Goal: Contribute content: Add original content to the website for others to see

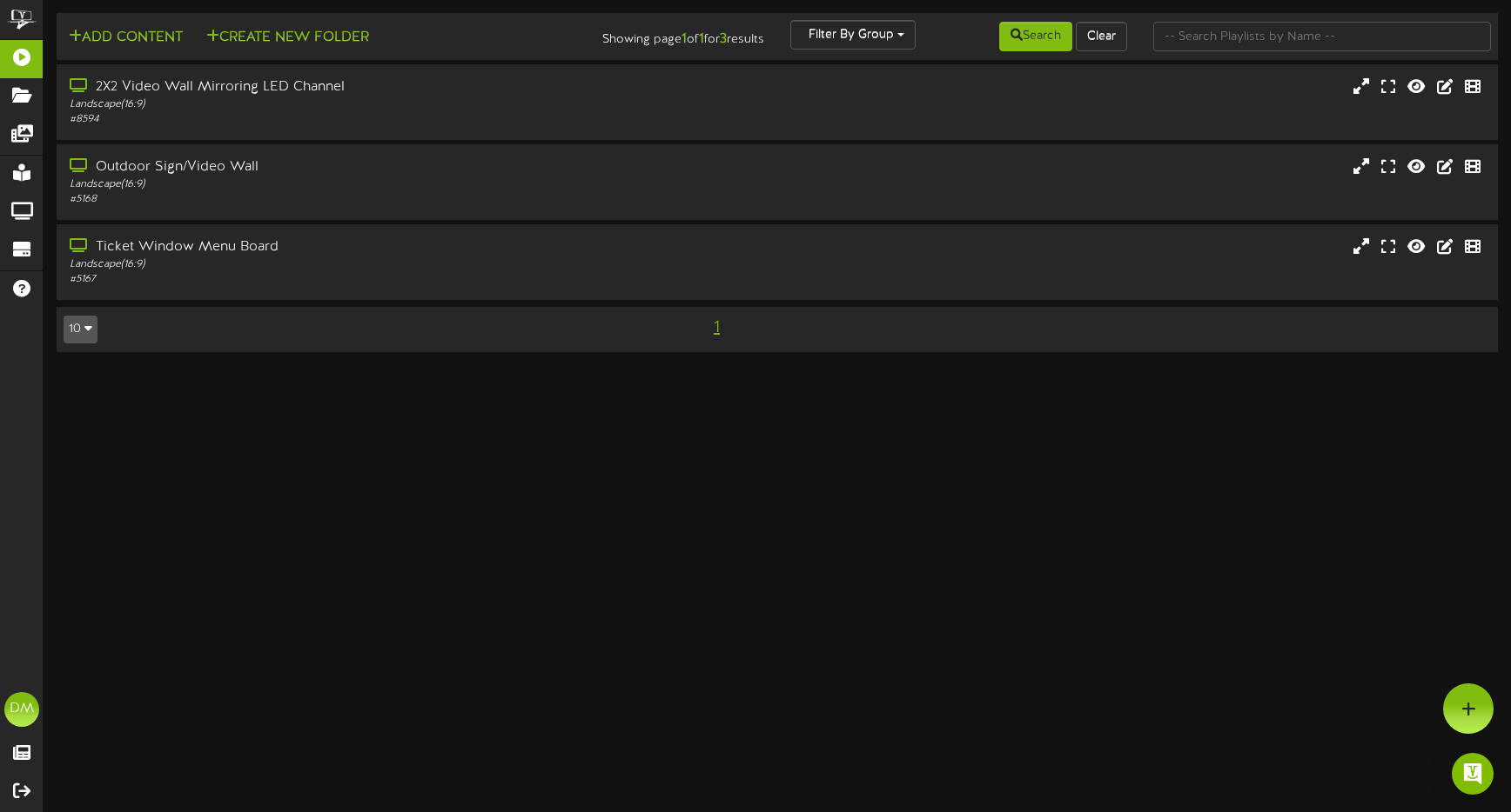
click at [239, 140] on div "2X2 Video Wall Mirroring LED Channel Landscape ( 16:9 ) # 8594" at bounding box center [777, 104] width 1467 height 78
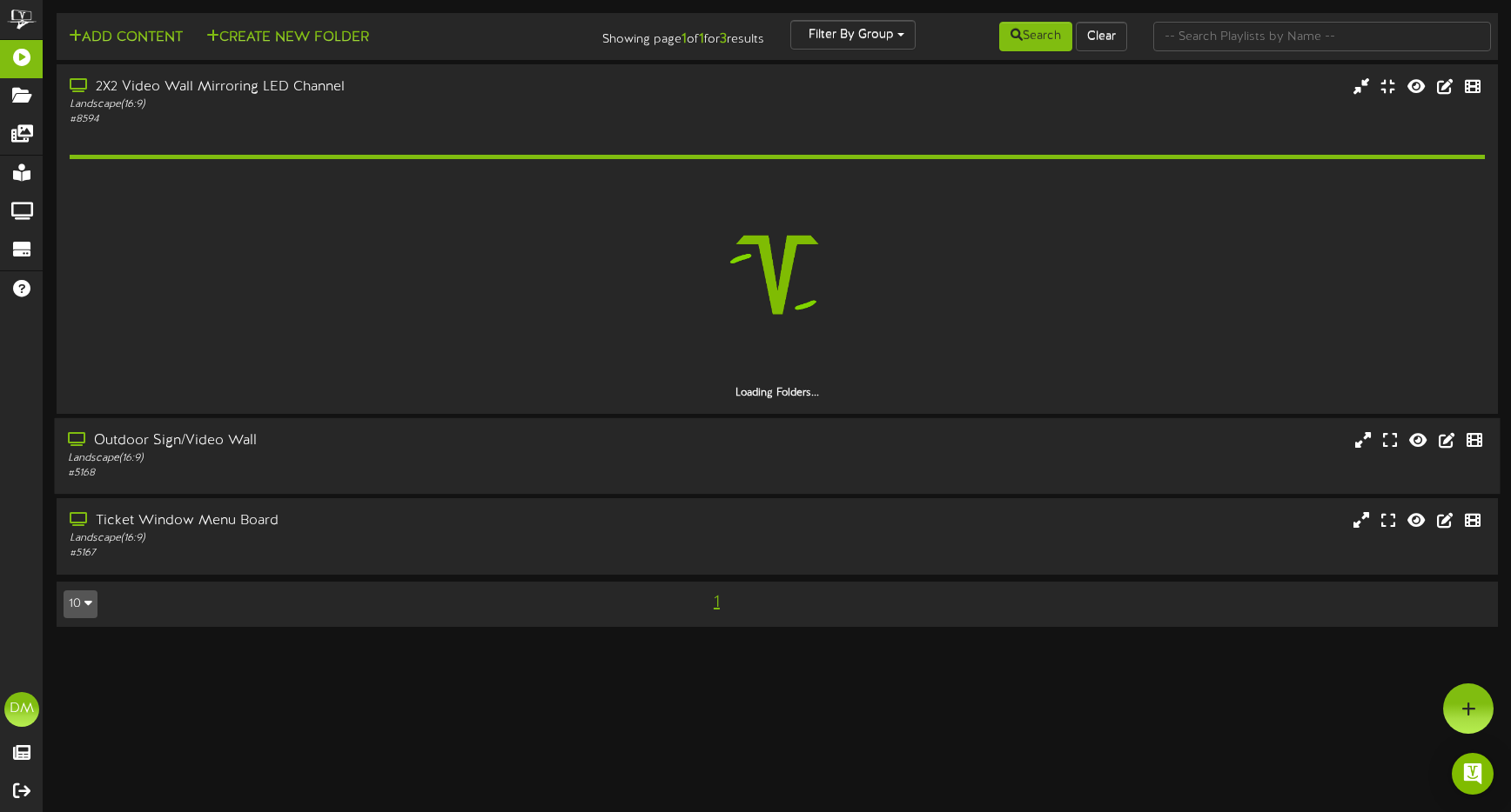
click at [203, 451] on div "Landscape ( 16:9 )" at bounding box center [356, 458] width 576 height 15
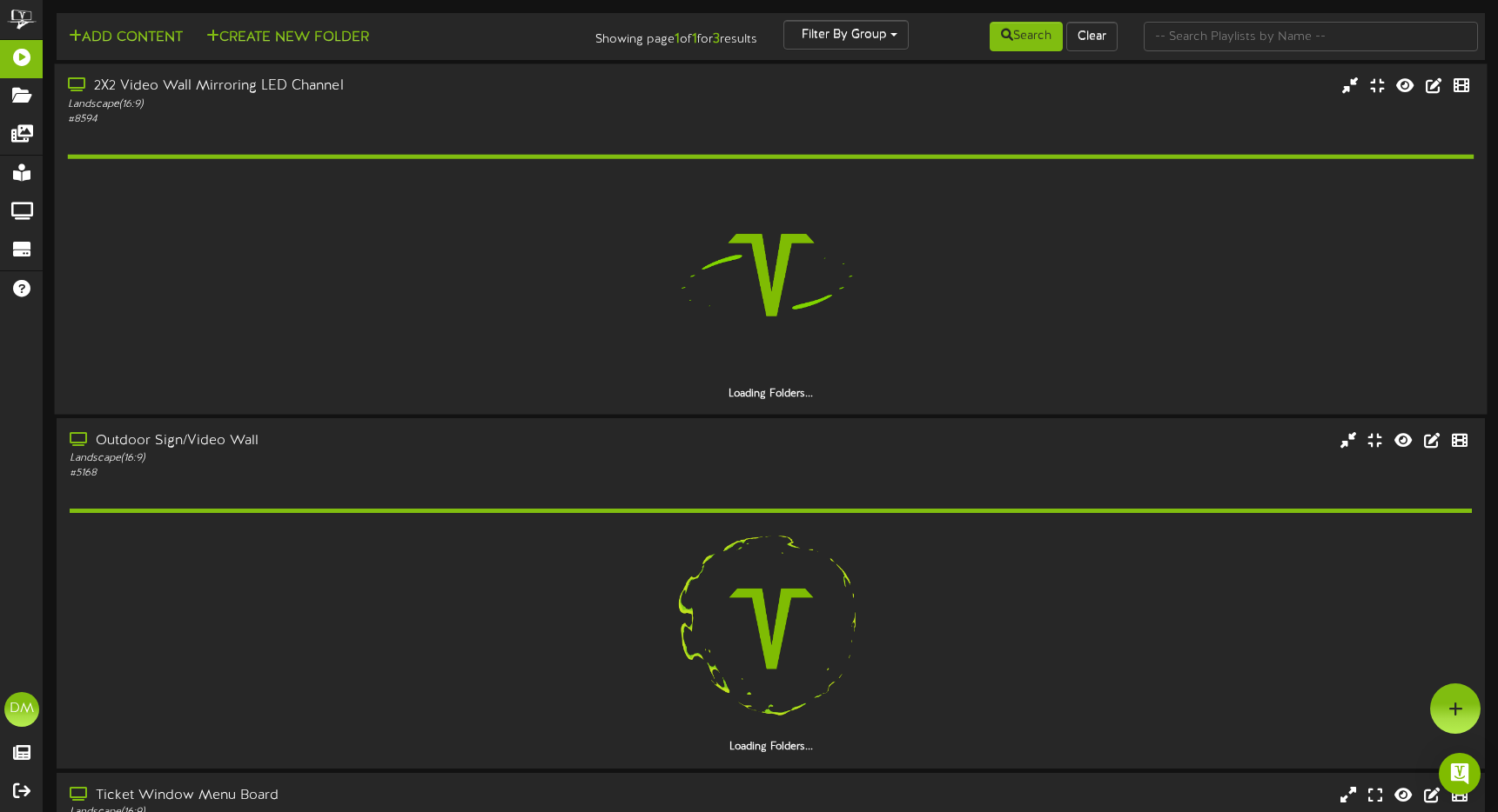
click at [770, 119] on div "2X2 Video Wall Mirroring LED Channel Landscape ( 16:9 ) # 8594" at bounding box center [770, 101] width 1432 height 49
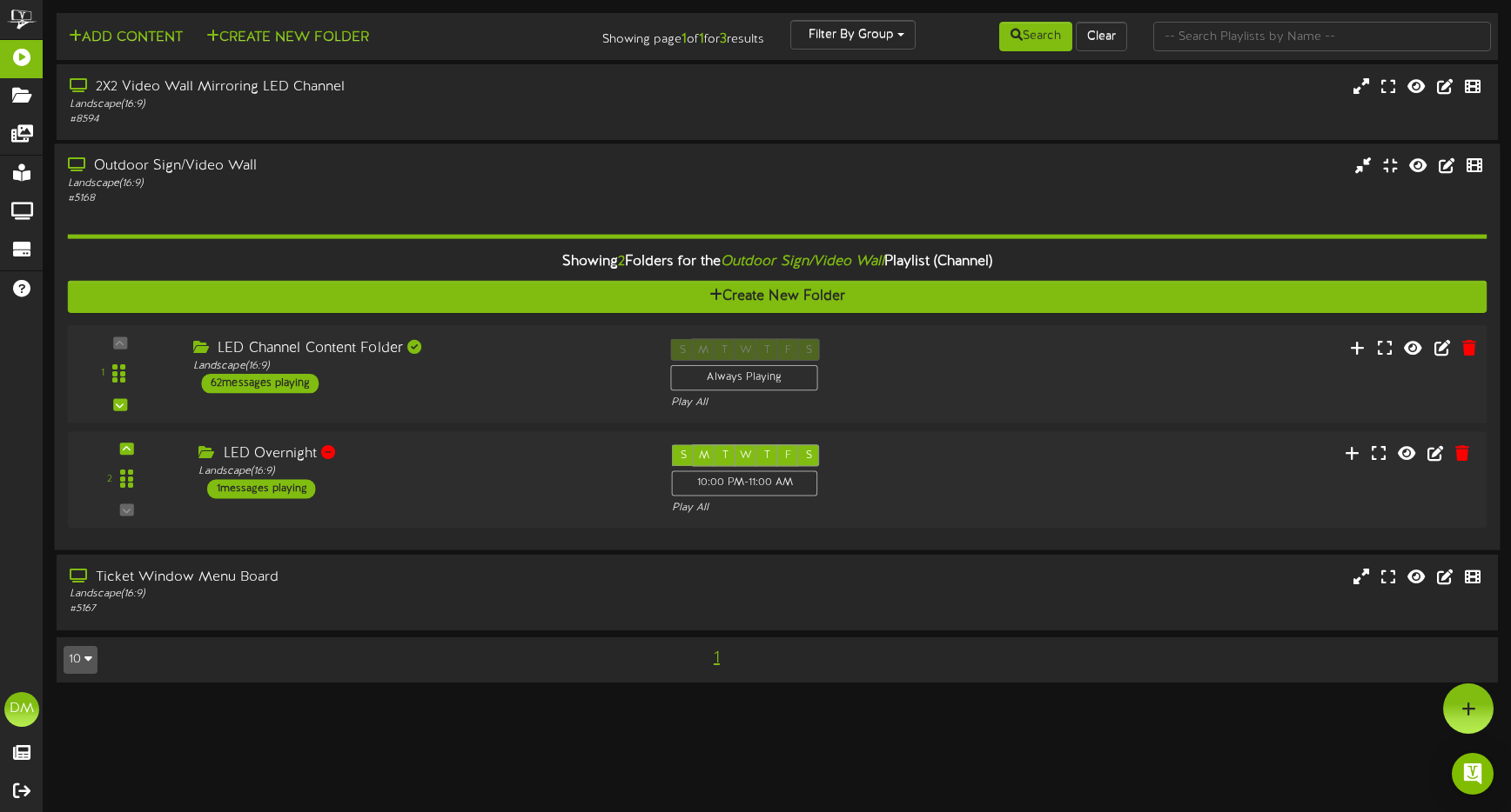
click at [274, 340] on div "LED Channel Content Folder" at bounding box center [419, 349] width 451 height 20
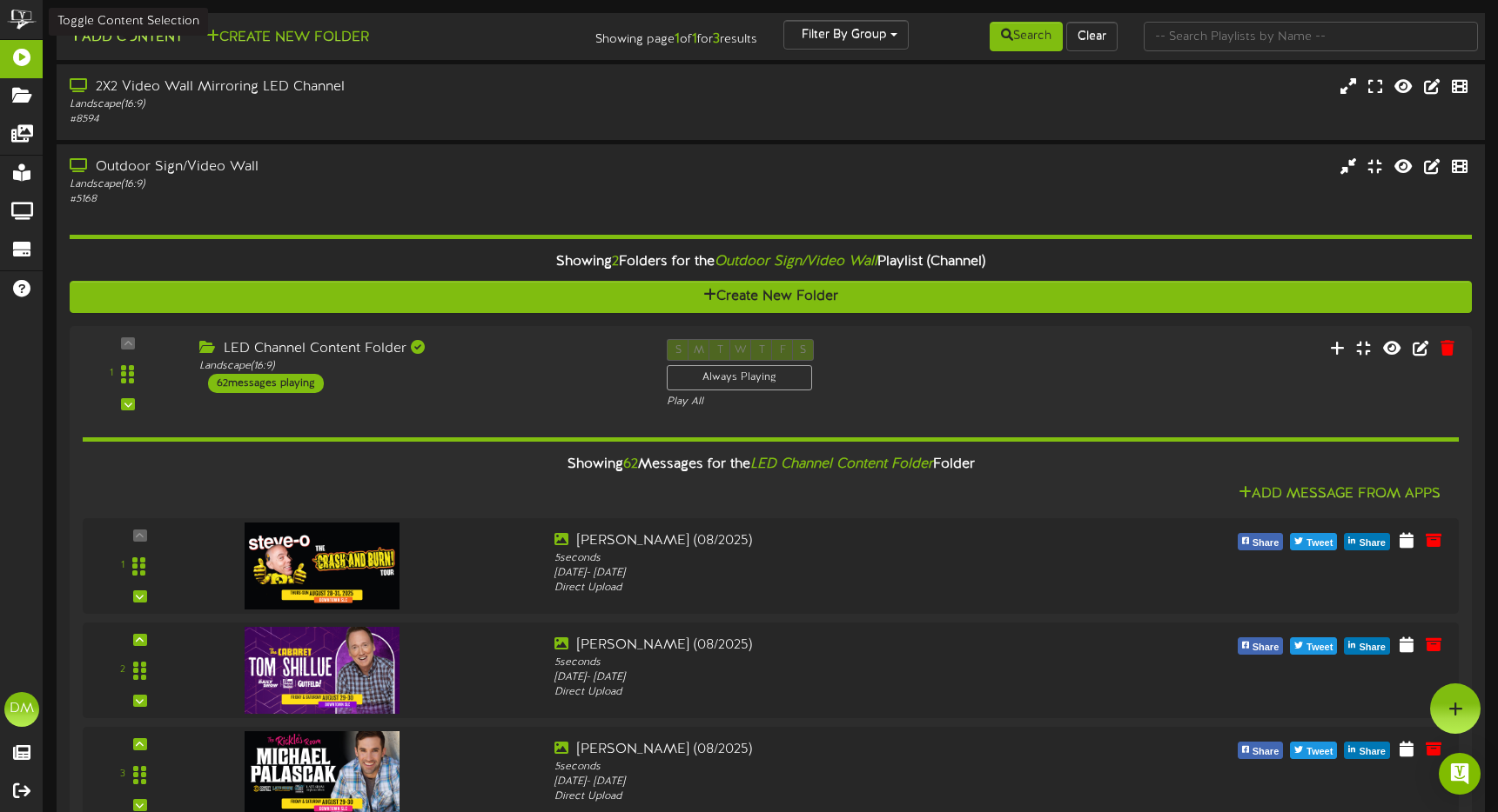
click at [105, 32] on button "Add Content" at bounding box center [126, 38] width 124 height 22
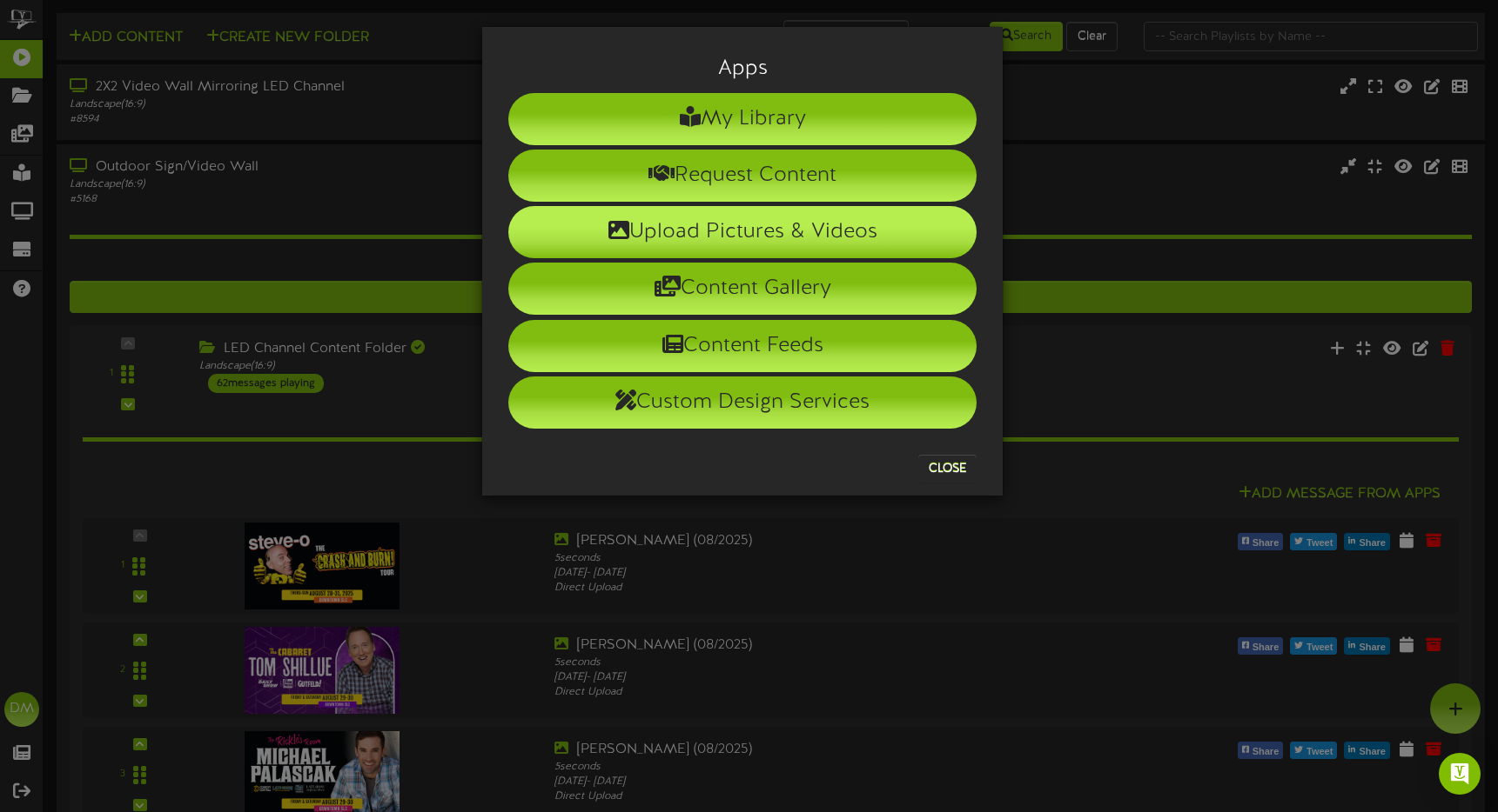
click at [650, 246] on li "Upload Pictures & Videos" at bounding box center [741, 231] width 468 height 52
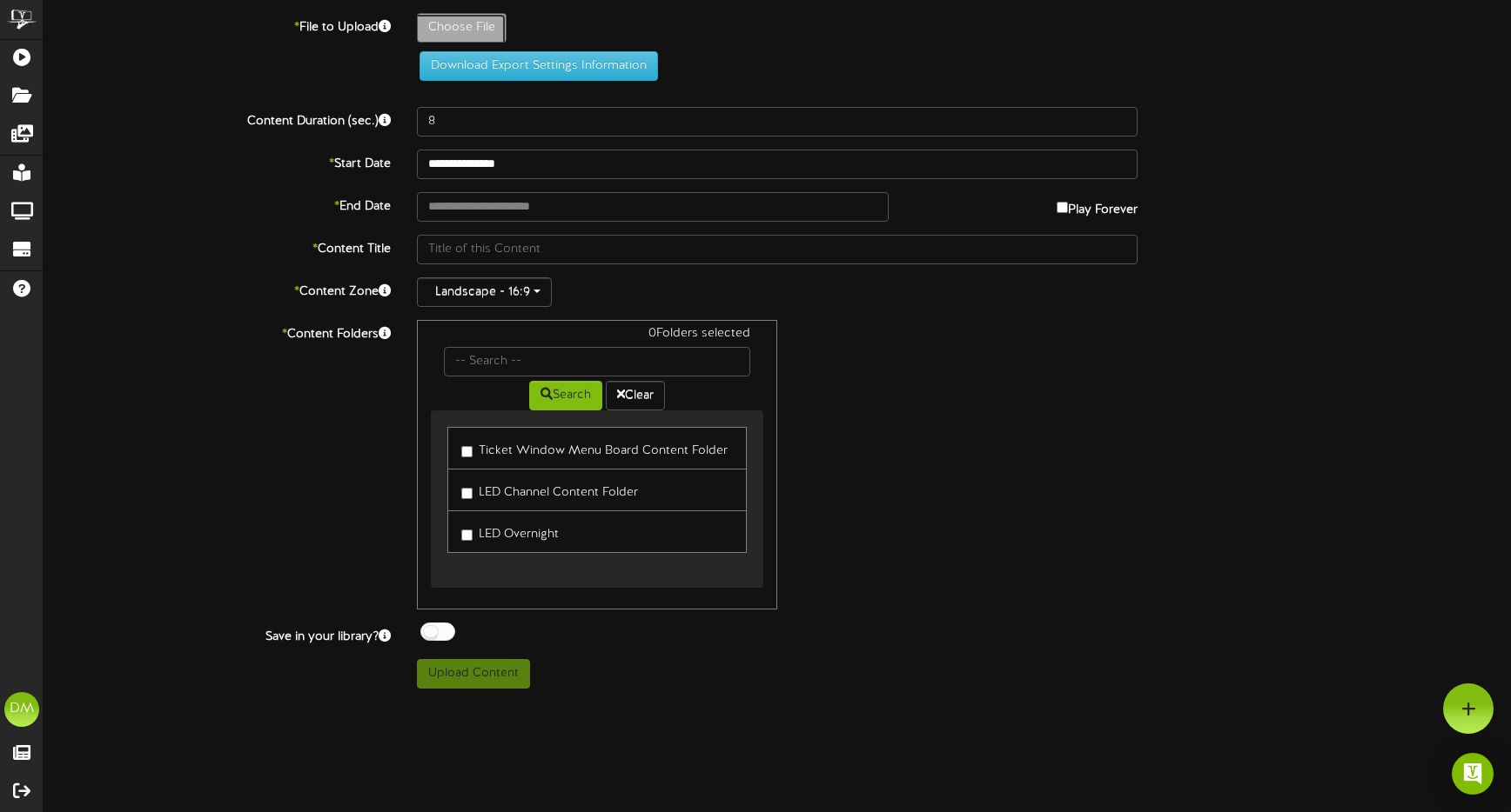
type input "**********"
type input "W-Billboard-JenFulwiler_TRR-09242025"
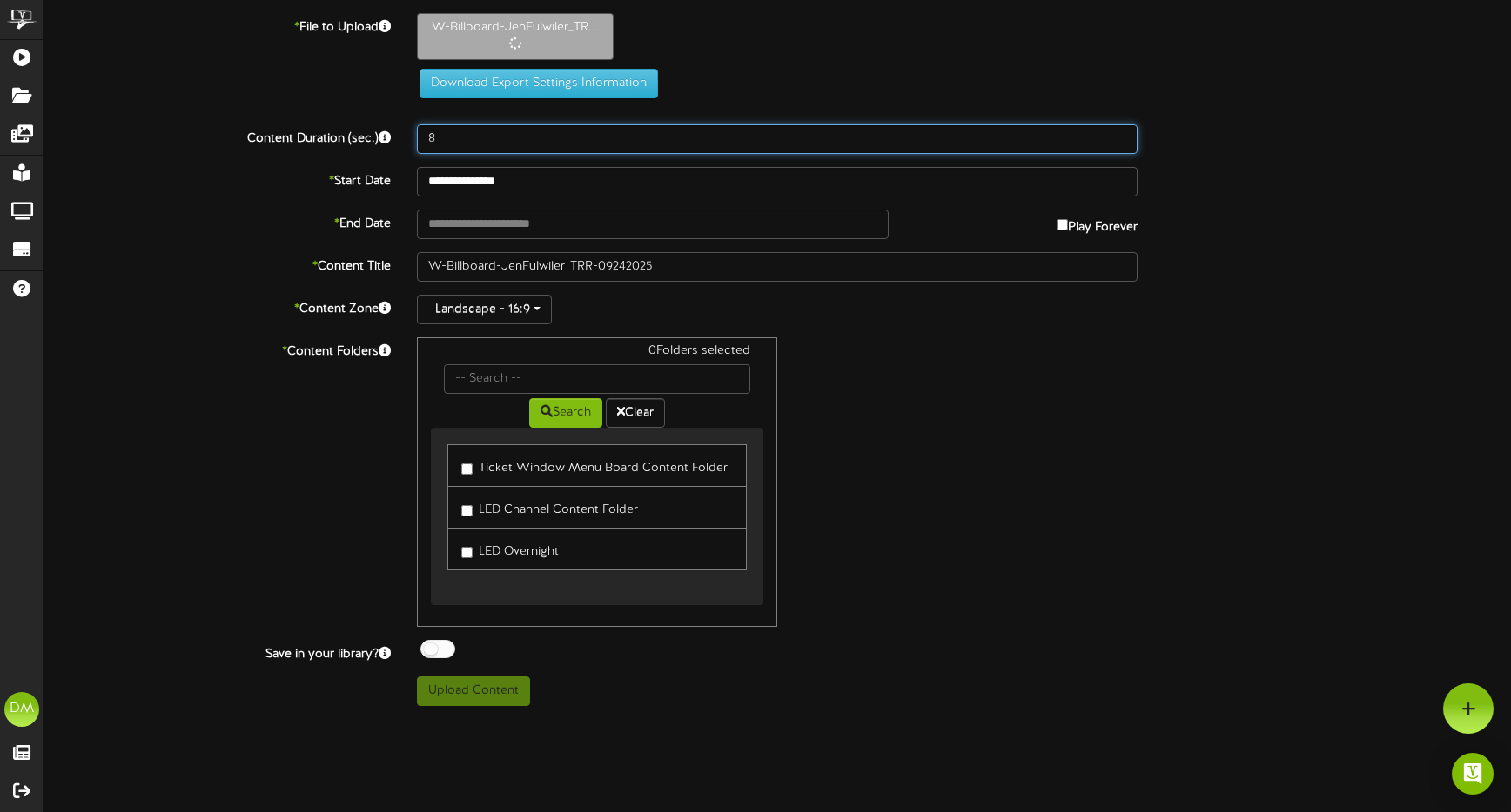
drag, startPoint x: 442, startPoint y: 132, endPoint x: 367, endPoint y: 122, distance: 75.7
click at [367, 122] on div "**********" at bounding box center [777, 359] width 1467 height 694
type input "5"
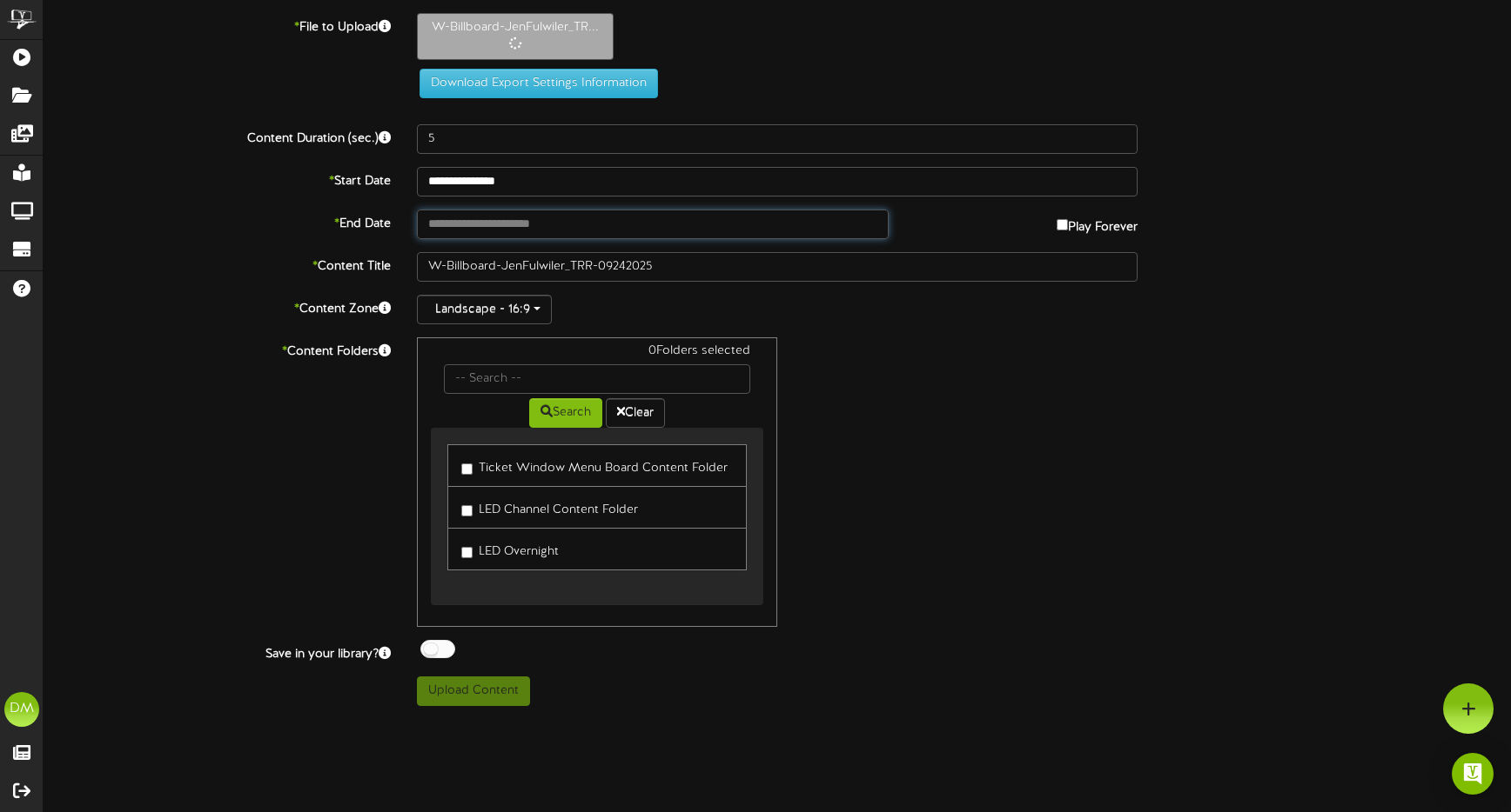
click at [492, 229] on input "text" at bounding box center [652, 224] width 471 height 29
type input "**********"
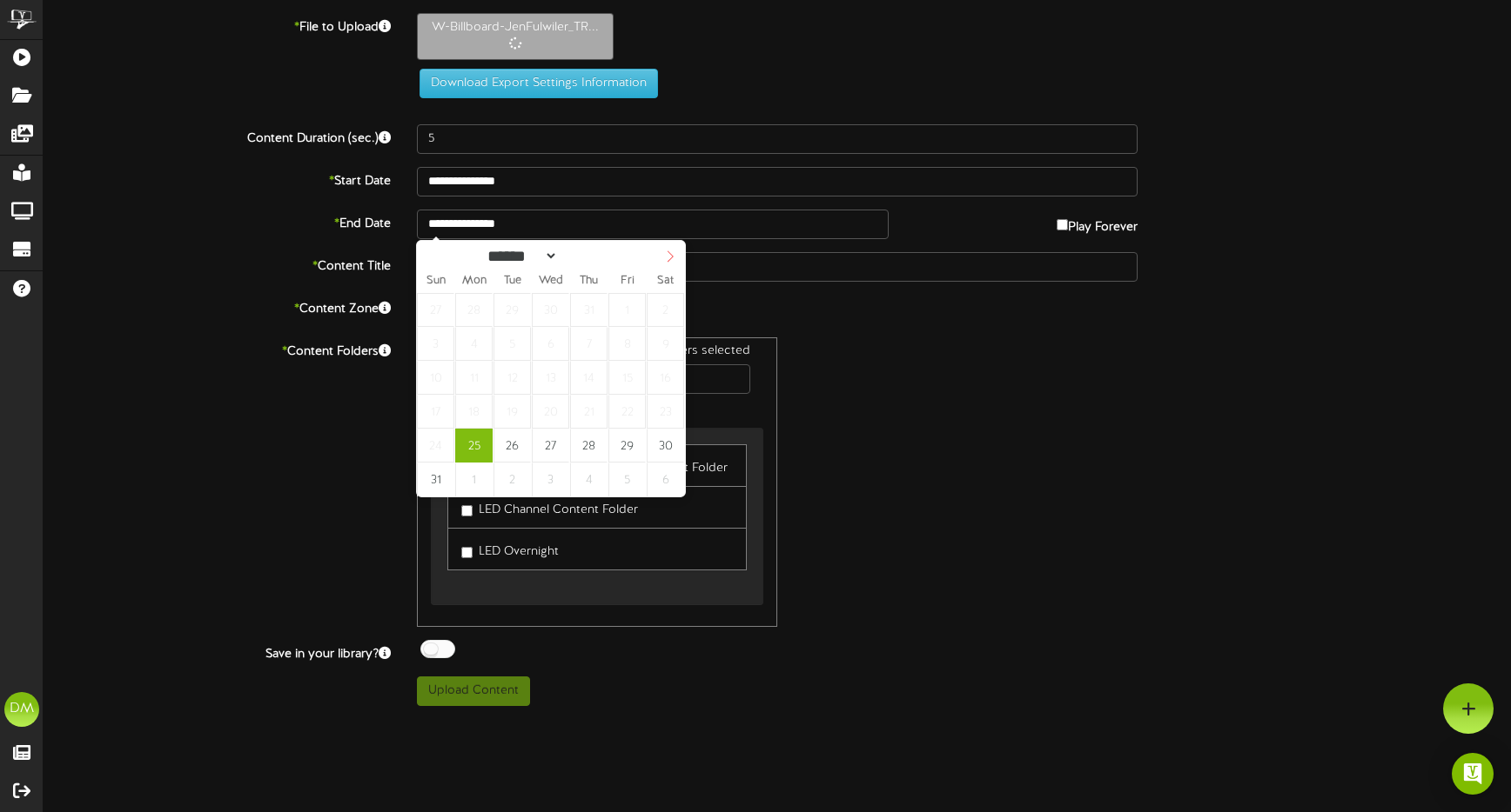
select select "*"
click at [676, 255] on icon at bounding box center [669, 256] width 12 height 12
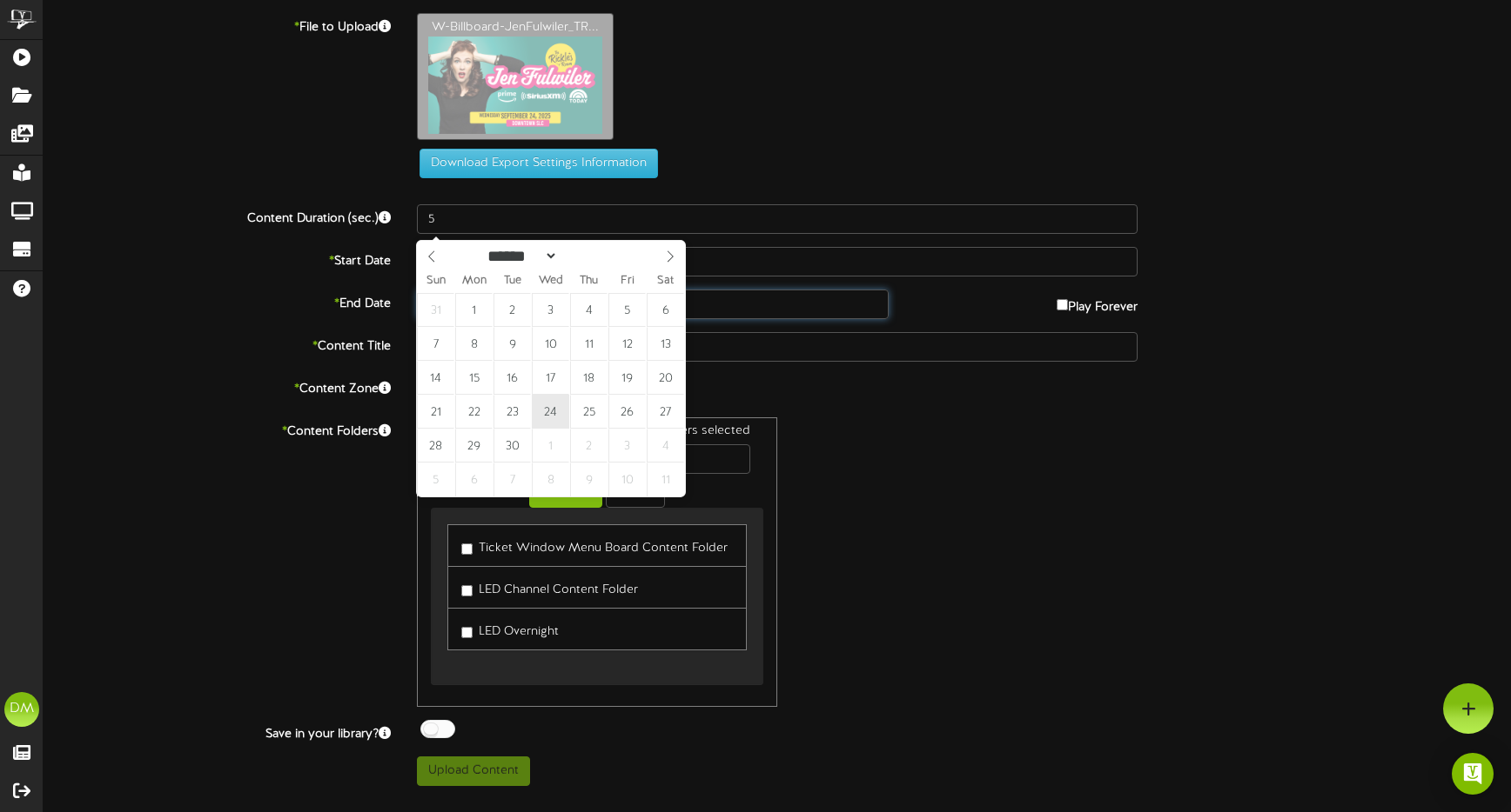
type input "**********"
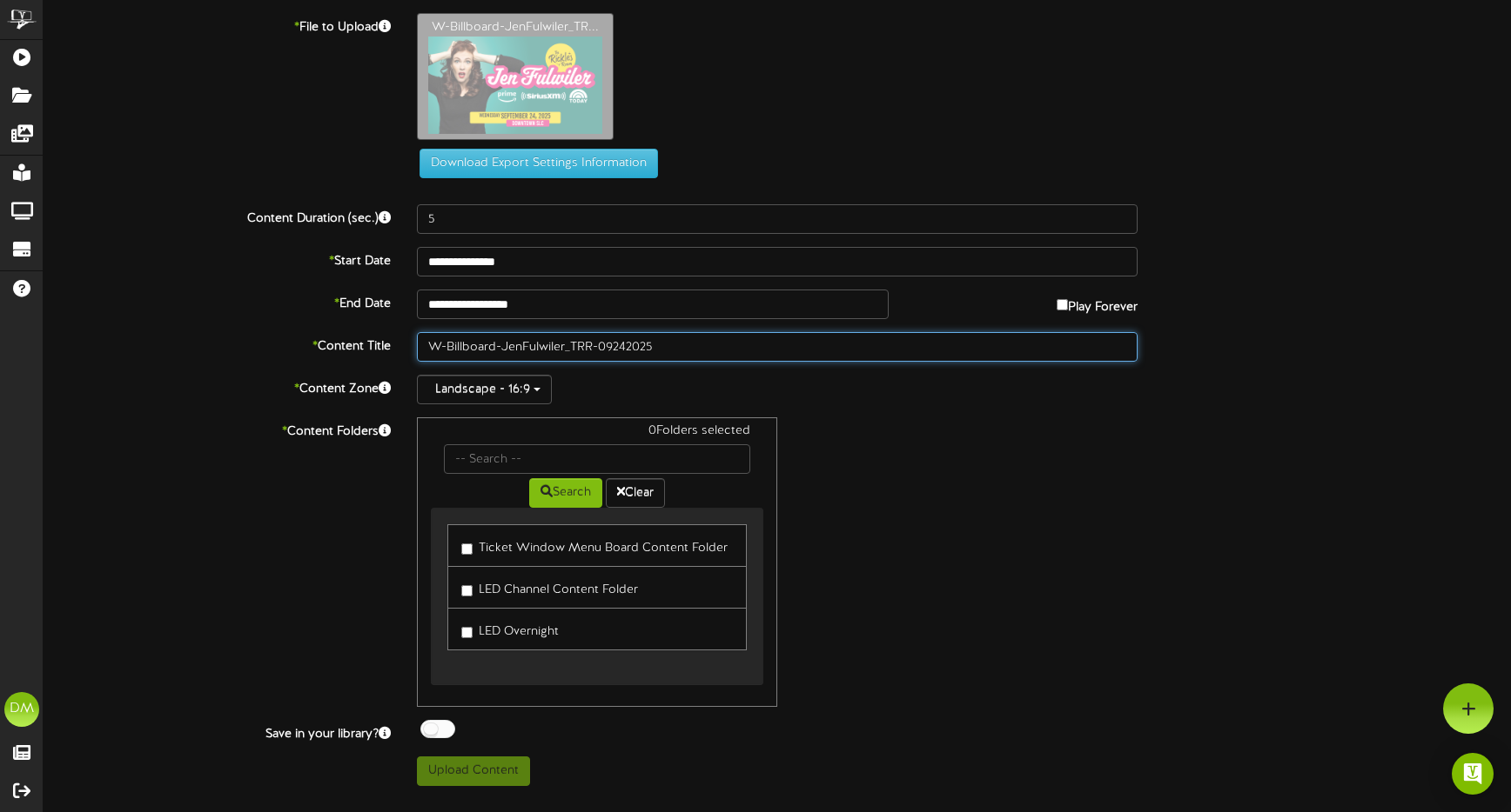
click at [494, 265] on div "**********" at bounding box center [777, 399] width 1467 height 773
drag, startPoint x: 500, startPoint y: 342, endPoint x: 316, endPoint y: 299, distance: 189.0
click at [353, 306] on div "**********" at bounding box center [777, 399] width 1467 height 773
click at [450, 344] on input "JenFulwiler_TRR-09242025" at bounding box center [777, 347] width 720 height 29
drag, startPoint x: 498, startPoint y: 345, endPoint x: 527, endPoint y: 345, distance: 29.0
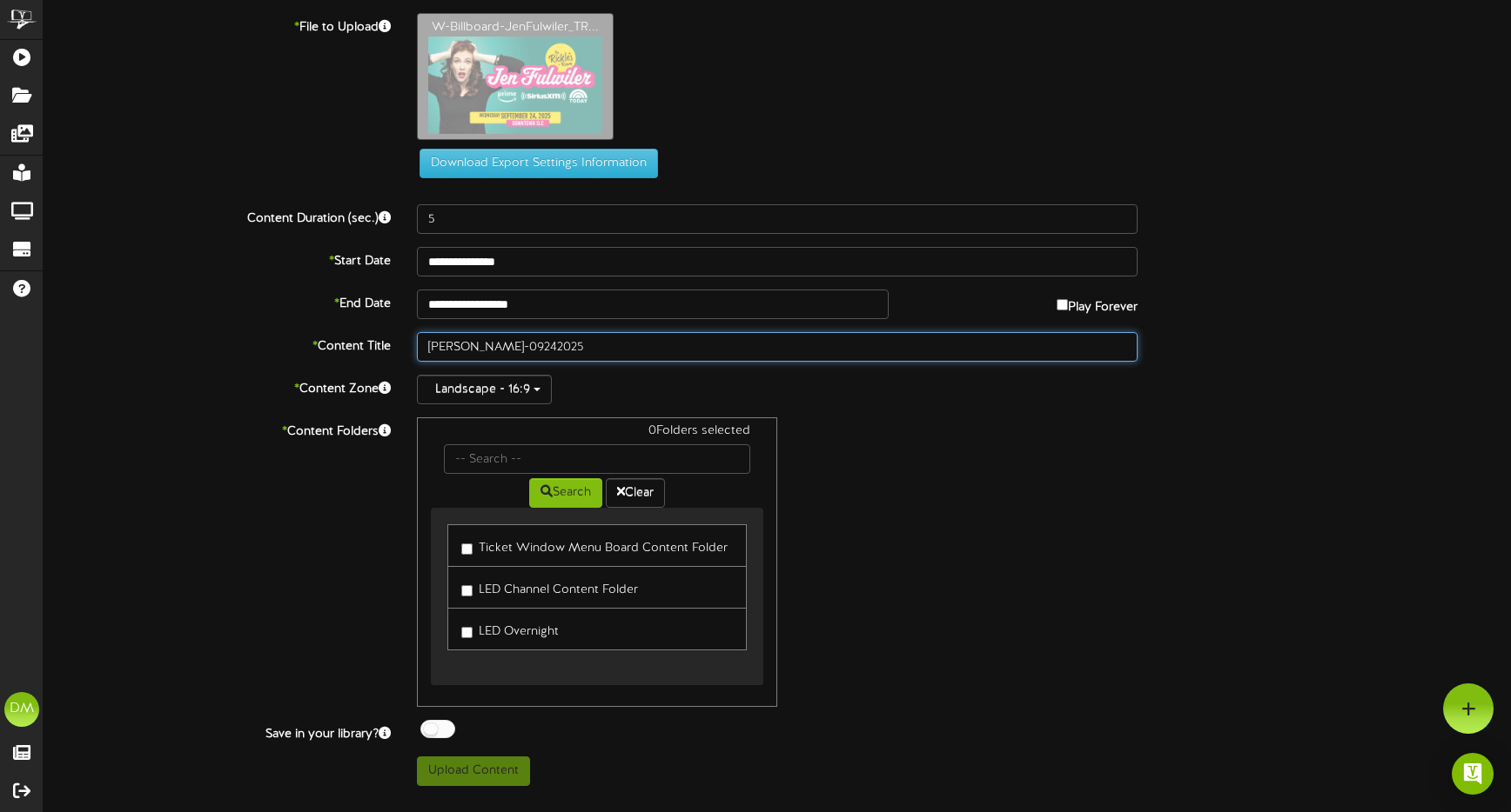
click at [527, 345] on input "Jen Fulwiler_TRR-09242025" at bounding box center [777, 347] width 720 height 29
type input "Jen Fulwiler (09/24/2025)"
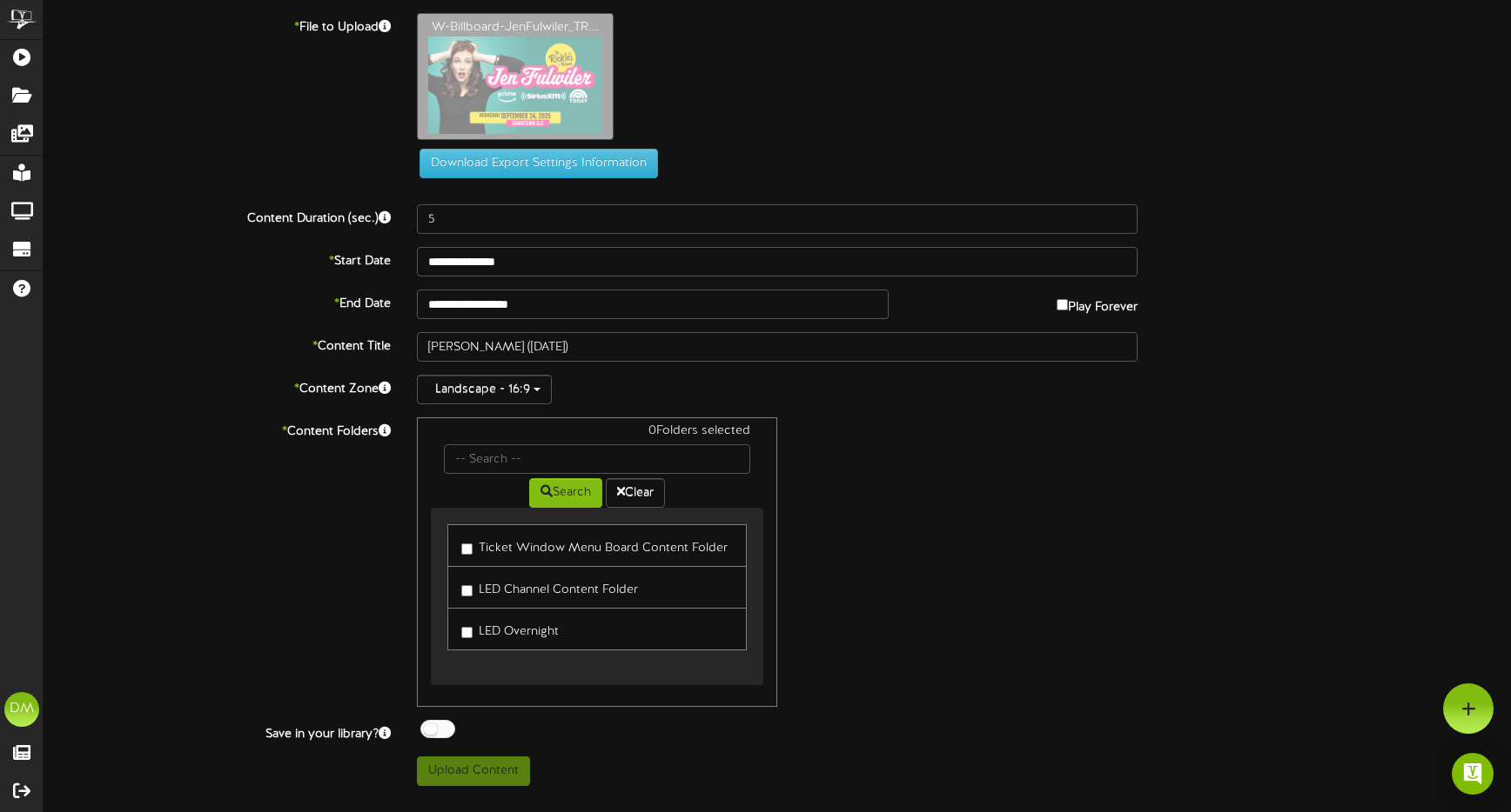
click at [460, 581] on link "LED Channel Content Folder" at bounding box center [597, 587] width 299 height 43
click at [473, 590] on label "LED Channel Content Folder" at bounding box center [550, 588] width 177 height 24
click at [502, 777] on button "Upload Content" at bounding box center [473, 771] width 113 height 29
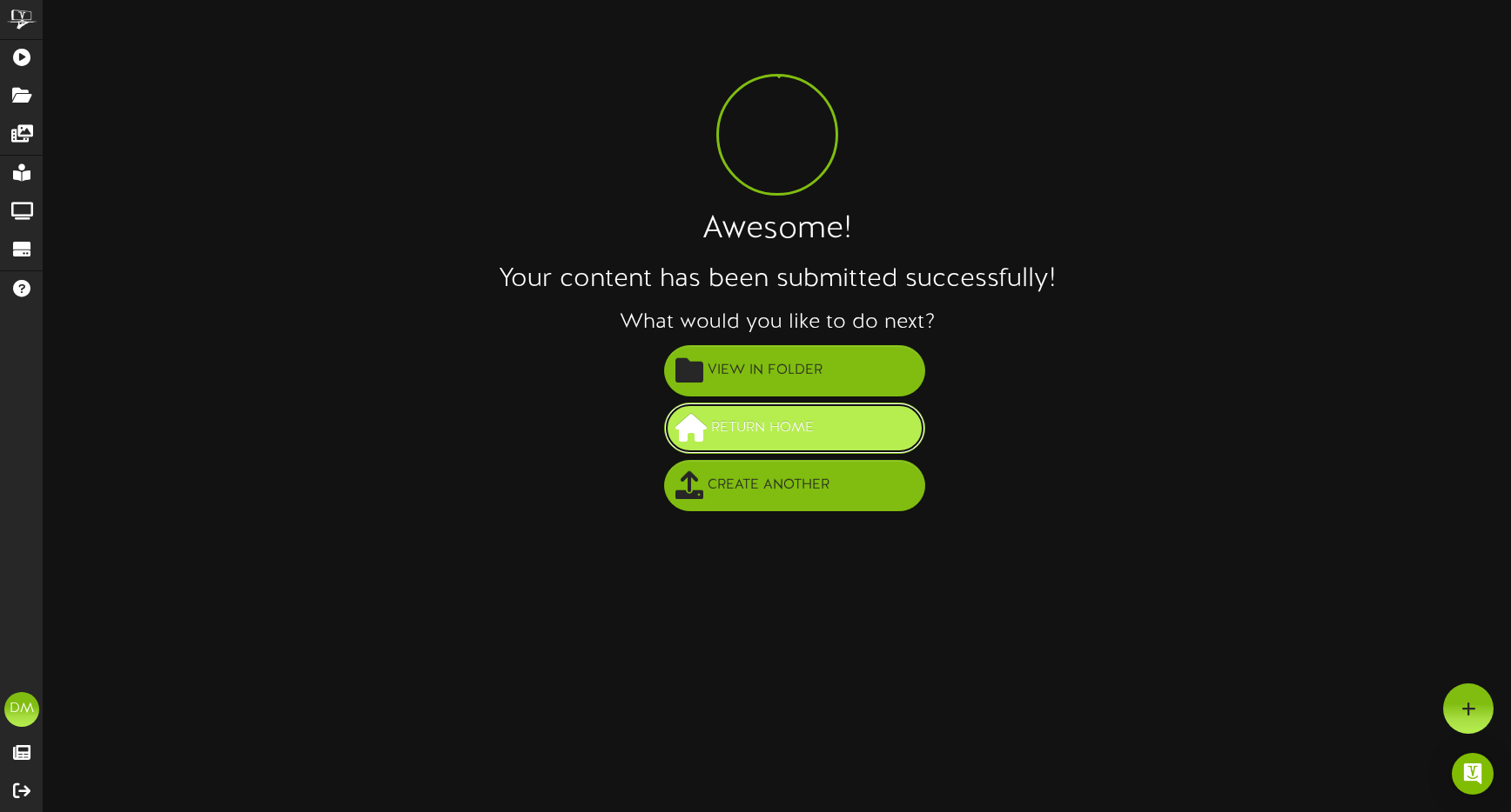
click at [742, 425] on span "Return Home" at bounding box center [762, 427] width 111 height 28
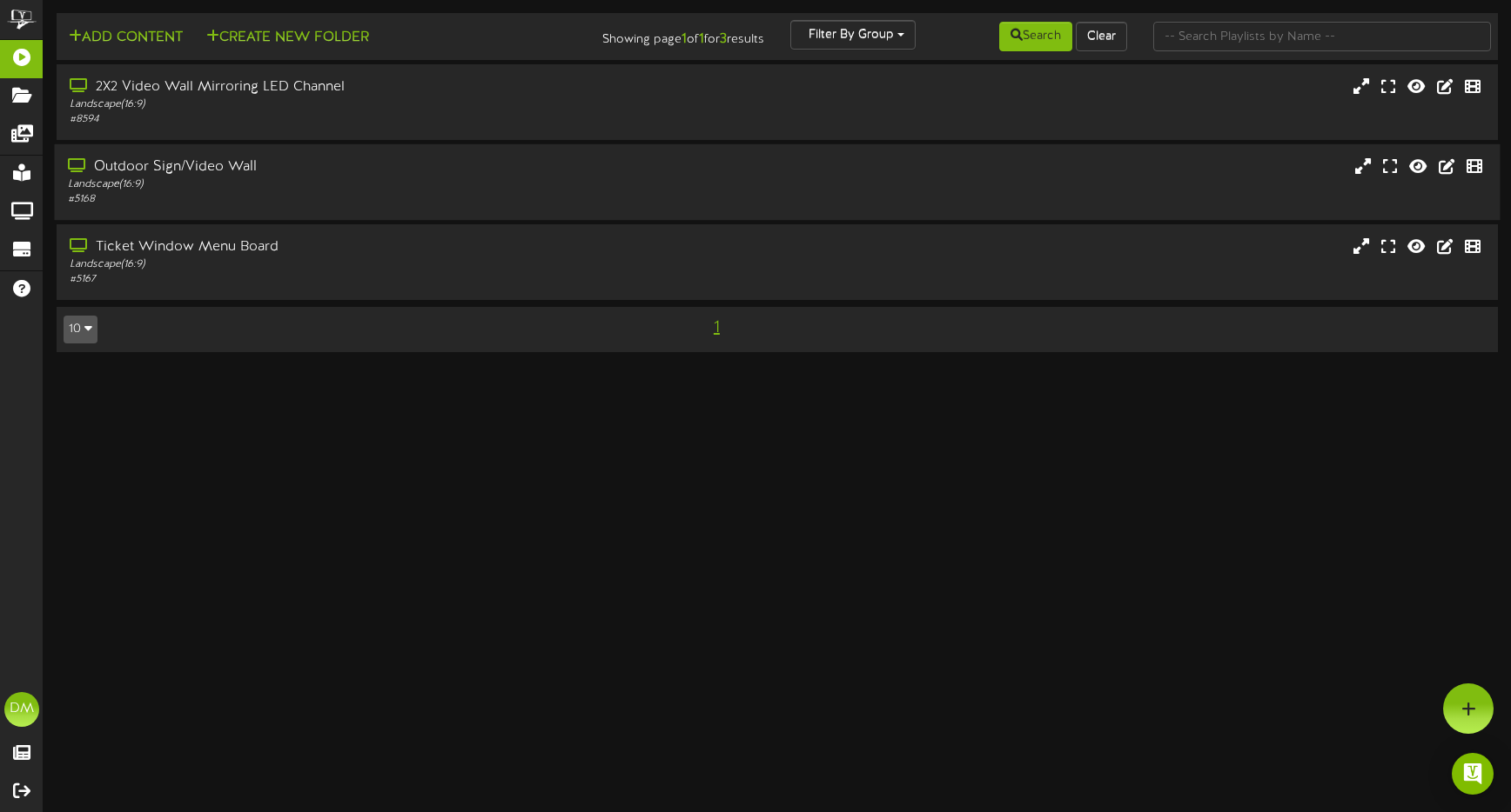
click at [431, 176] on div "Outdoor Sign/Video Wall" at bounding box center [356, 168] width 576 height 20
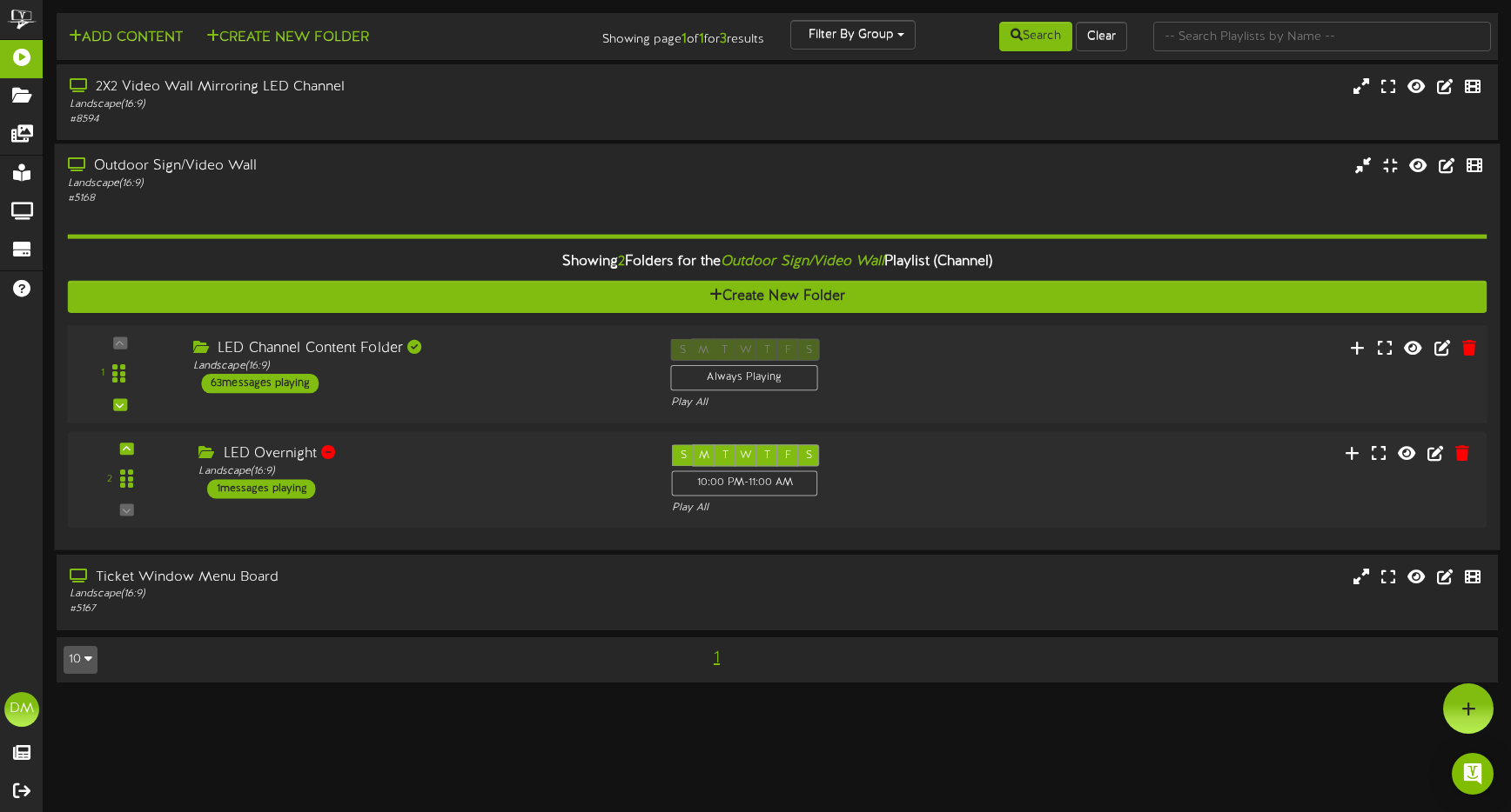
click at [316, 365] on div "Landscape ( 16:9 )" at bounding box center [419, 366] width 451 height 15
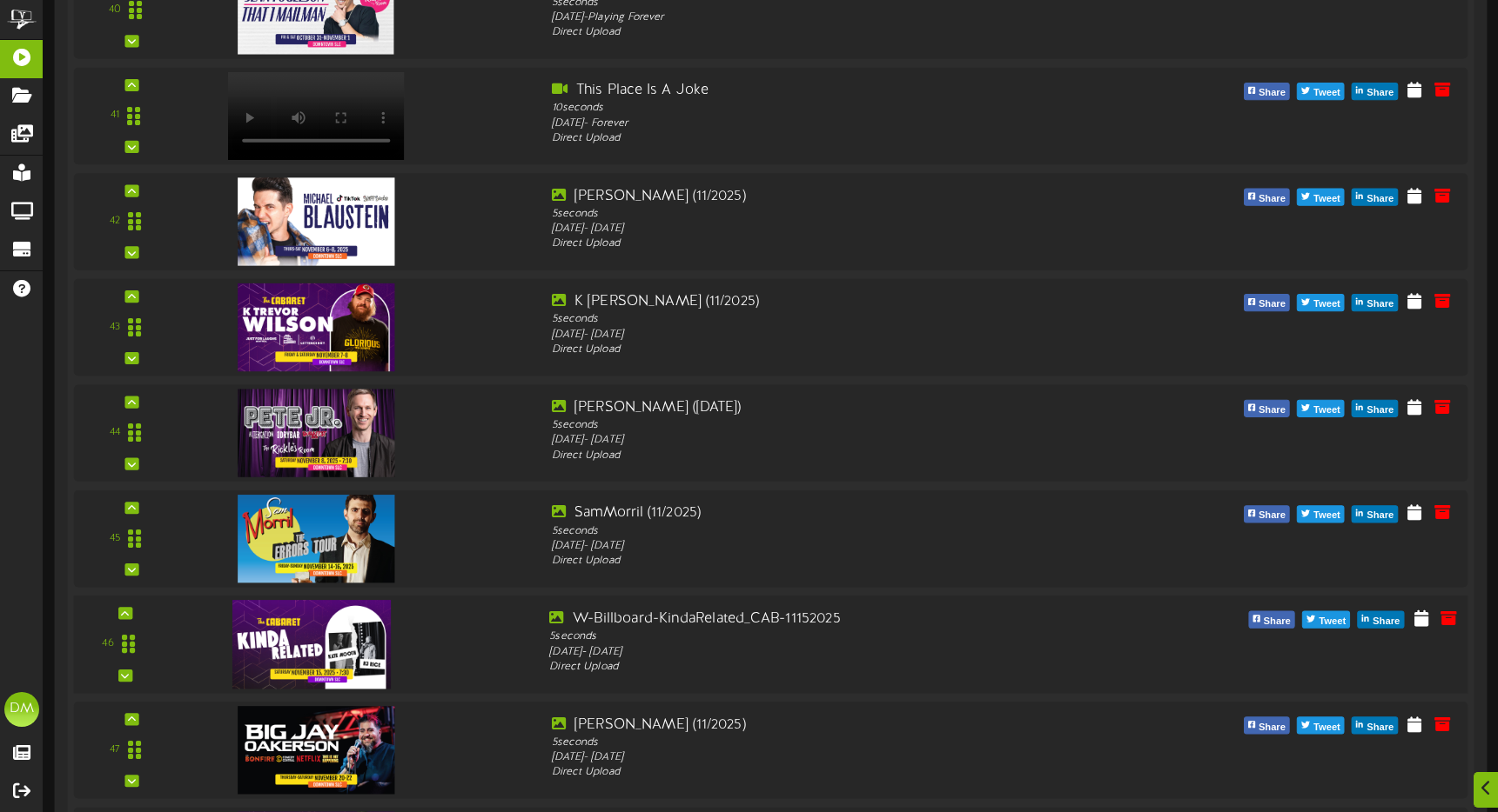
scroll to position [6571, 0]
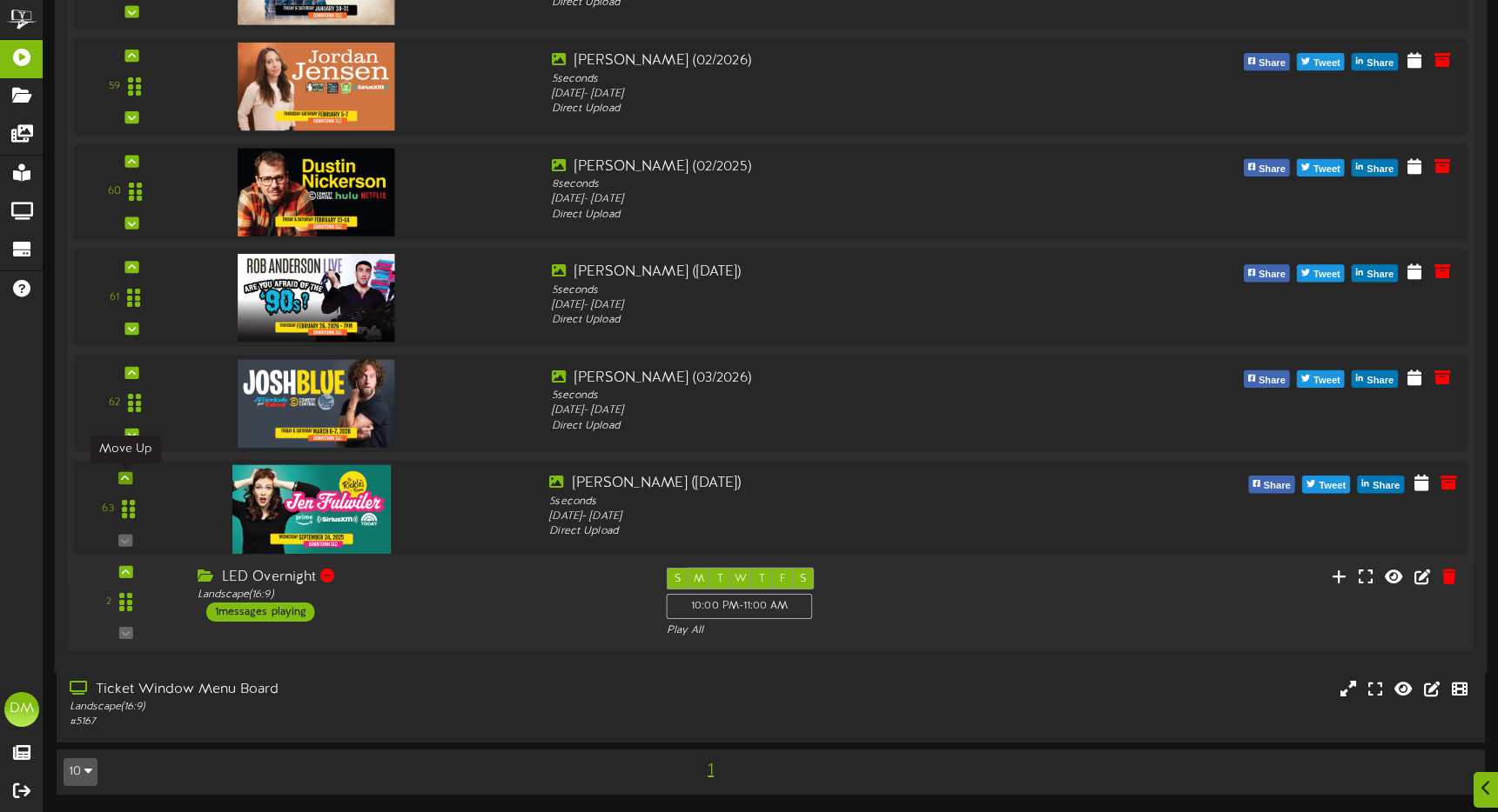
click at [124, 476] on icon at bounding box center [125, 478] width 8 height 9
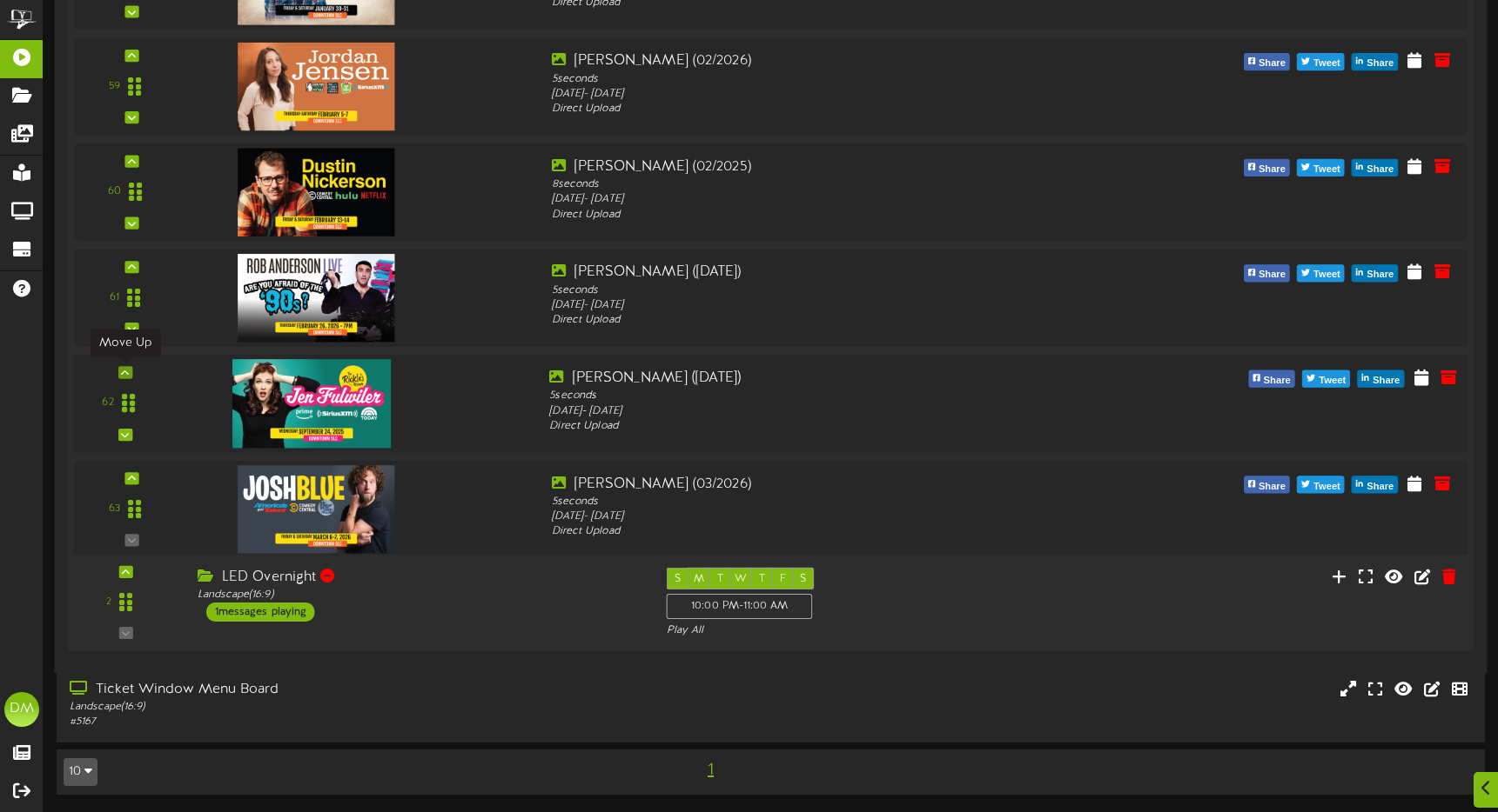
click at [124, 370] on icon at bounding box center [125, 373] width 8 height 9
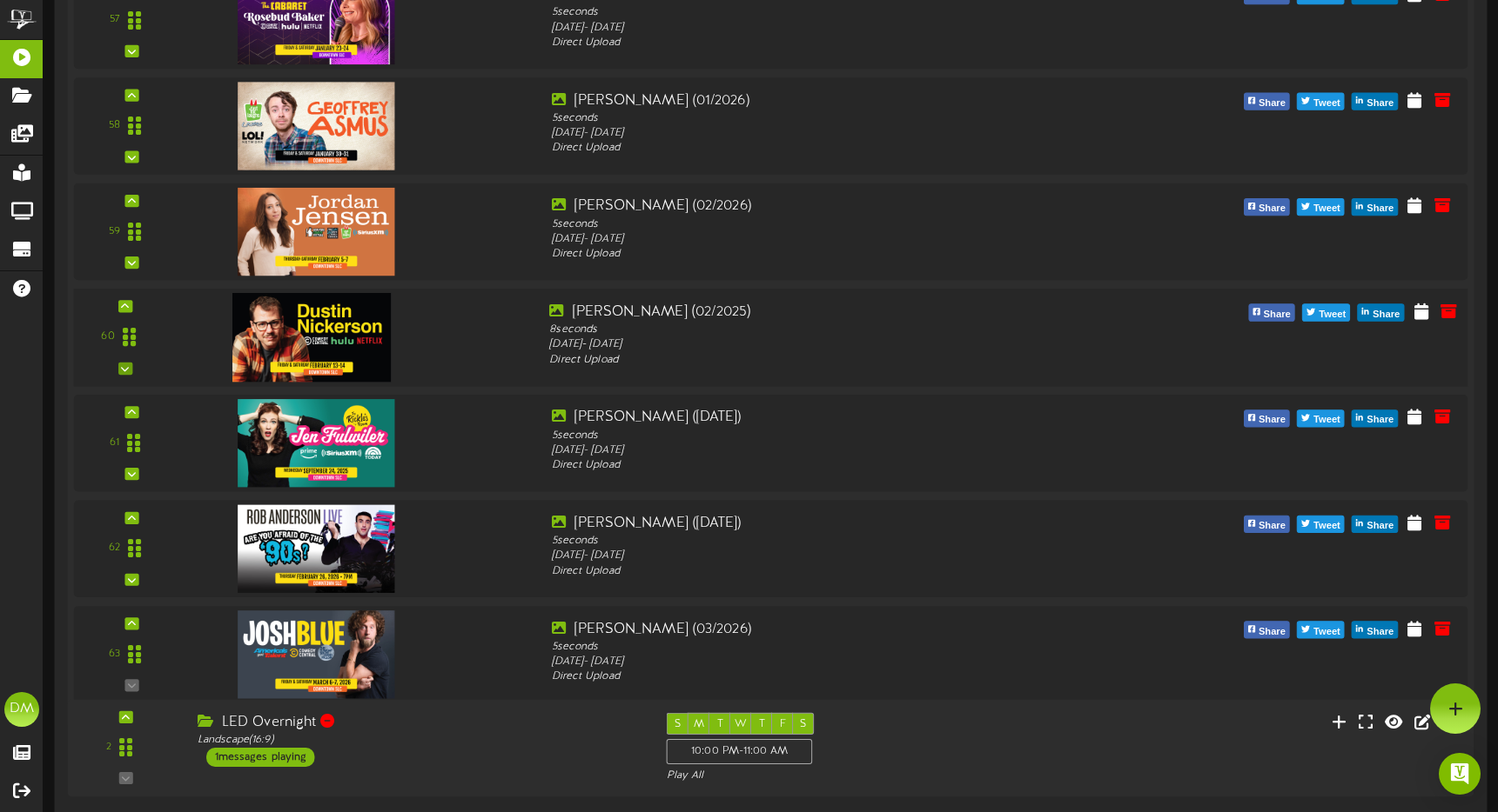
scroll to position [6372, 0]
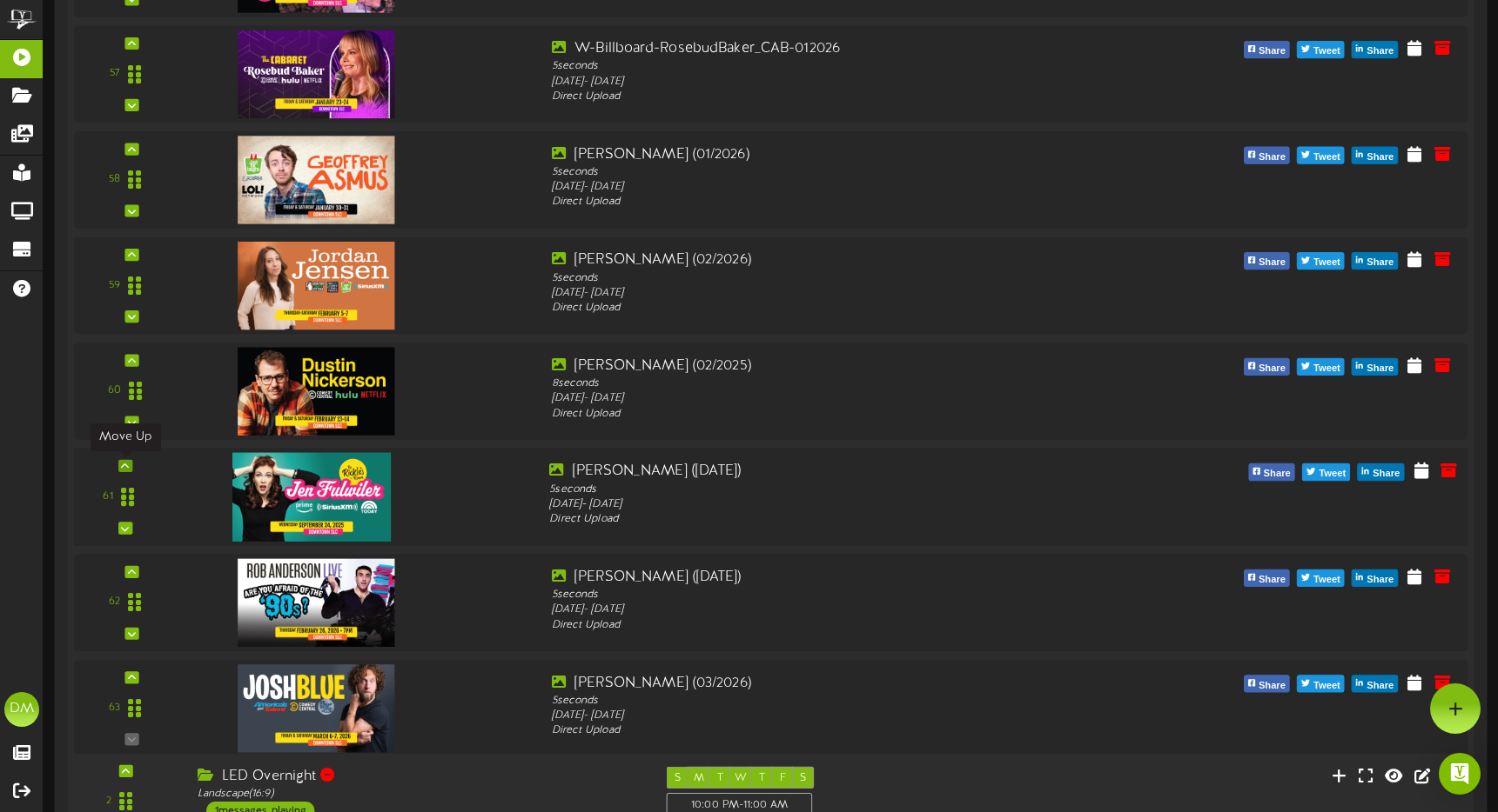
click at [125, 462] on icon at bounding box center [125, 467] width 8 height 9
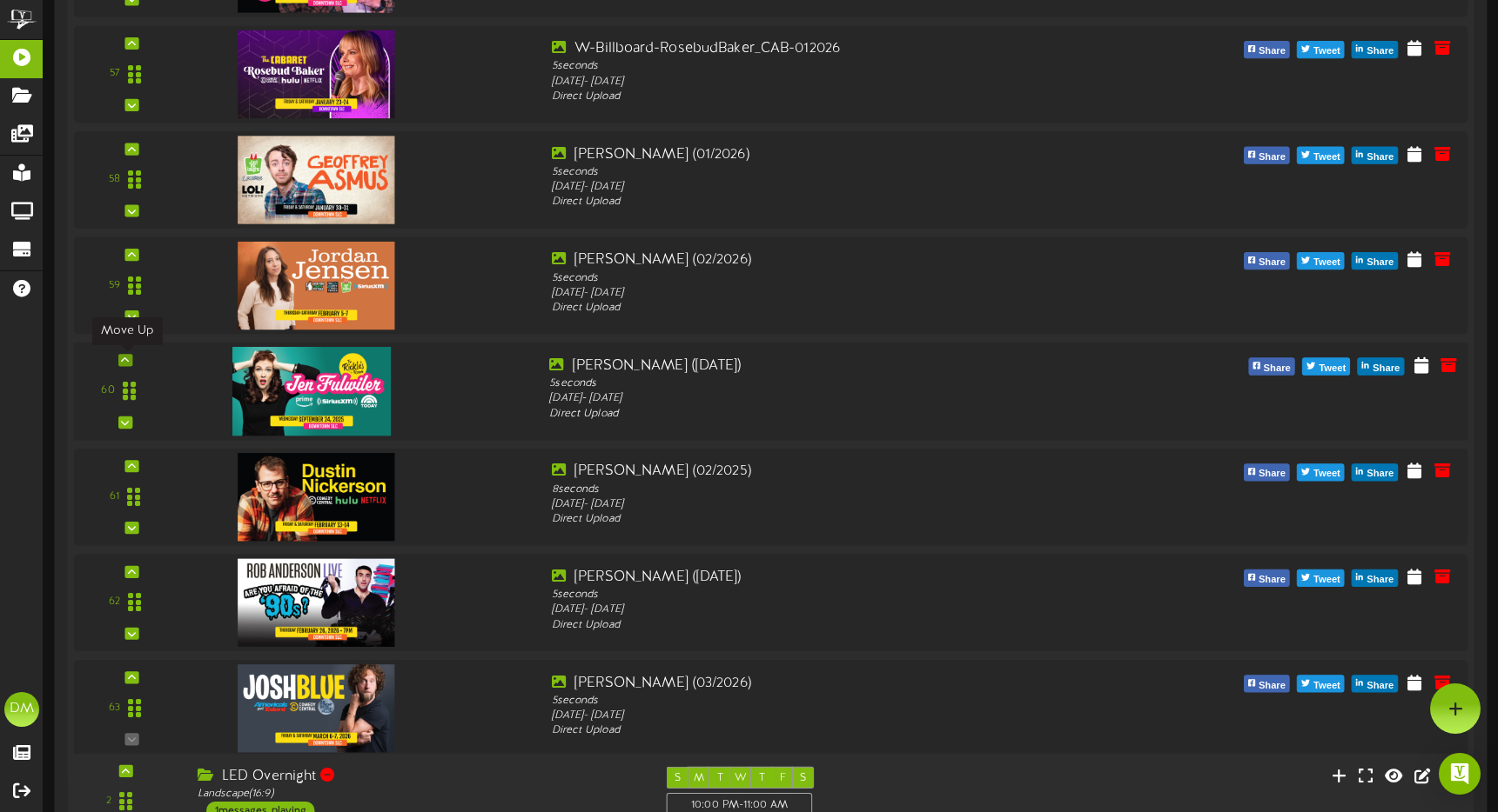
click at [124, 357] on icon at bounding box center [125, 360] width 8 height 9
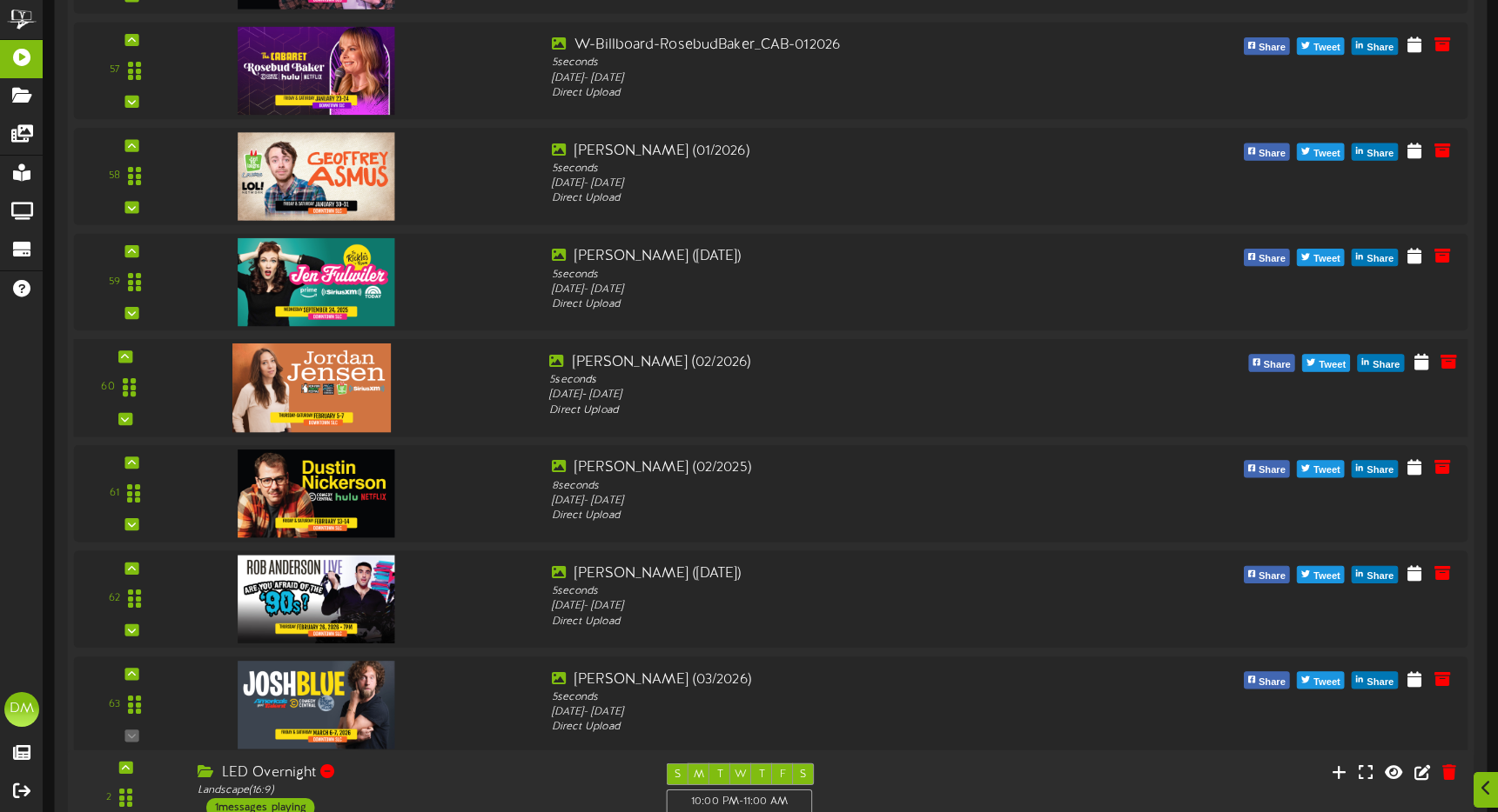
scroll to position [6379, 0]
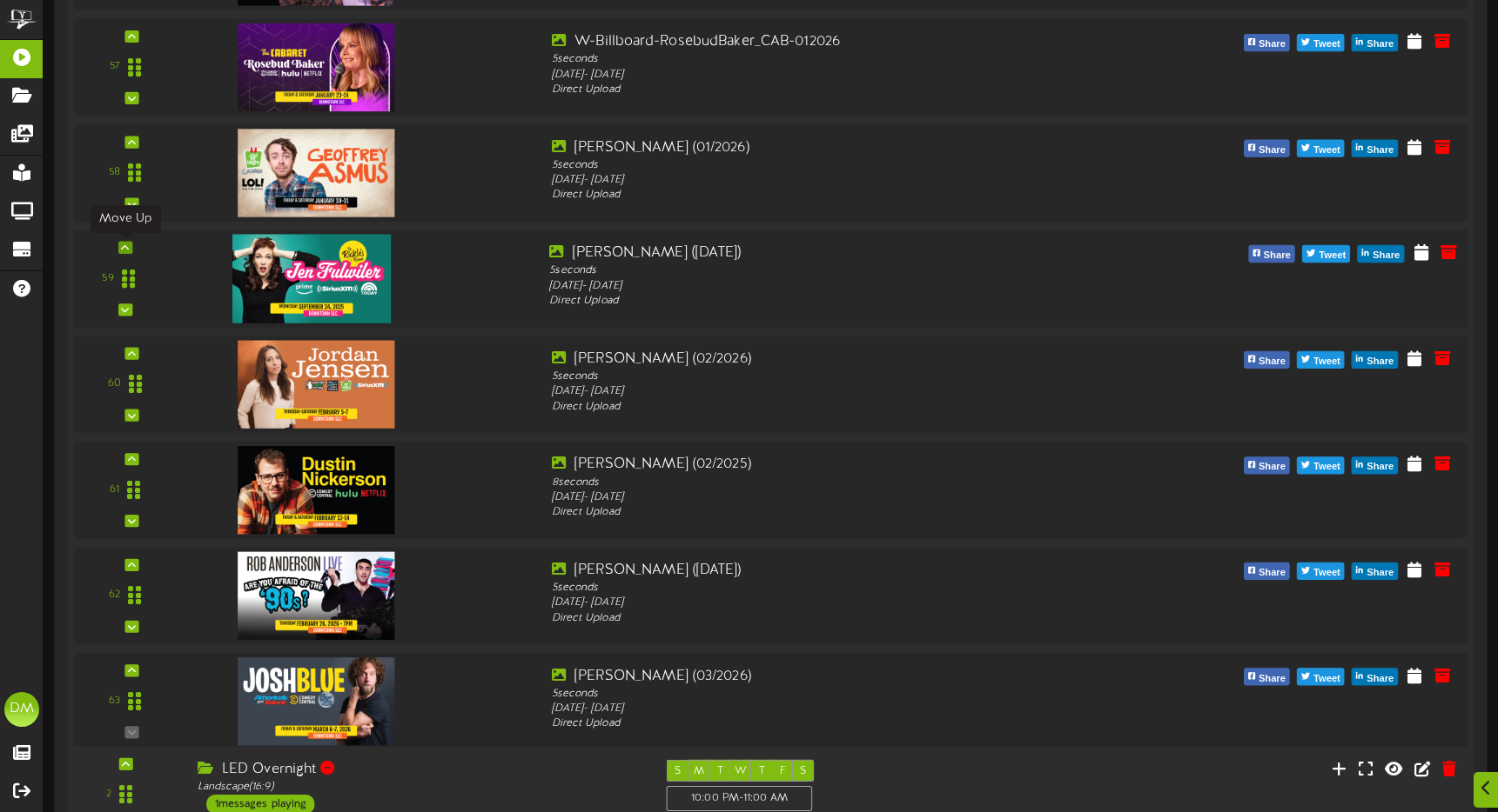
click at [119, 243] on div at bounding box center [125, 247] width 14 height 12
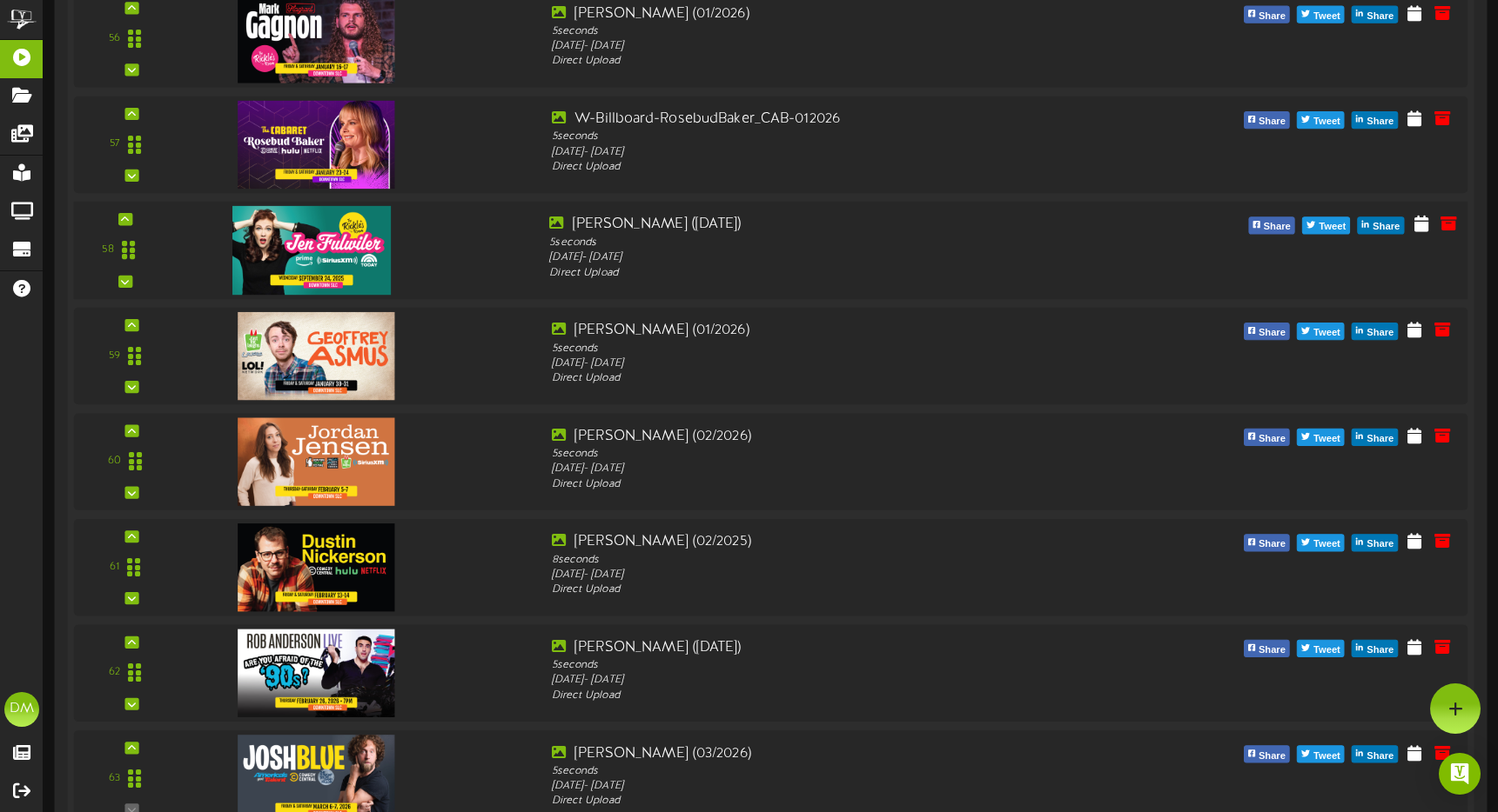
scroll to position [6191, 0]
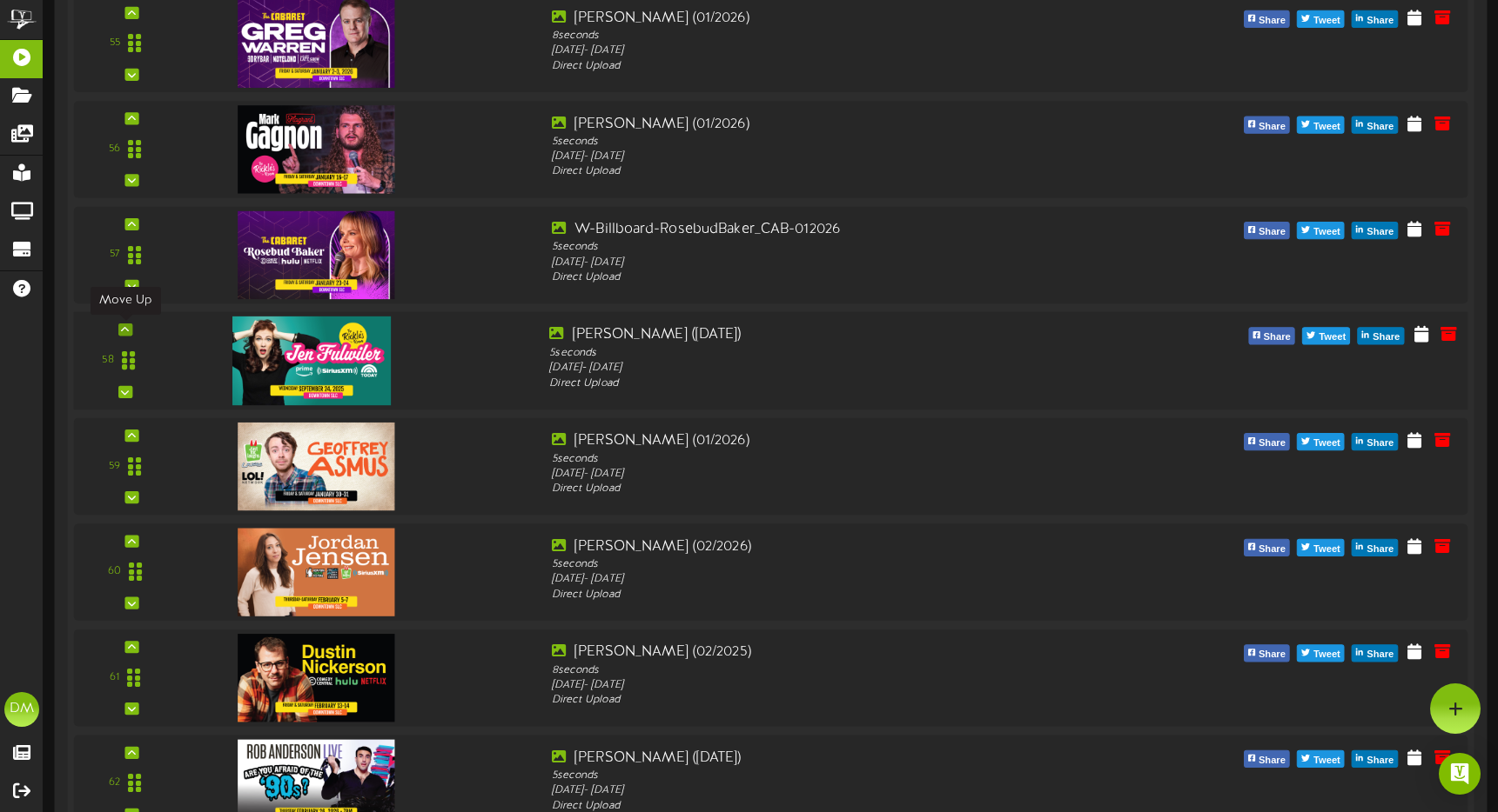
click at [124, 326] on icon at bounding box center [125, 330] width 8 height 9
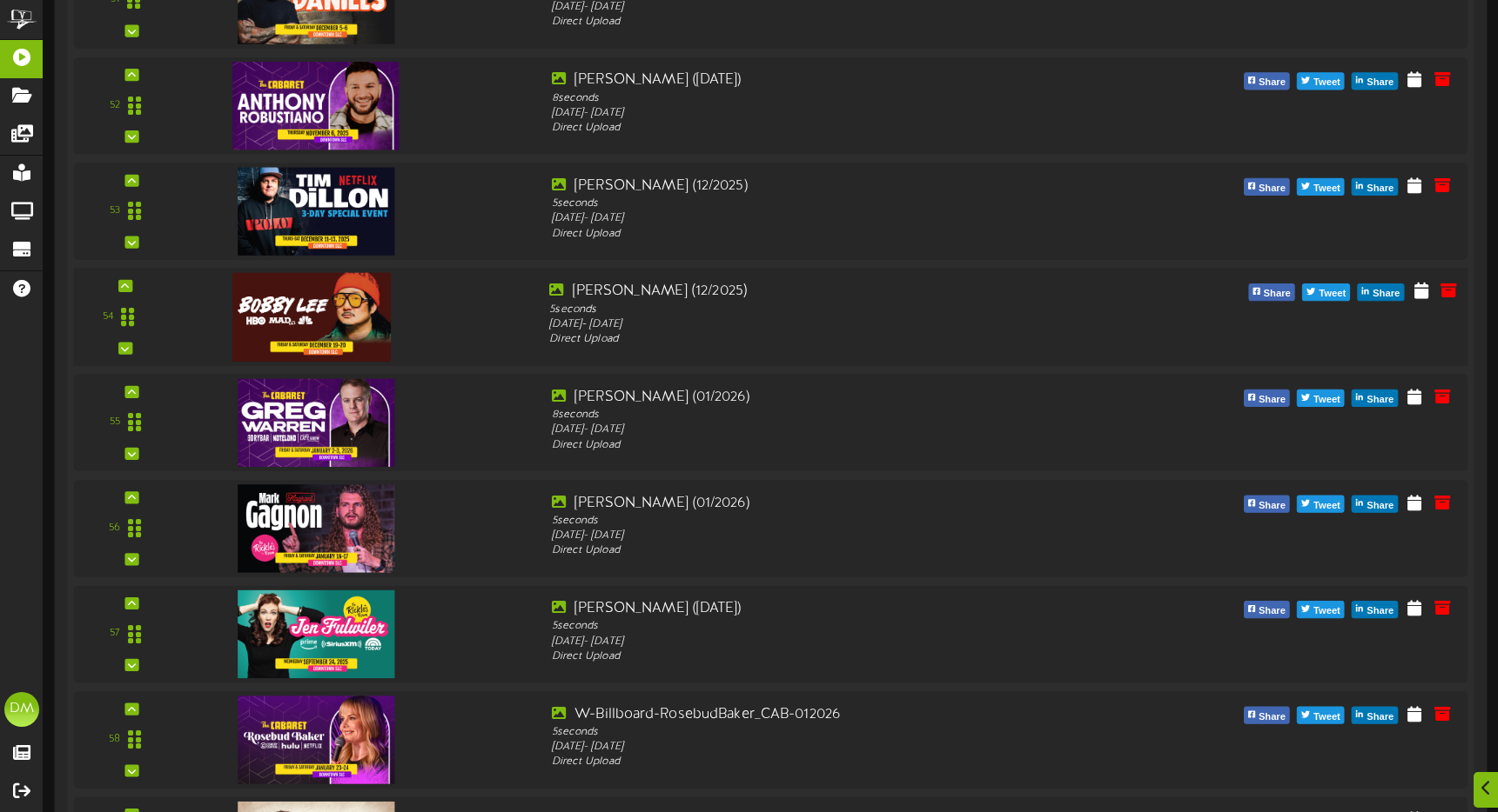
scroll to position [5822, 0]
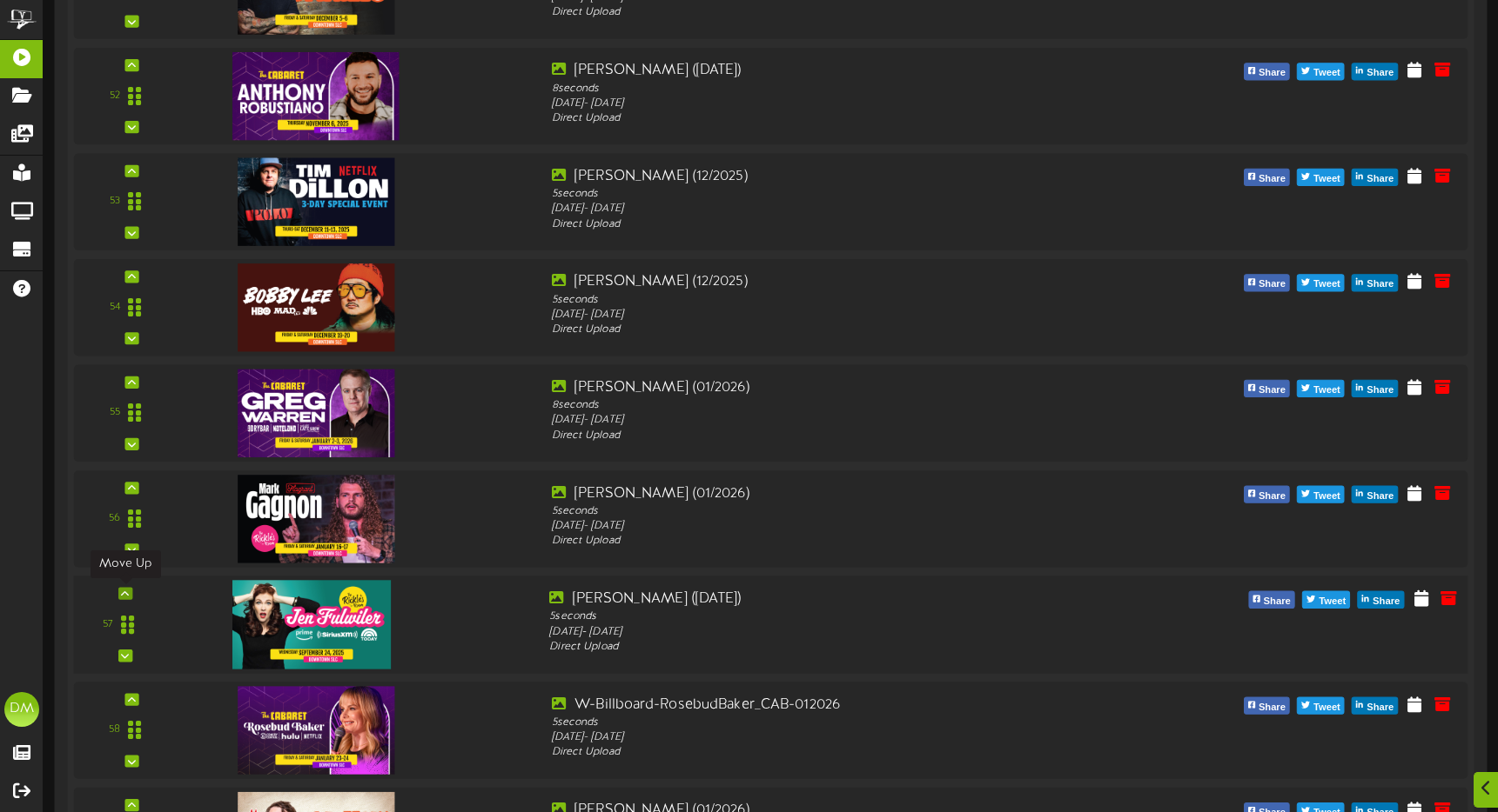
click at [127, 594] on icon at bounding box center [125, 593] width 8 height 9
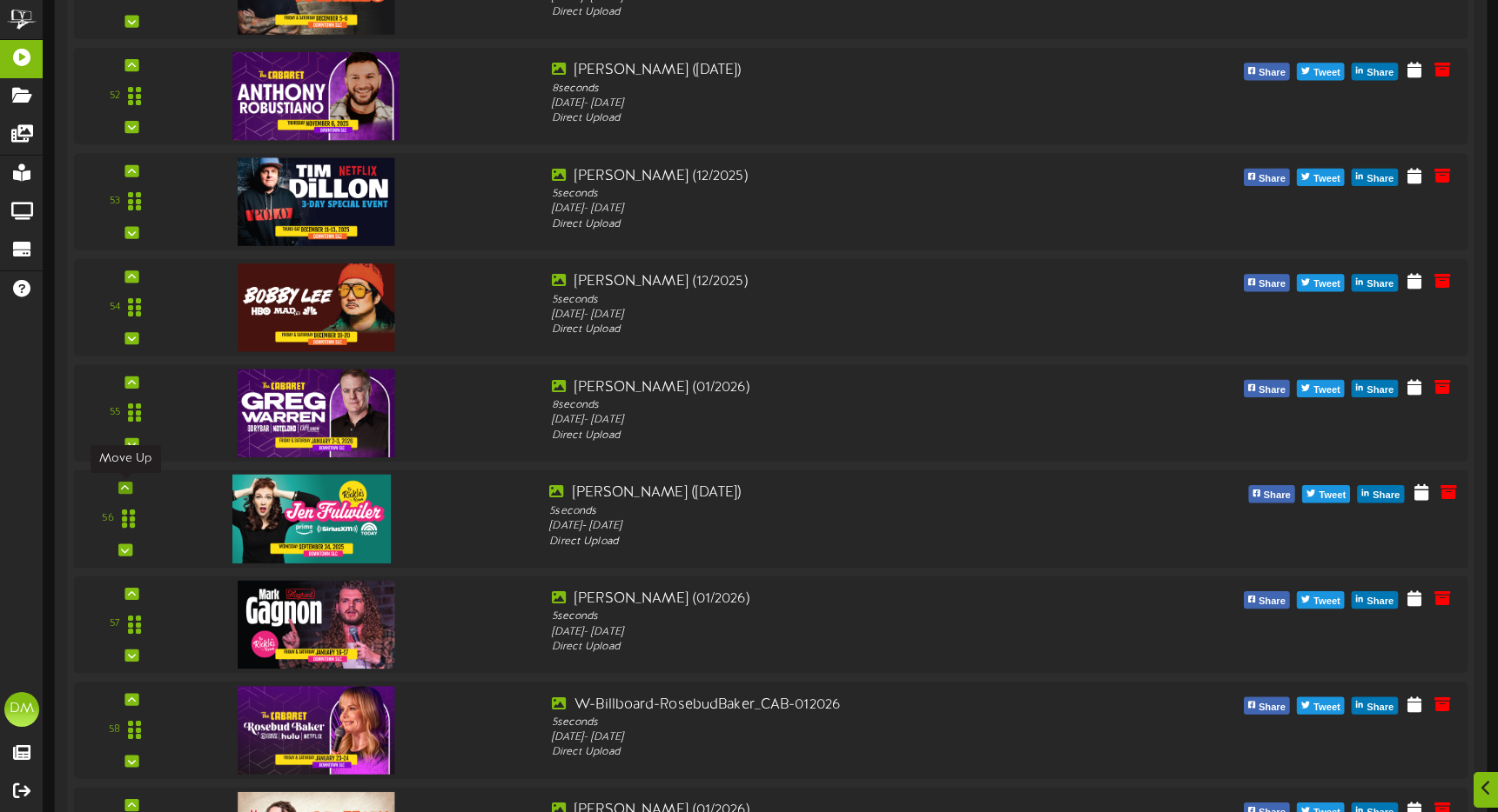
click at [124, 487] on icon at bounding box center [125, 488] width 8 height 9
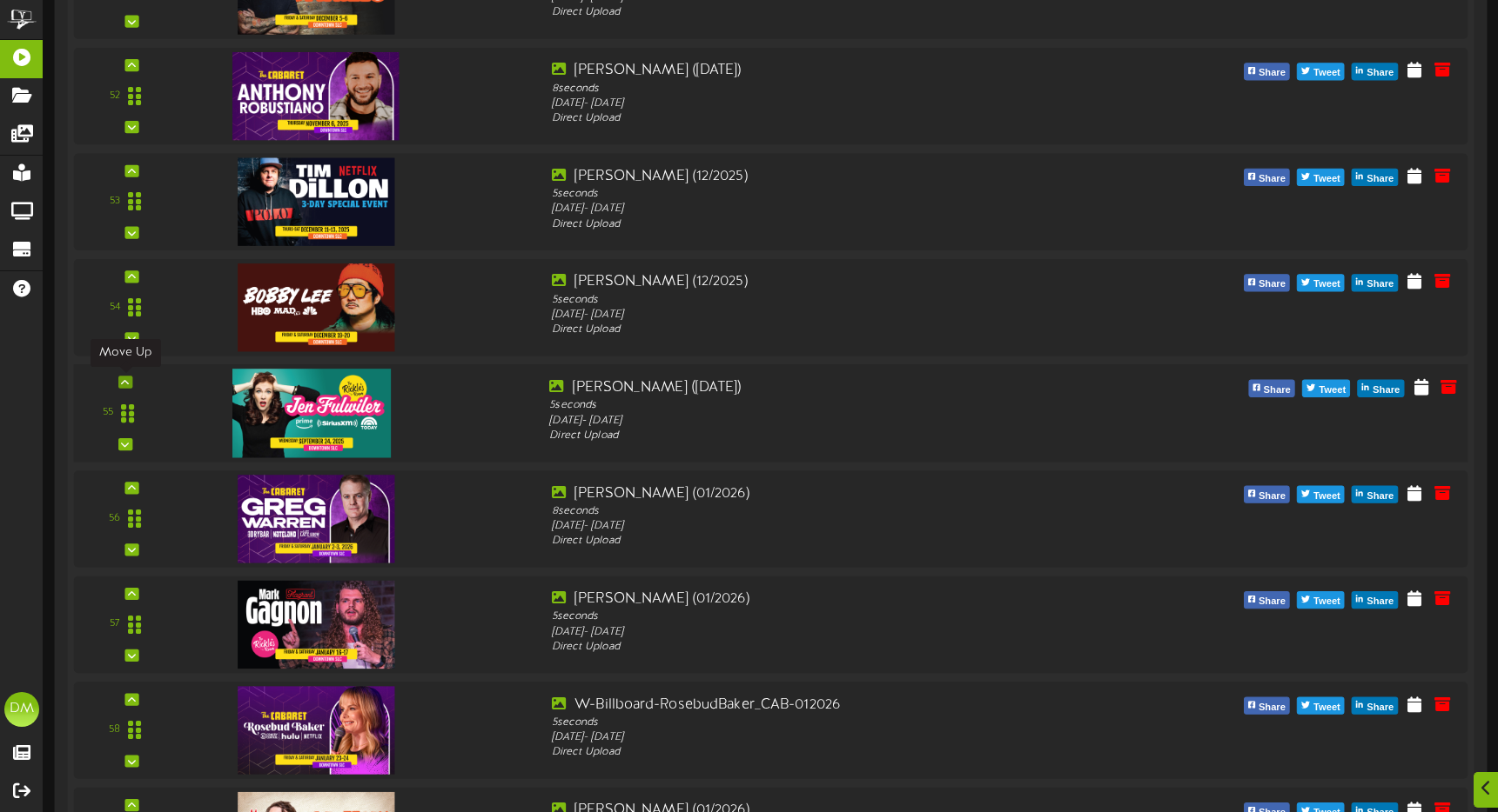
click at [124, 382] on icon at bounding box center [125, 382] width 8 height 9
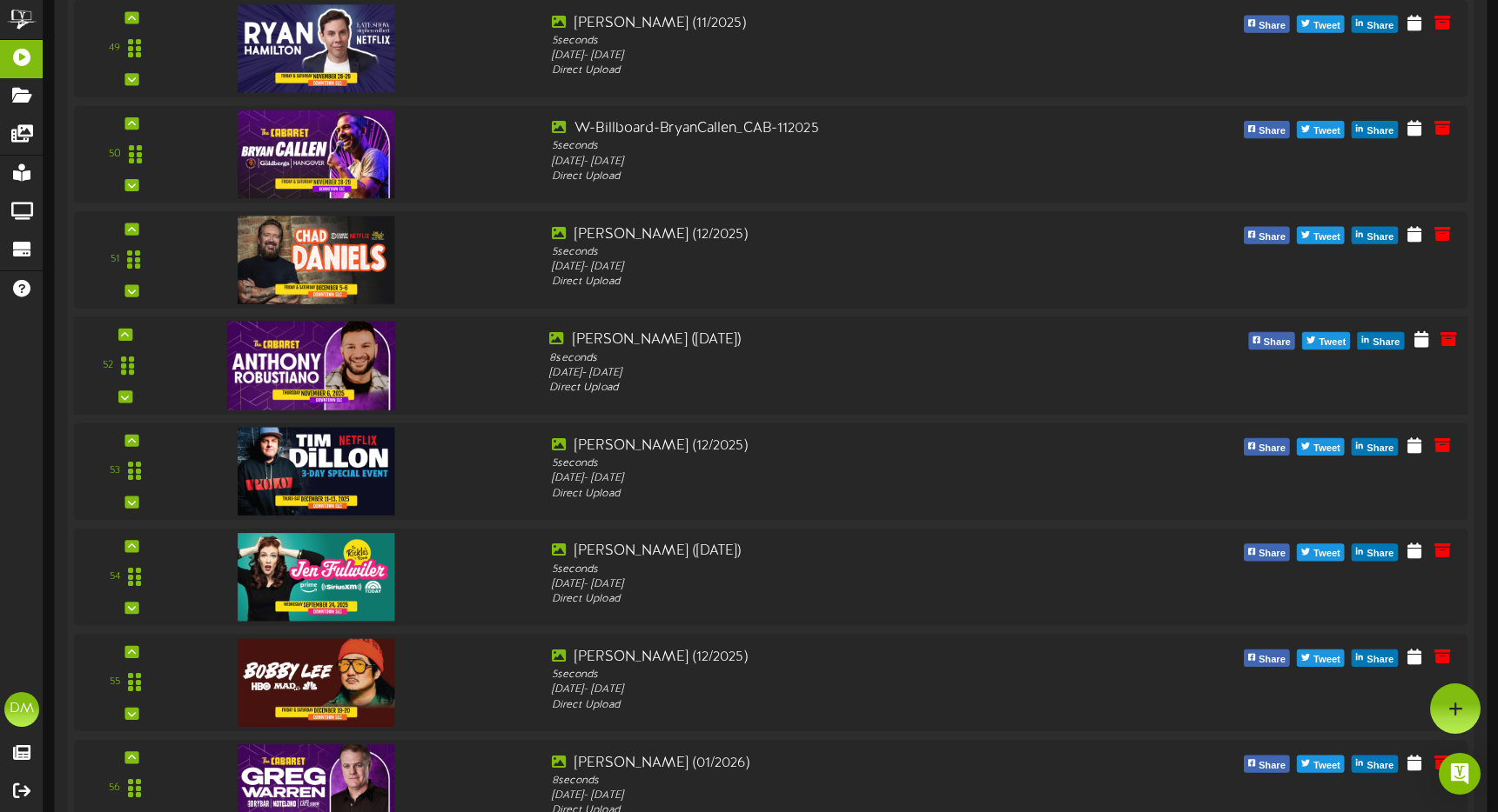
scroll to position [5548, 0]
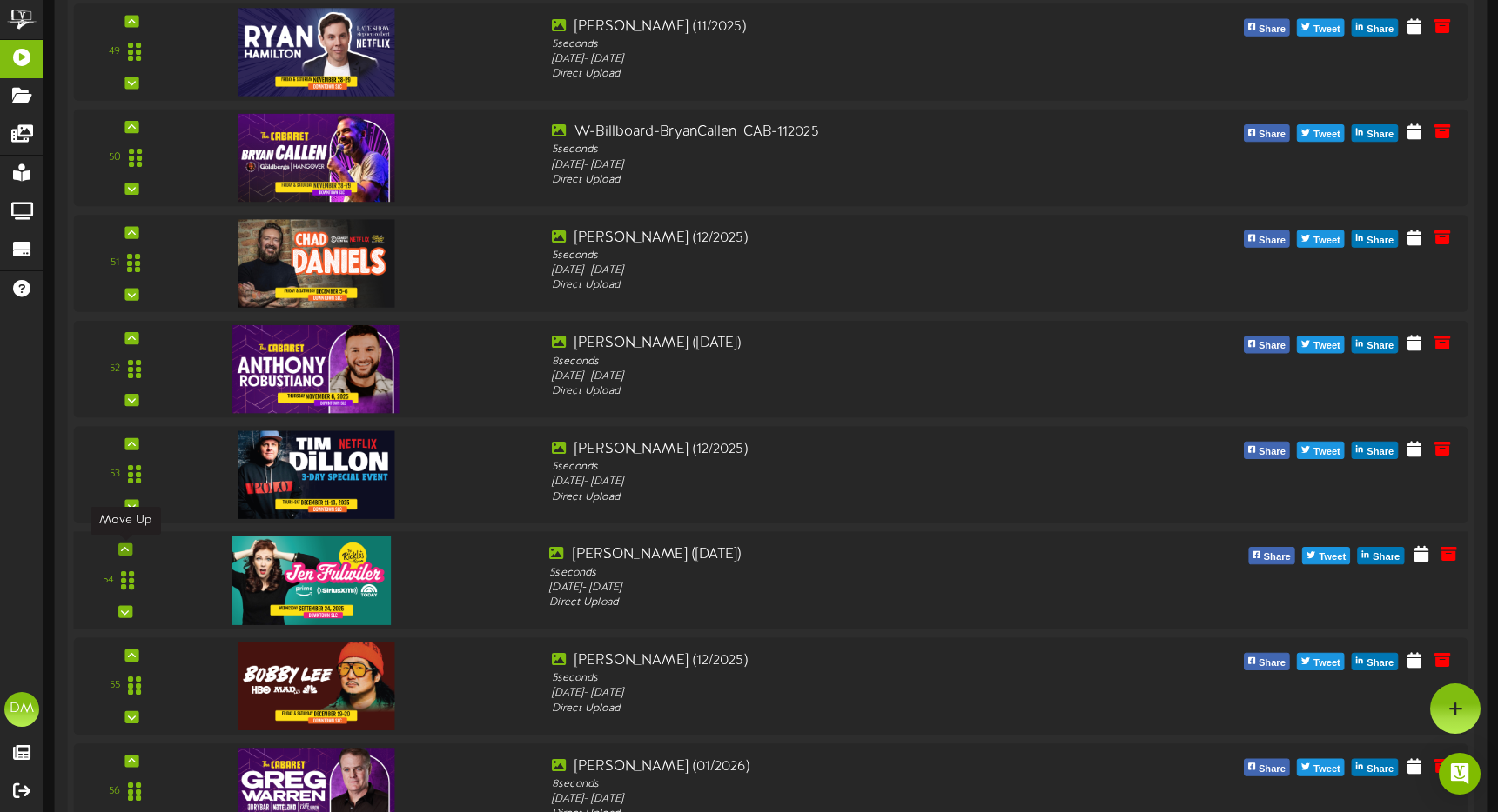
click at [128, 551] on icon at bounding box center [125, 550] width 8 height 9
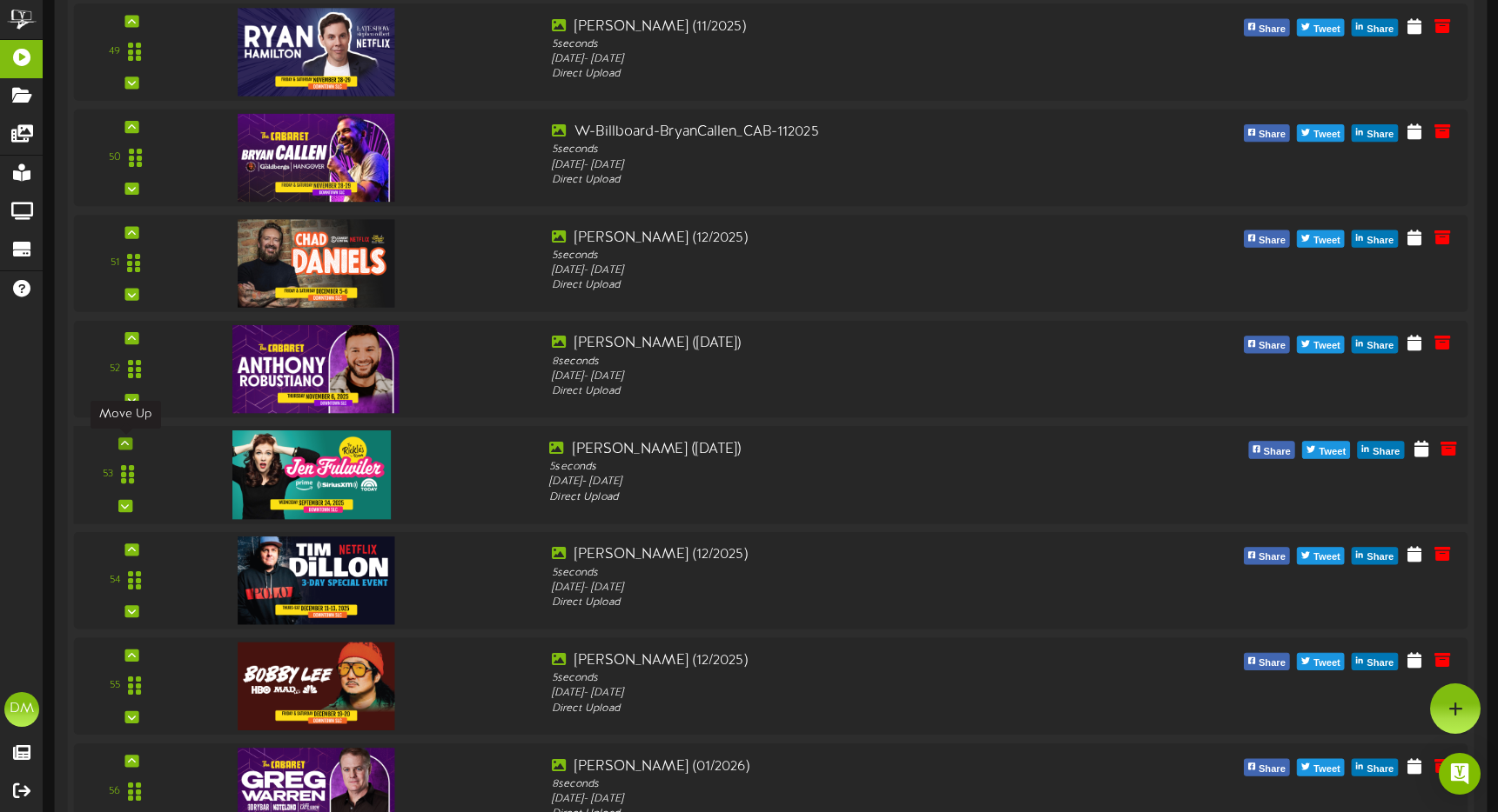
click at [124, 445] on icon at bounding box center [125, 444] width 8 height 9
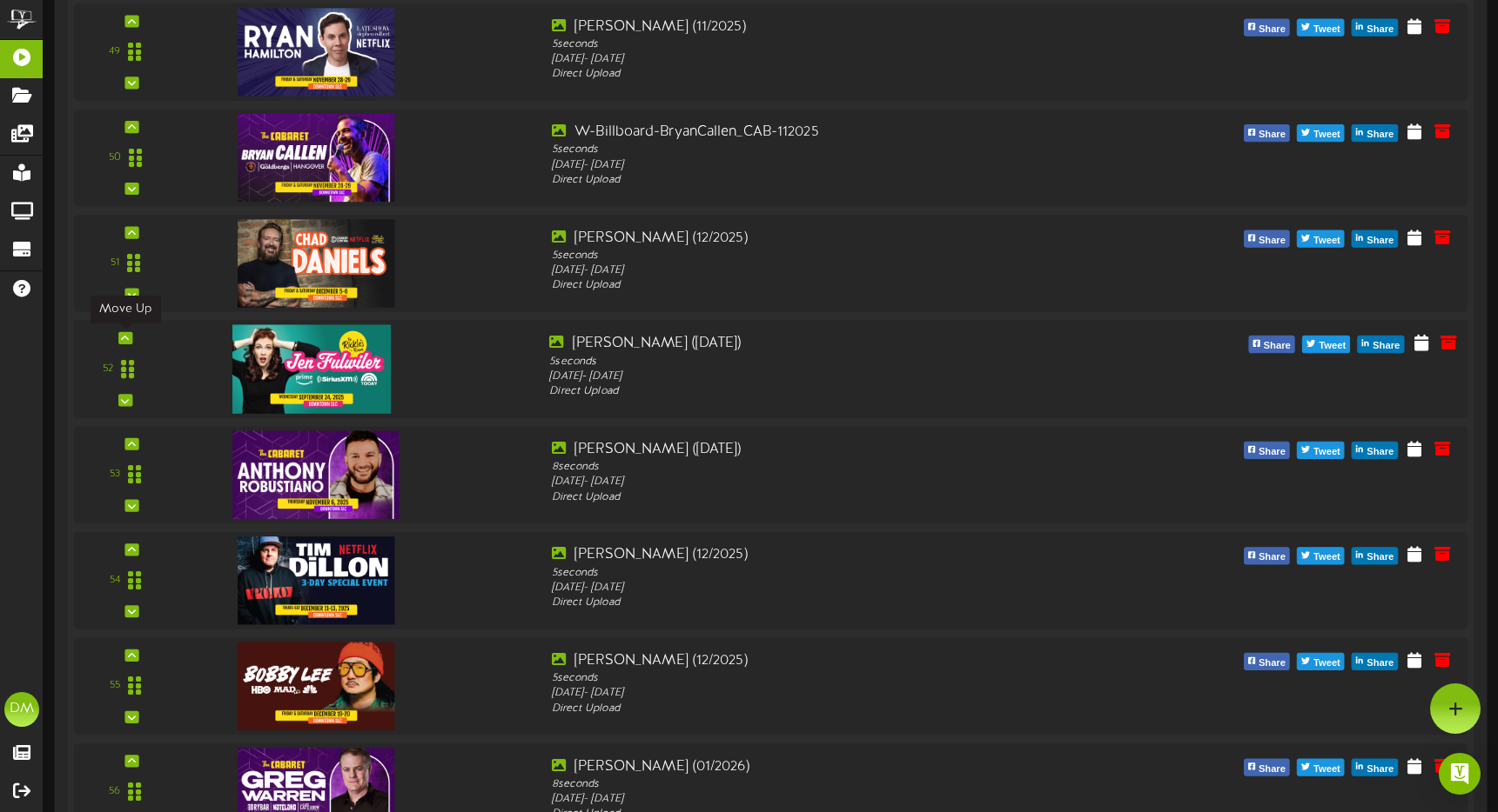
click at [119, 334] on div at bounding box center [125, 338] width 14 height 12
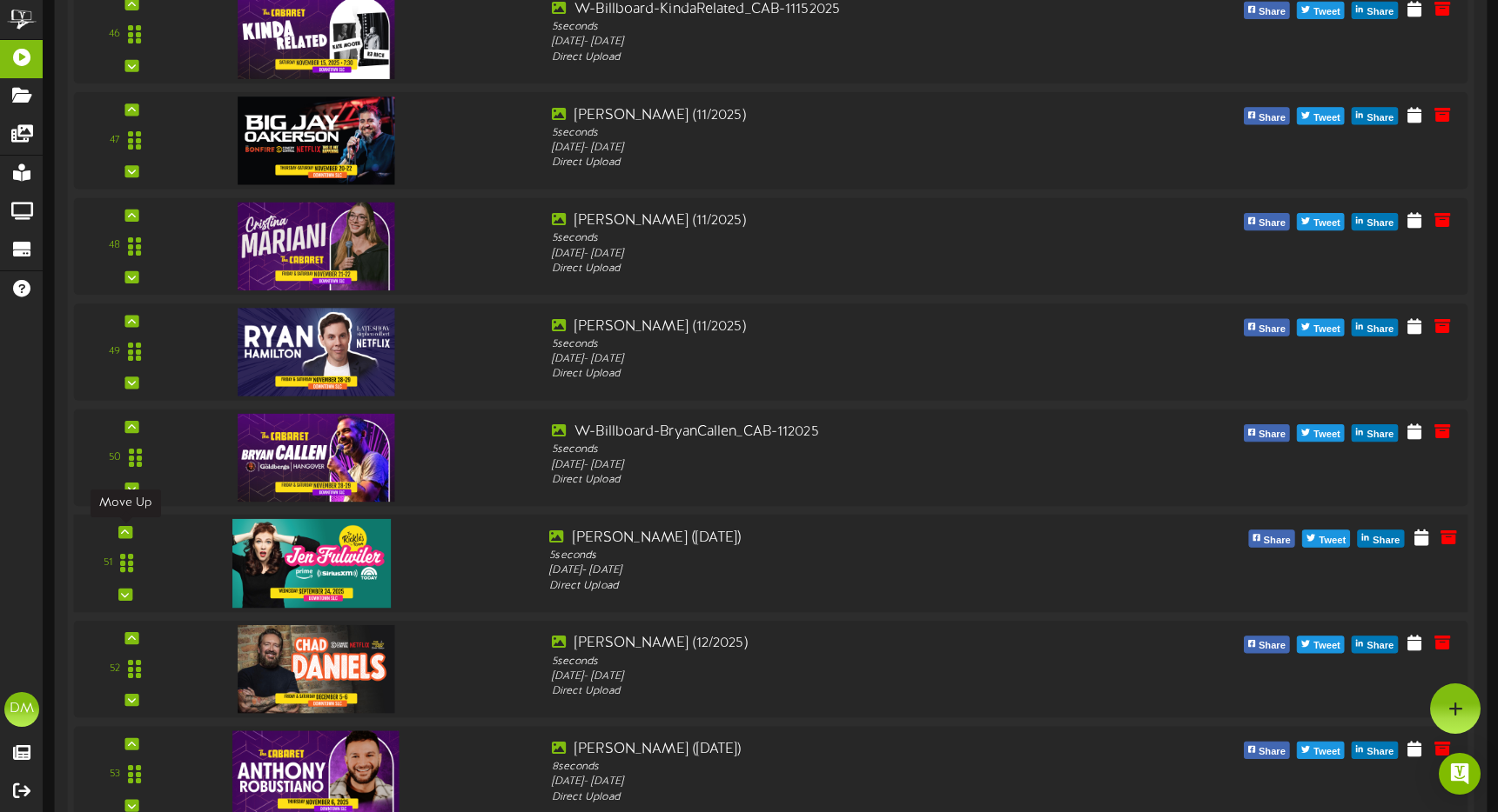
scroll to position [5245, 0]
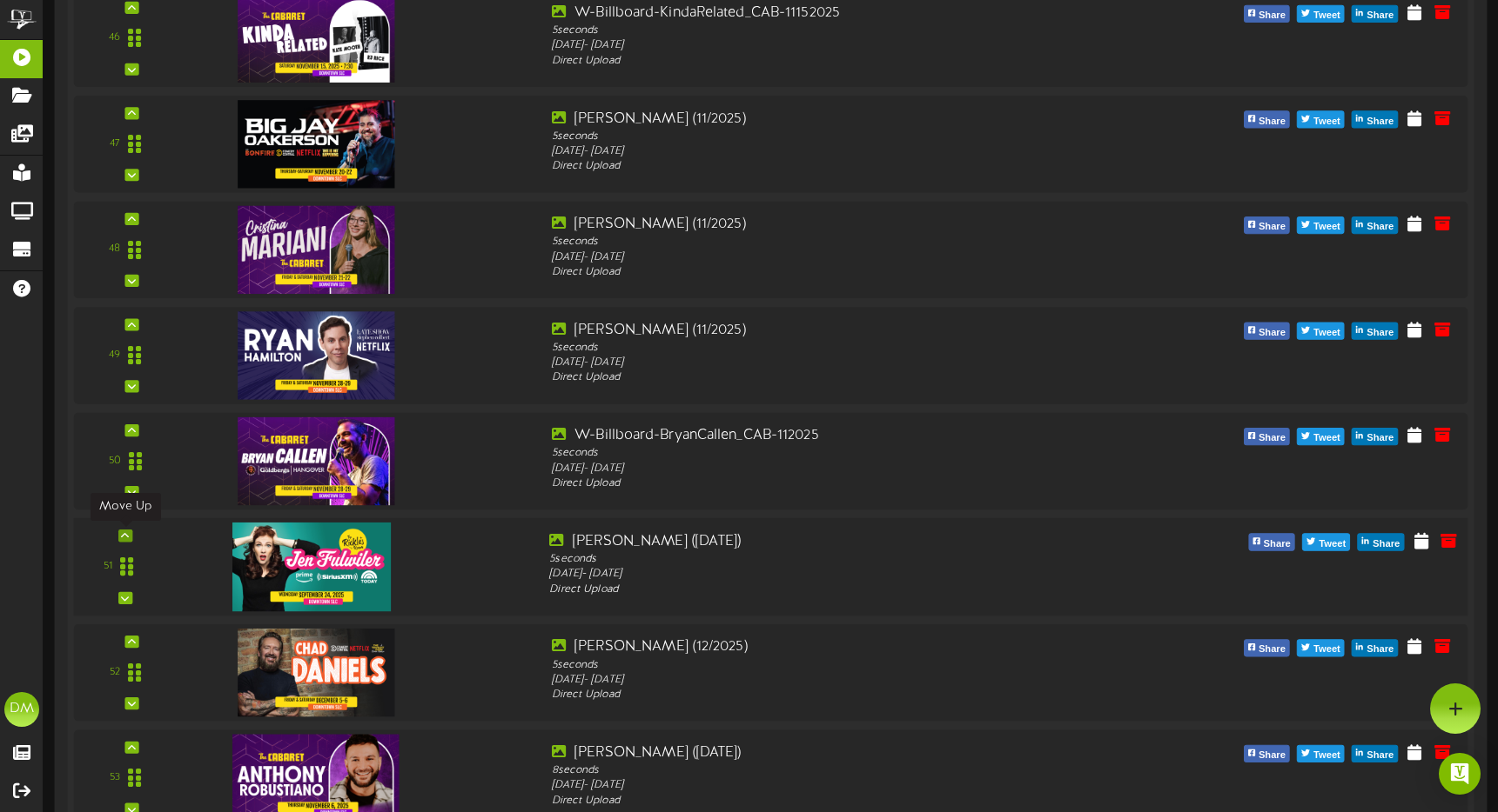
click at [124, 537] on icon at bounding box center [125, 536] width 8 height 9
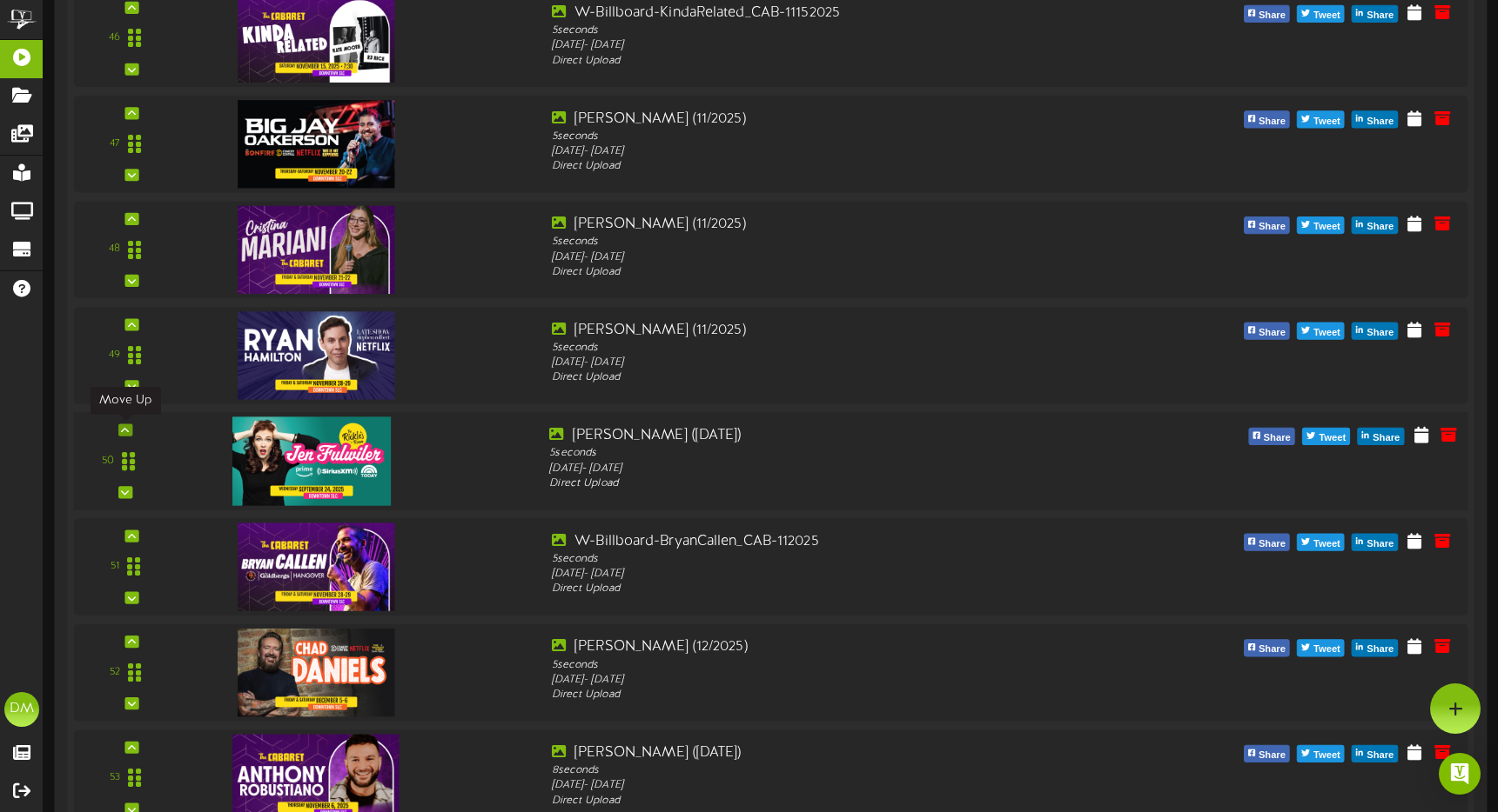
click at [123, 427] on icon at bounding box center [125, 430] width 8 height 9
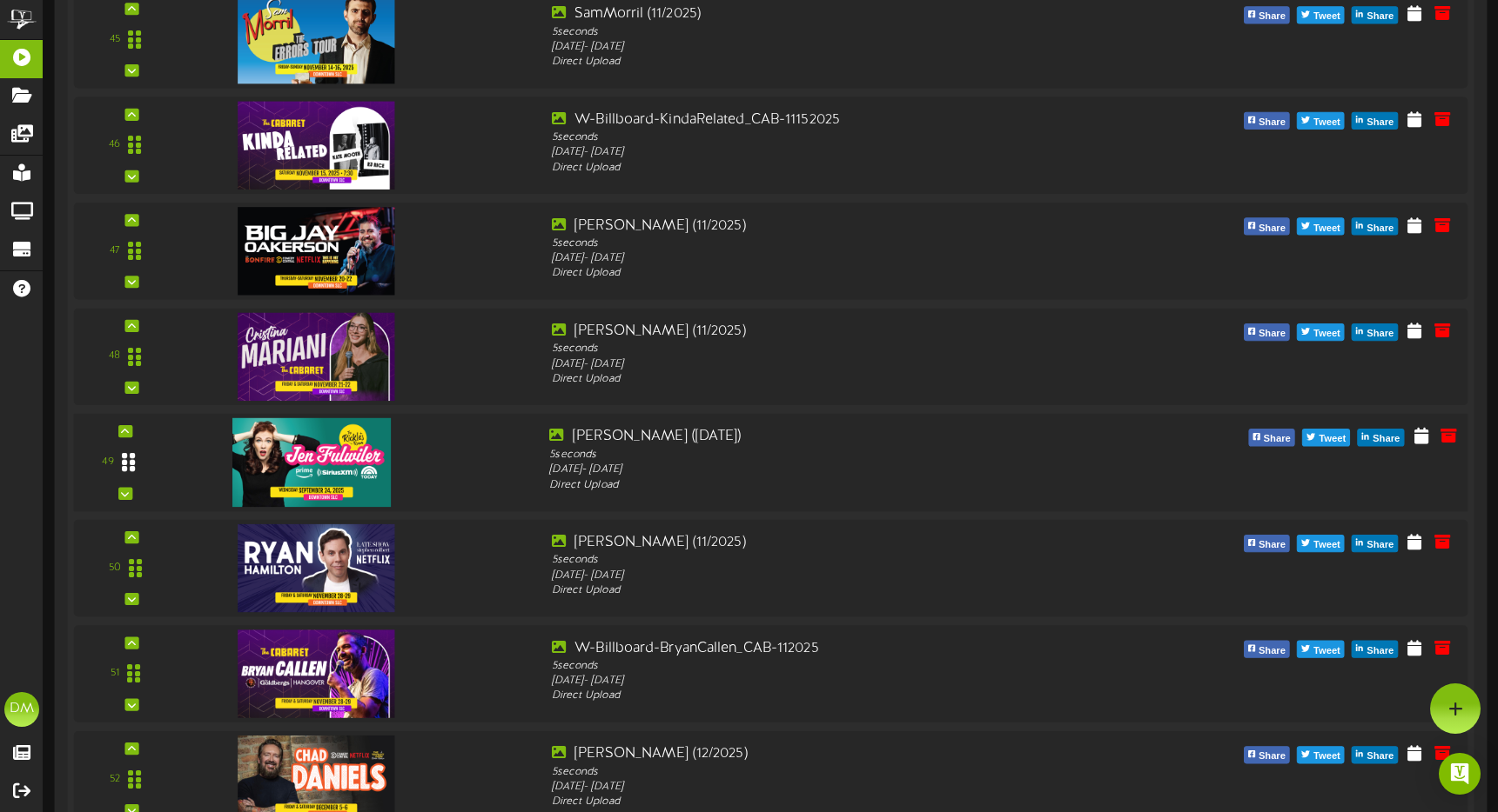
scroll to position [5134, 0]
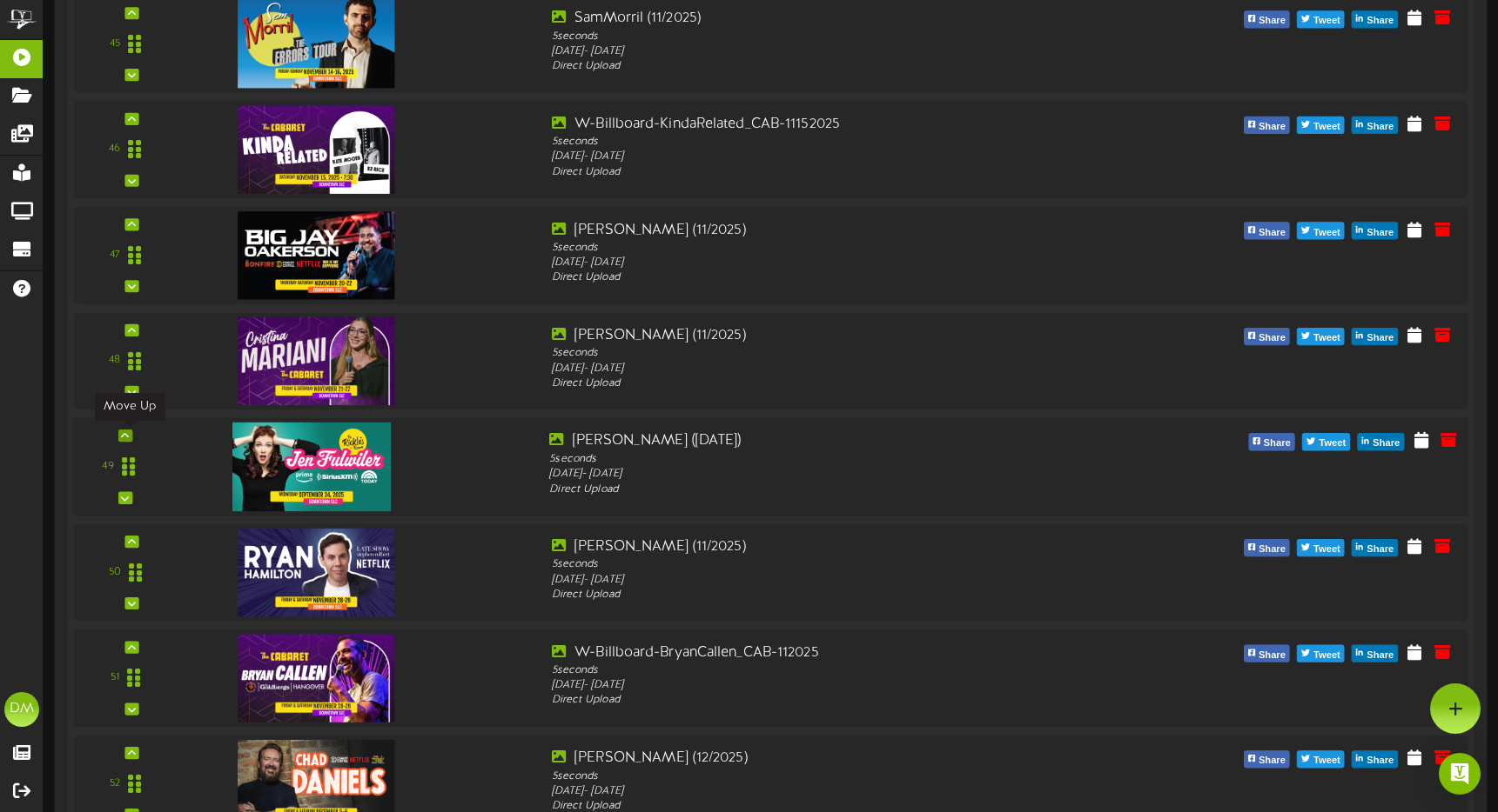
click at [119, 440] on div at bounding box center [125, 435] width 14 height 12
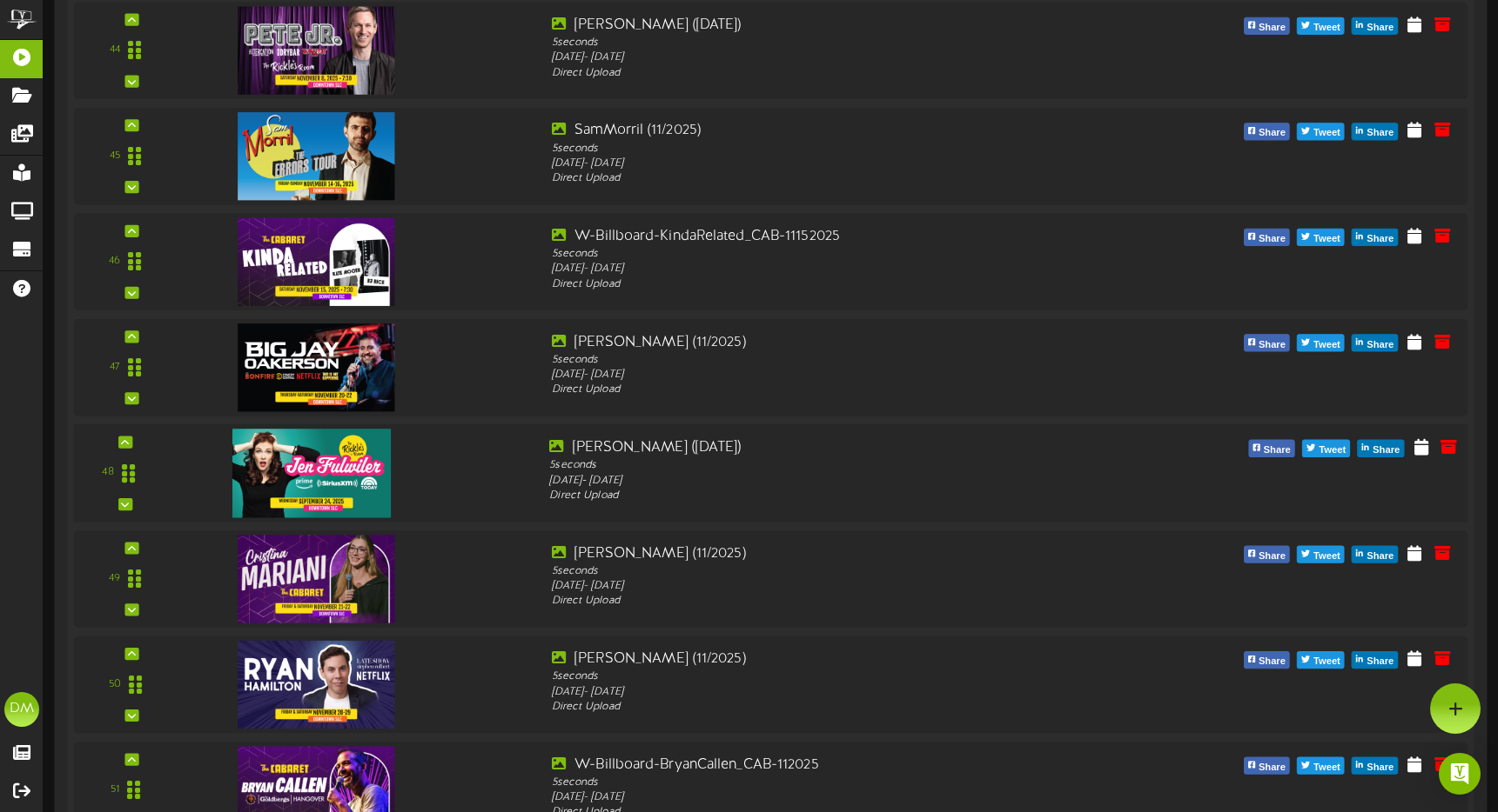
scroll to position [5008, 0]
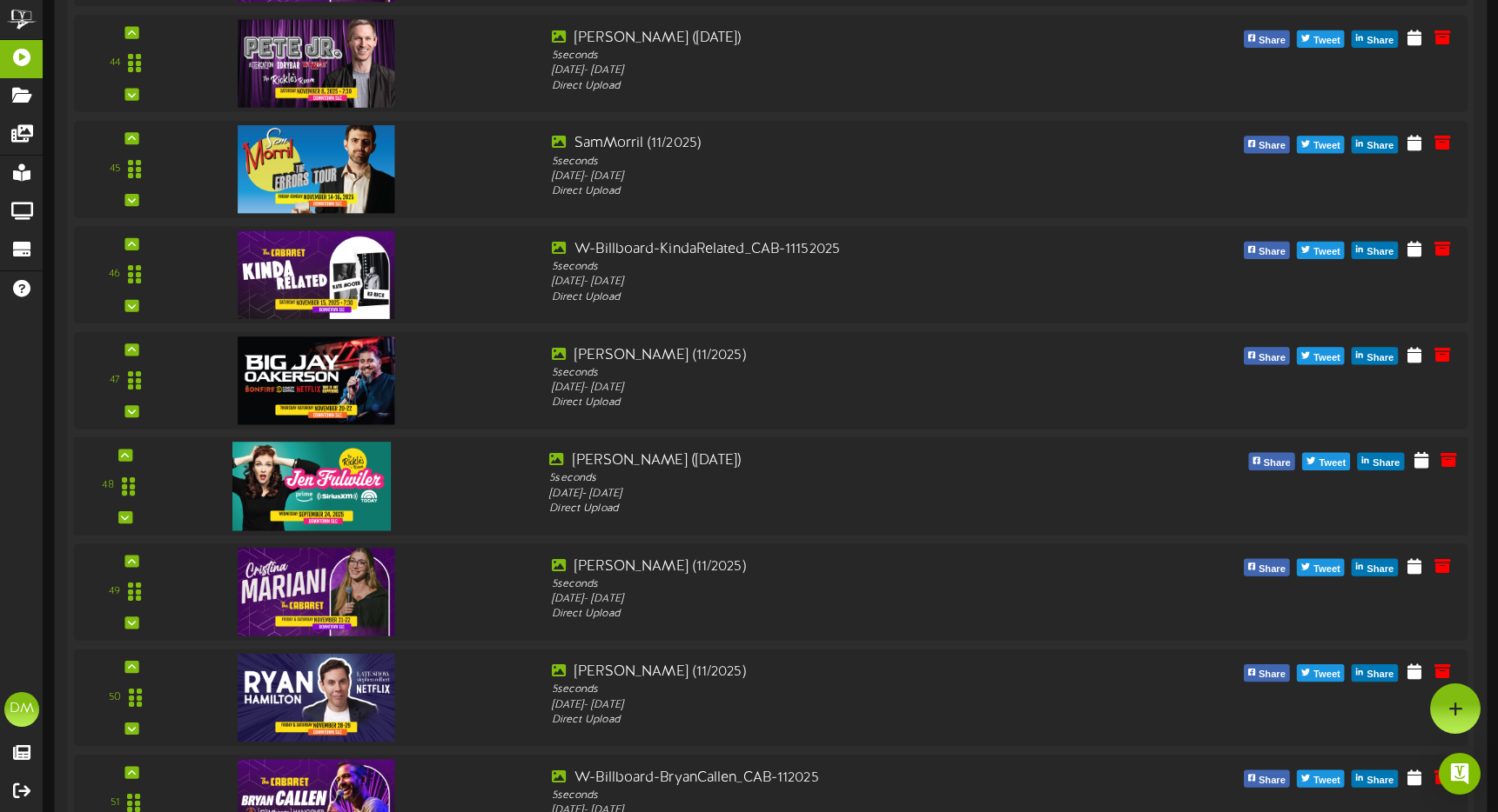
click at [129, 447] on div "48" at bounding box center [770, 487] width 1408 height 98
click at [125, 457] on icon at bounding box center [125, 455] width 8 height 9
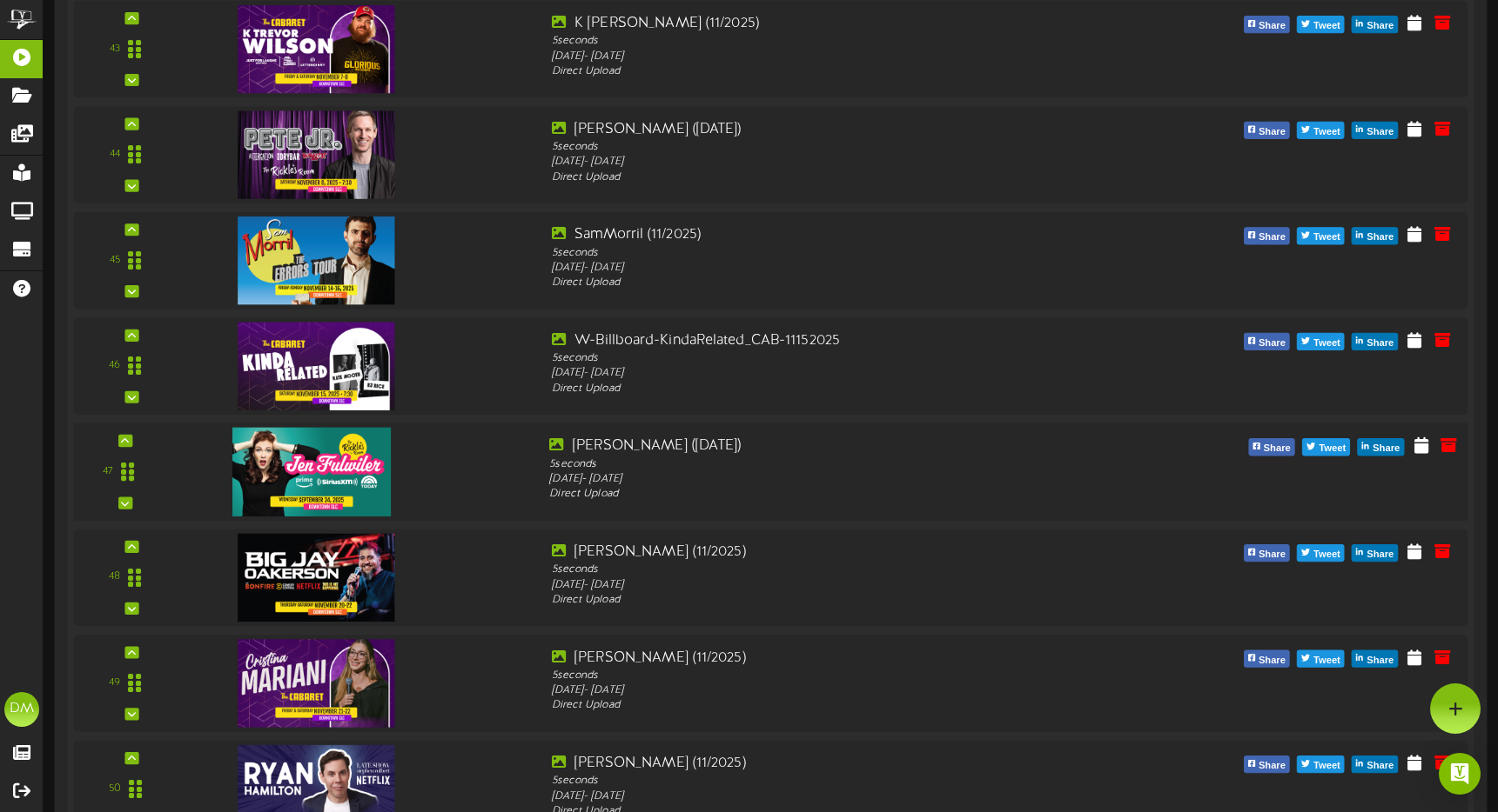
scroll to position [4857, 0]
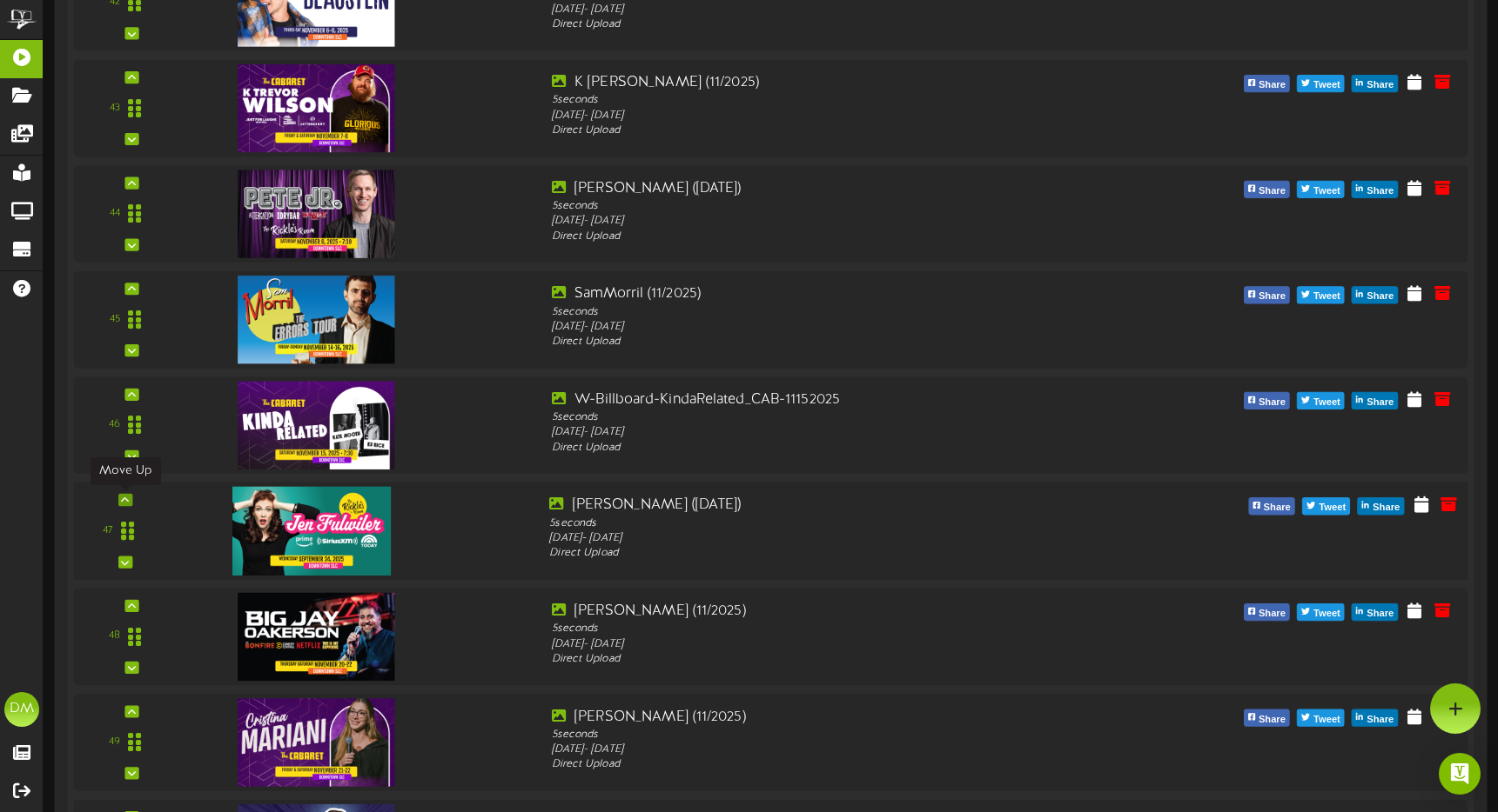
click at [124, 497] on icon at bounding box center [125, 500] width 8 height 9
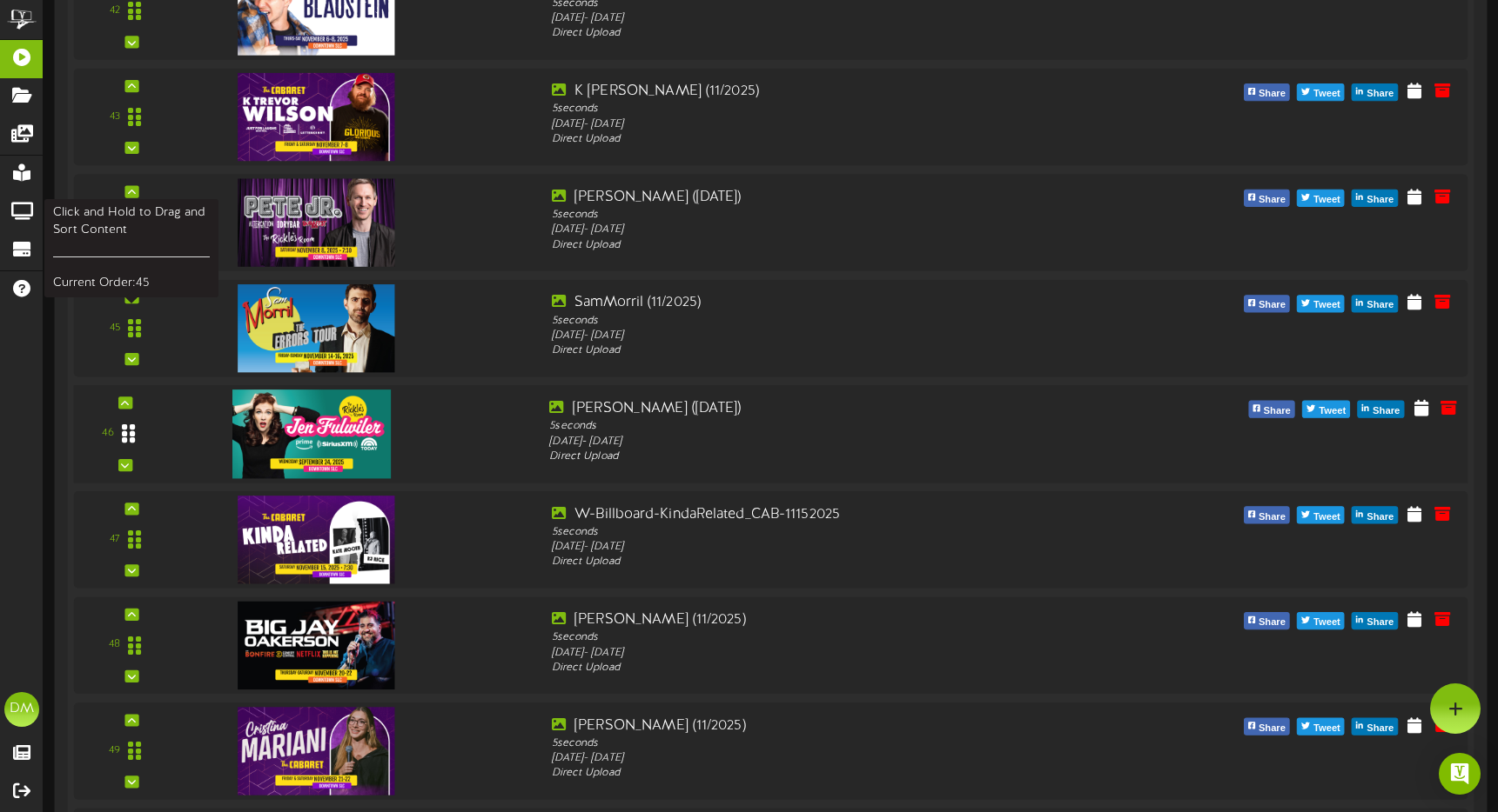
scroll to position [4614, 0]
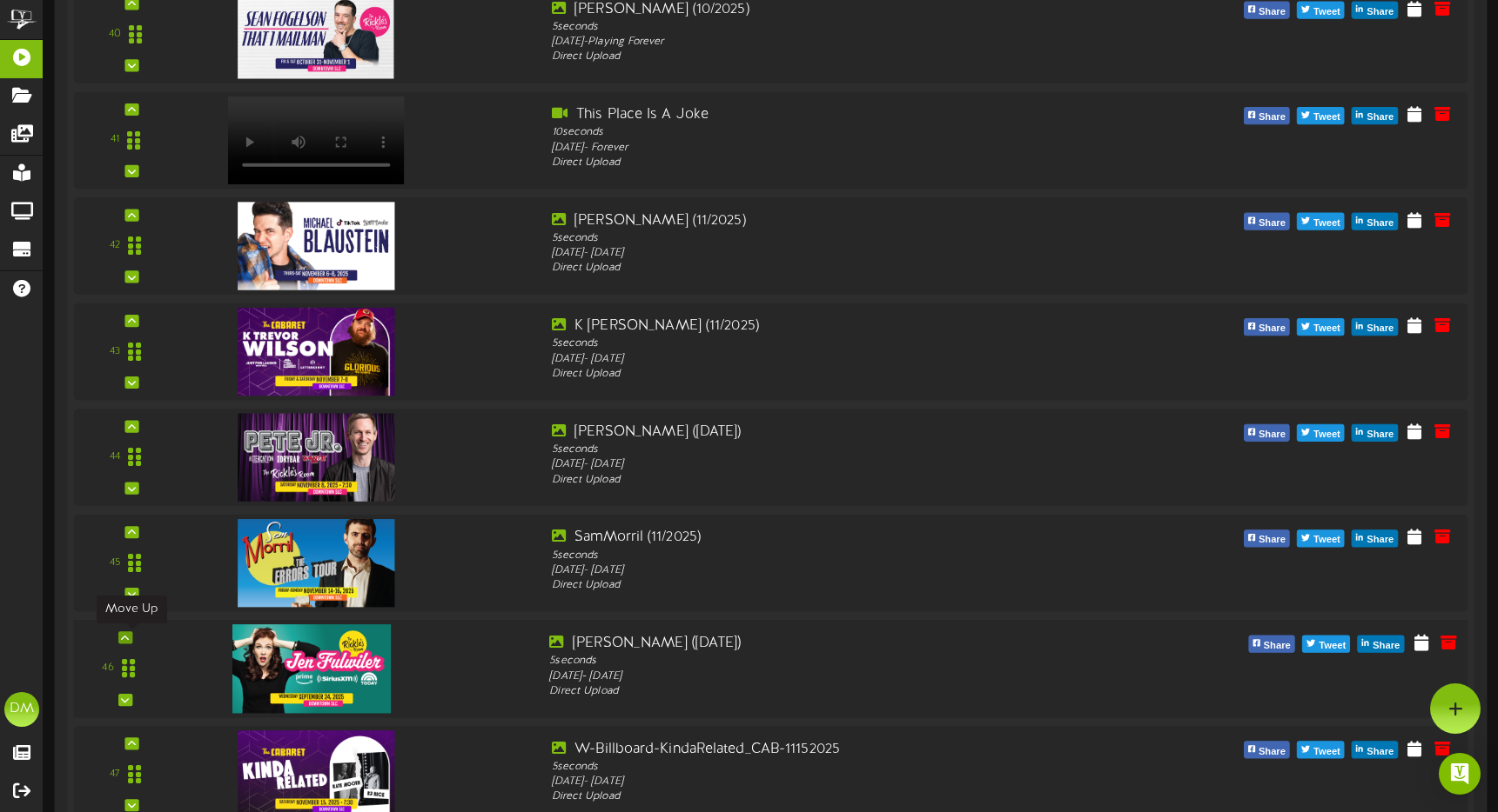
click at [129, 635] on div at bounding box center [125, 637] width 14 height 12
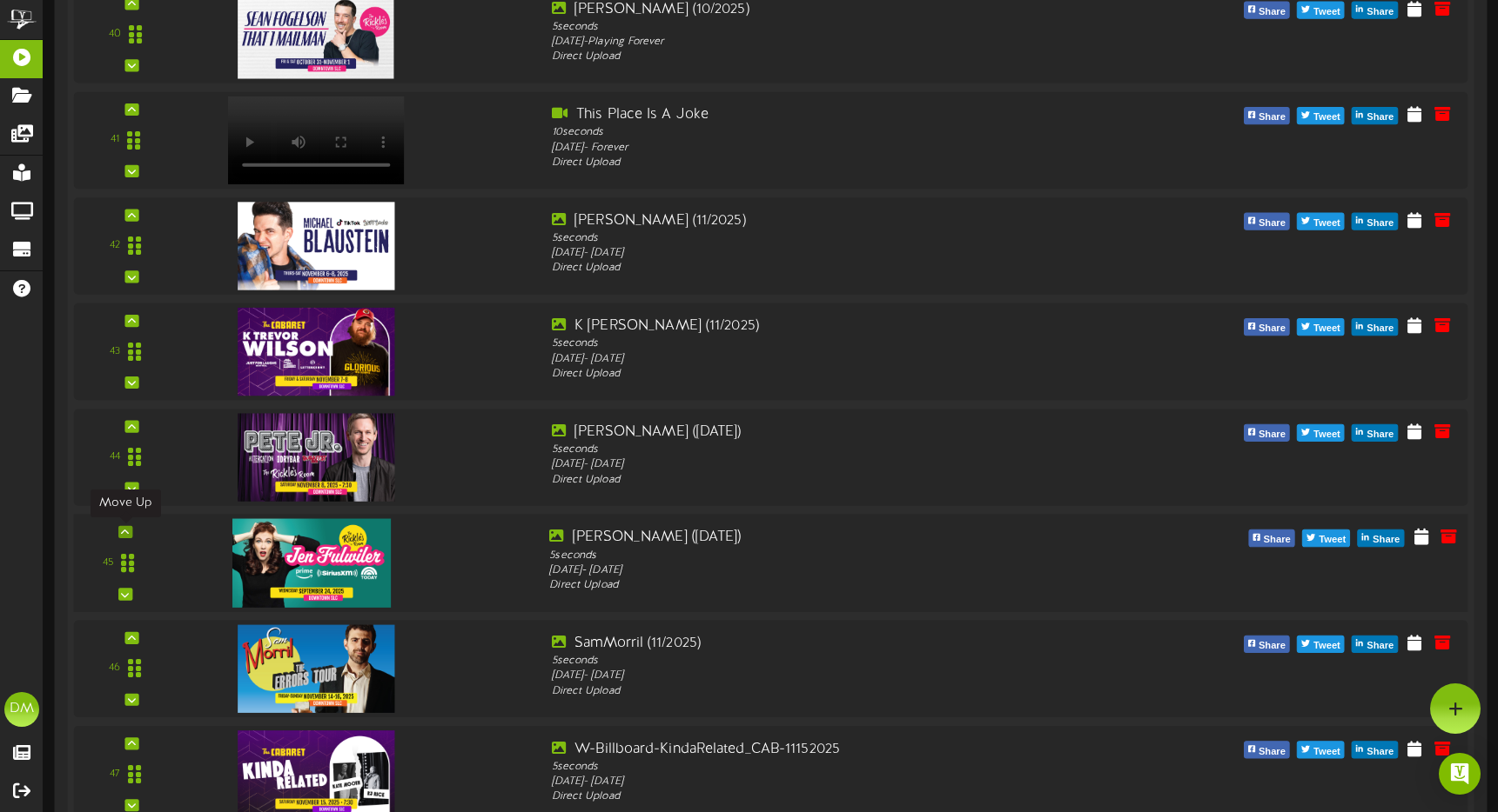
click at [119, 530] on div at bounding box center [125, 531] width 14 height 12
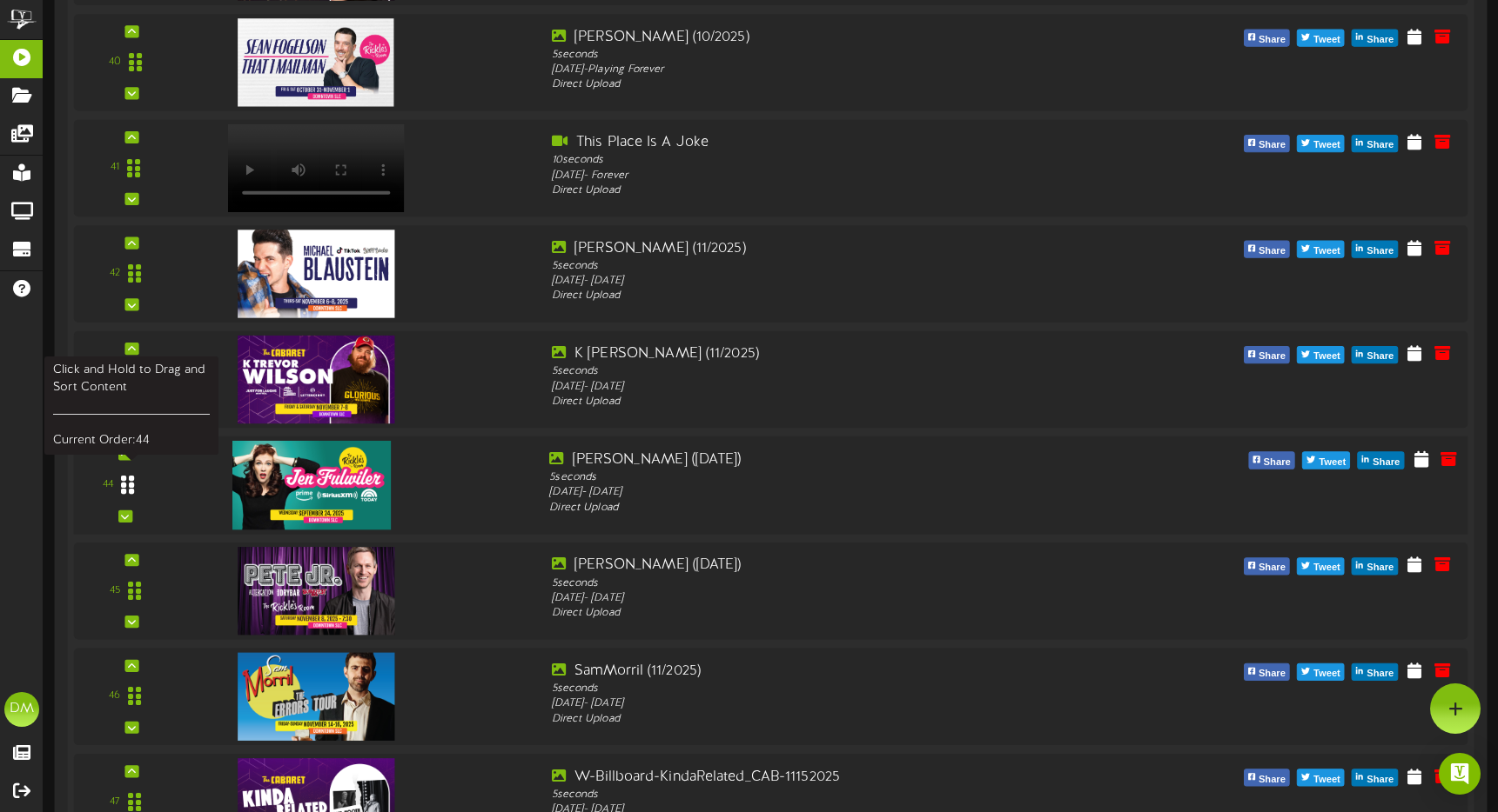
scroll to position [4527, 0]
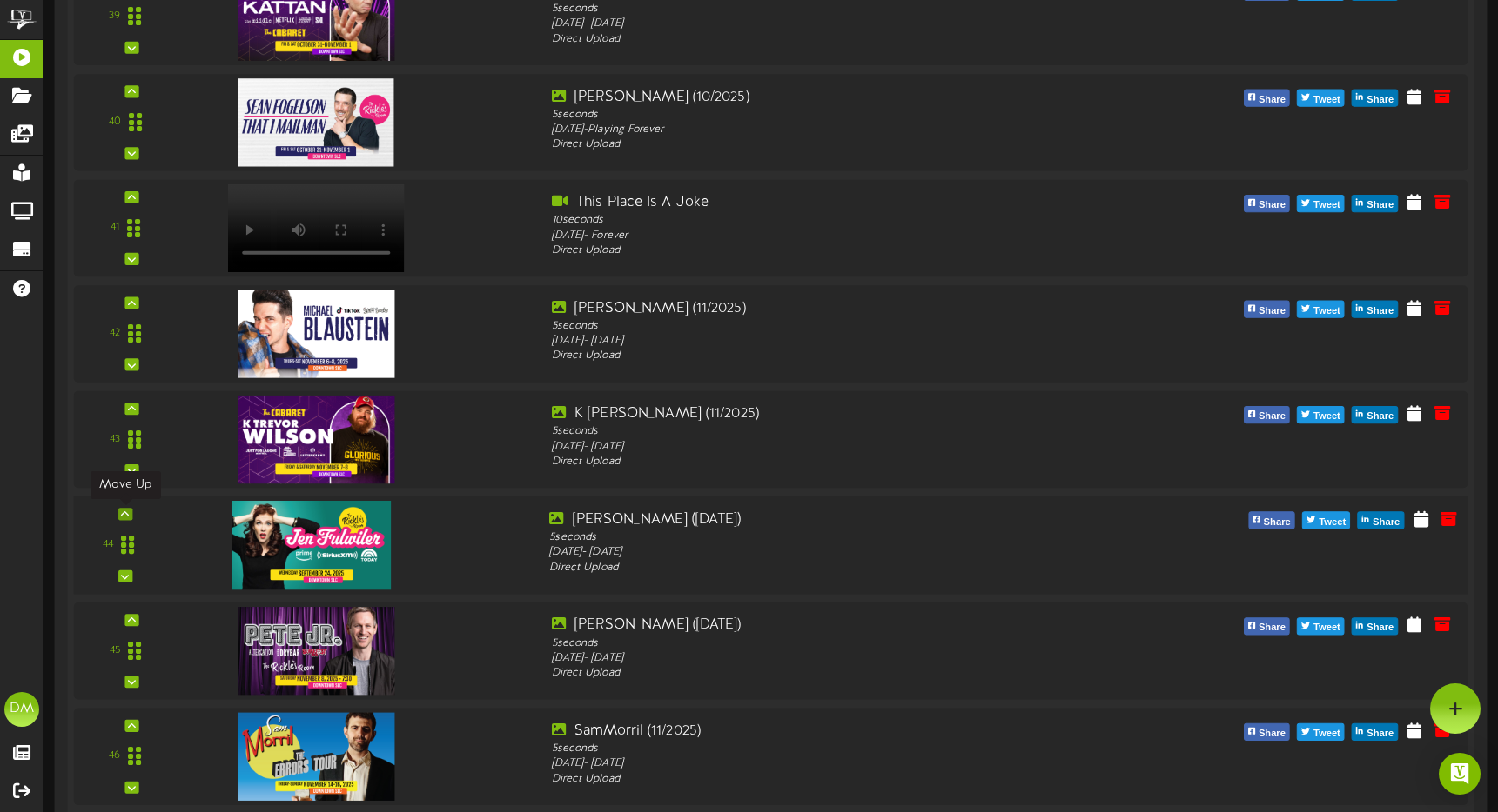
click at [123, 515] on icon at bounding box center [125, 514] width 8 height 9
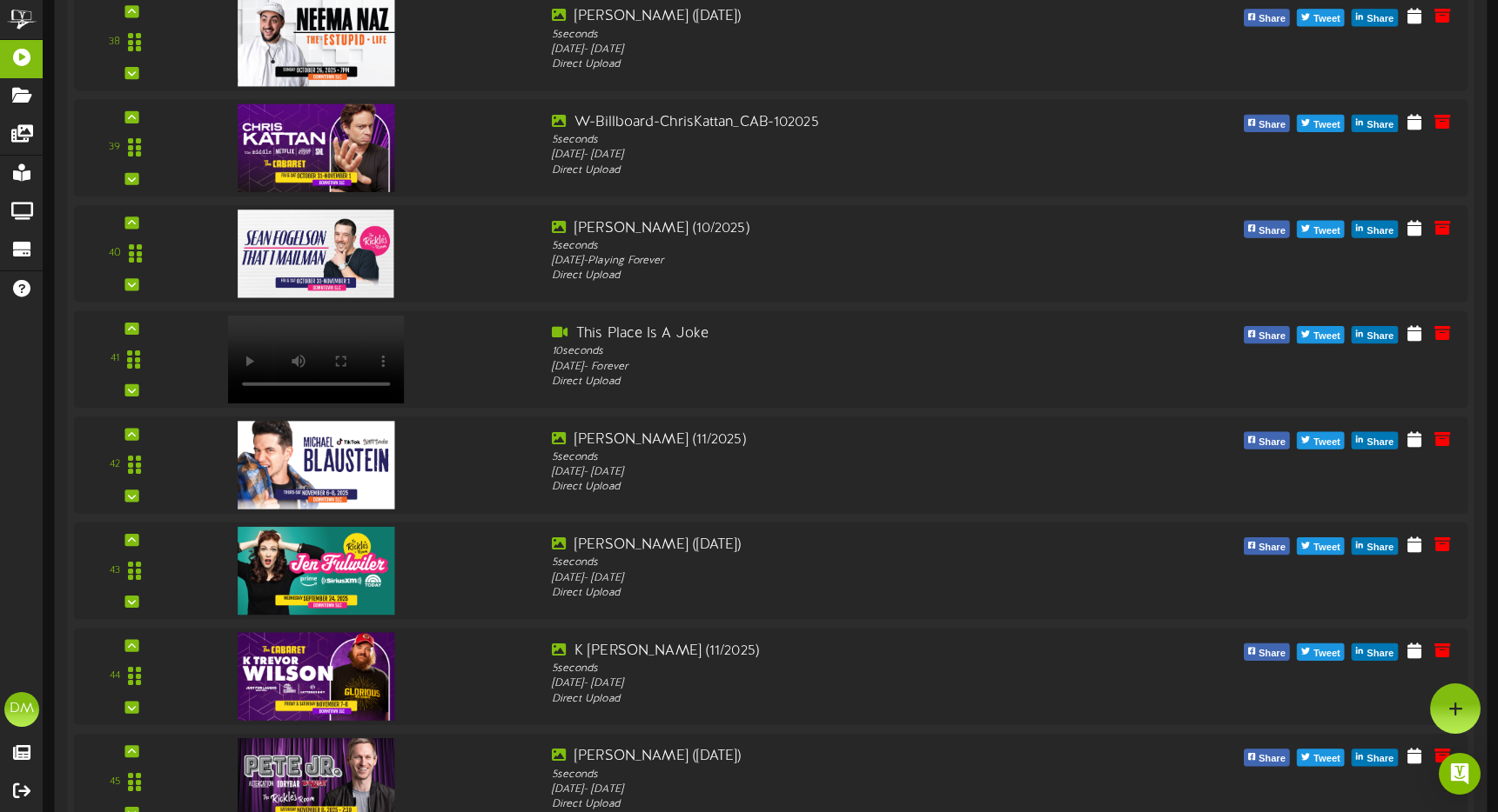
scroll to position [4376, 0]
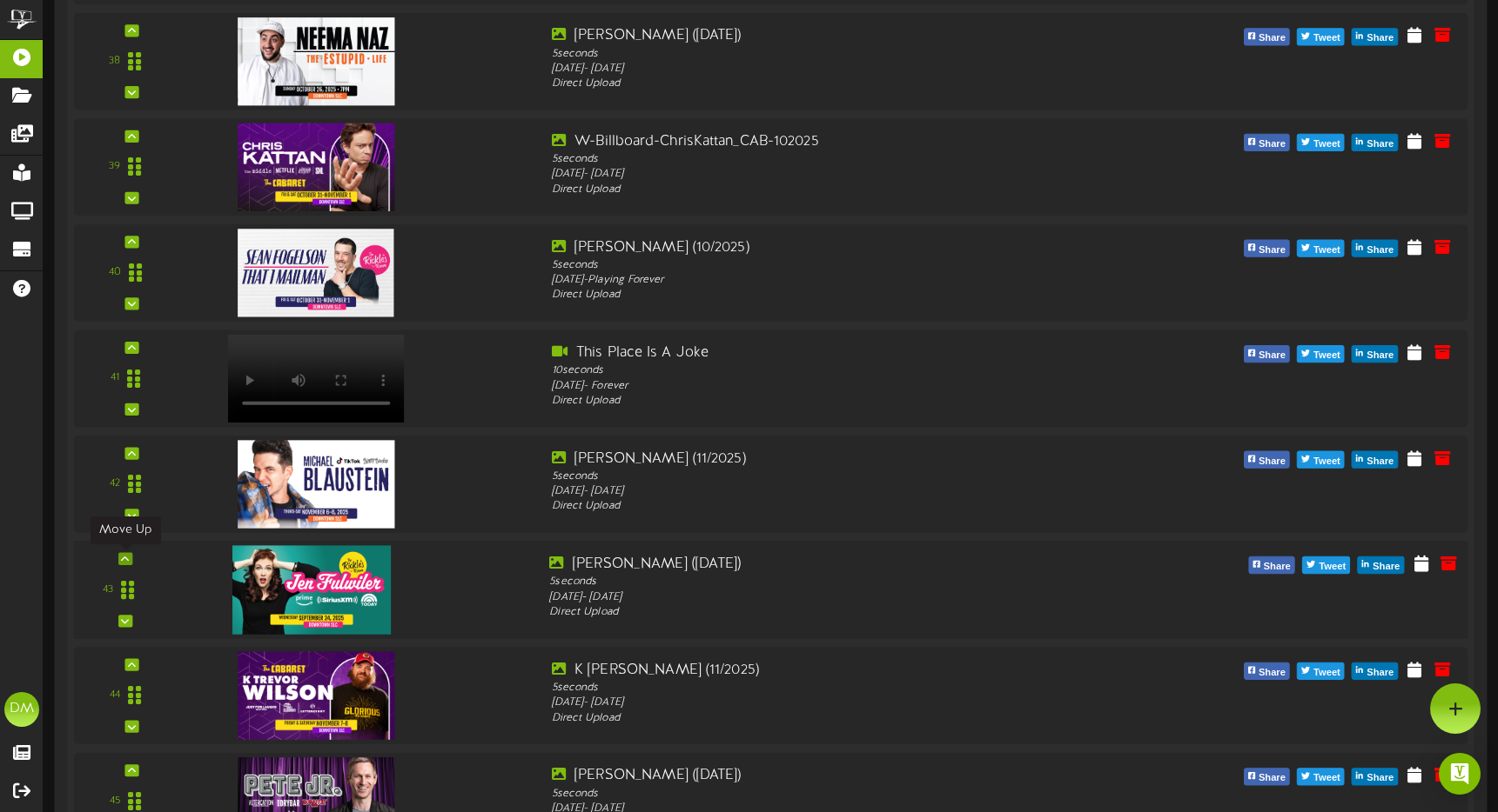
click at [125, 557] on icon at bounding box center [125, 560] width 8 height 9
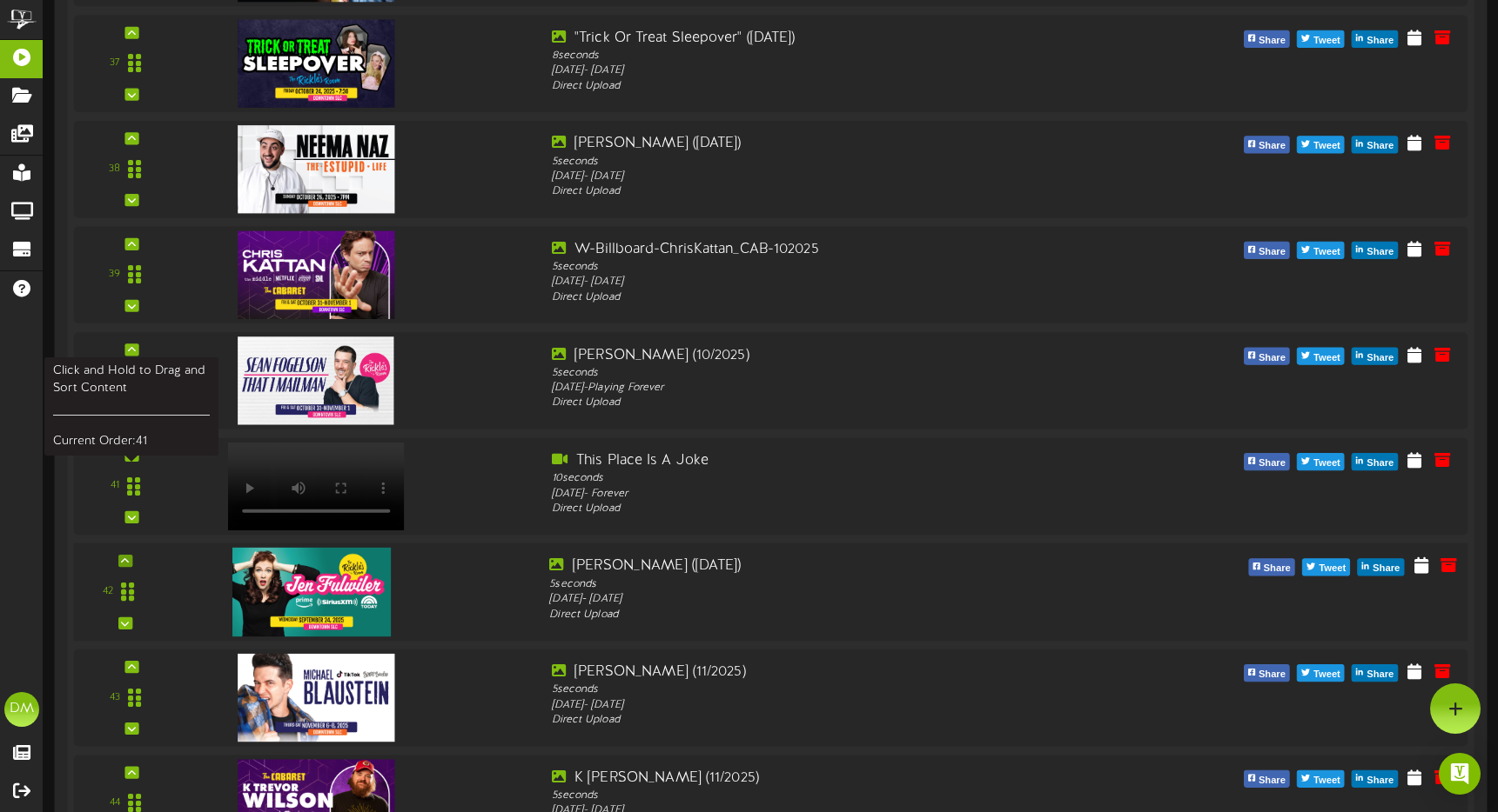
scroll to position [4170, 0]
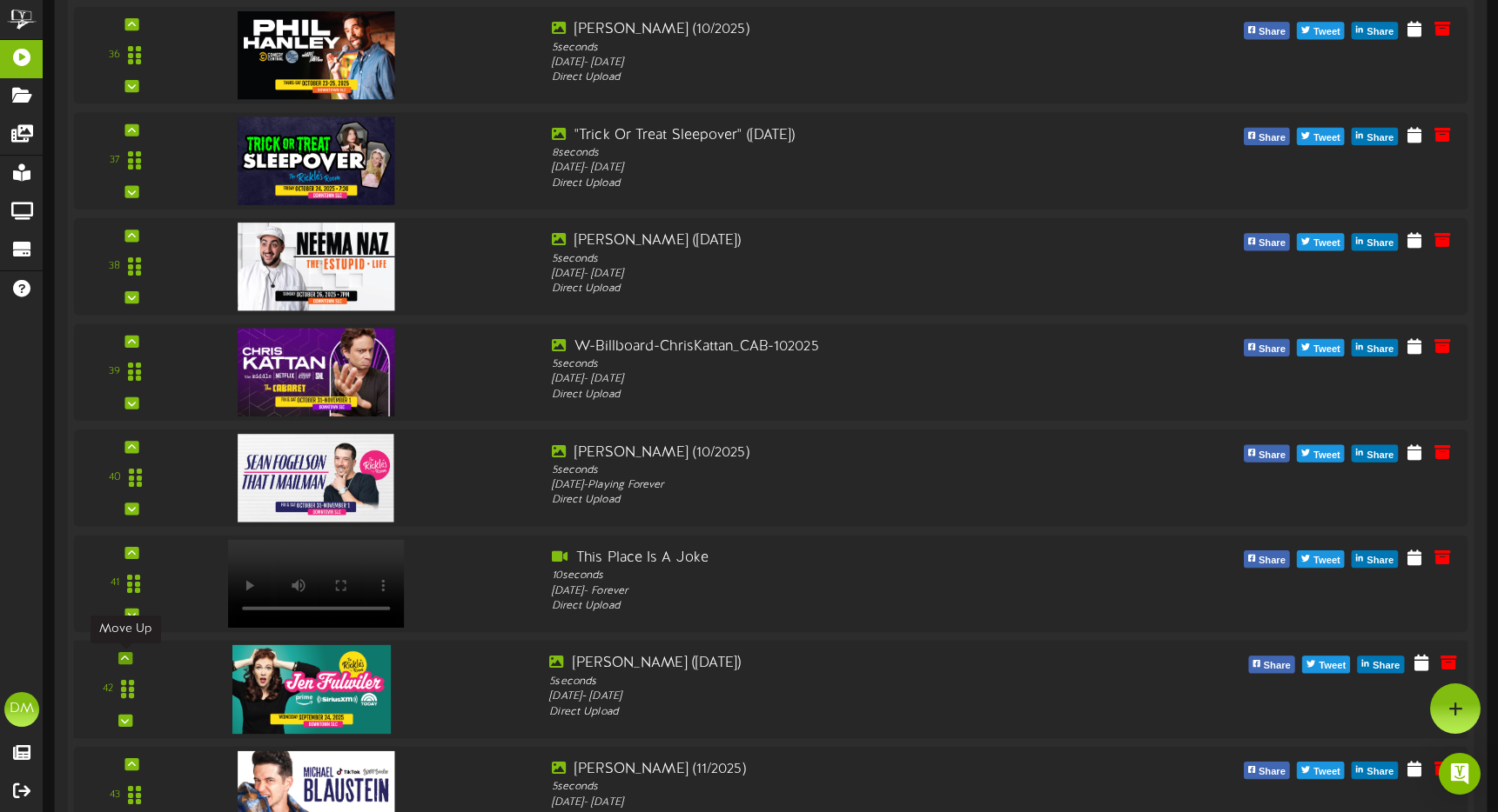
click at [123, 654] on icon at bounding box center [125, 659] width 8 height 9
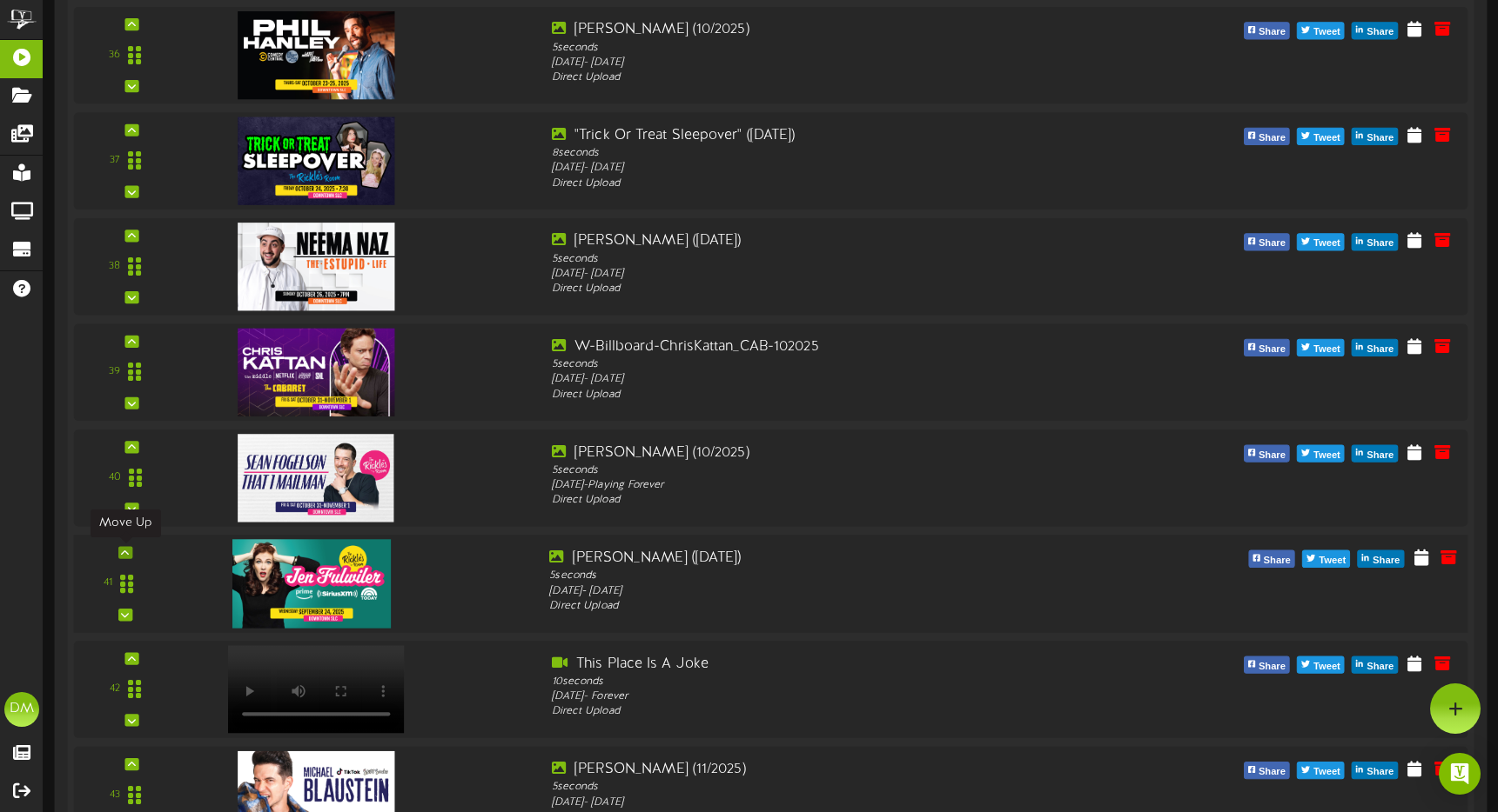
click at [125, 552] on icon at bounding box center [125, 552] width 8 height 9
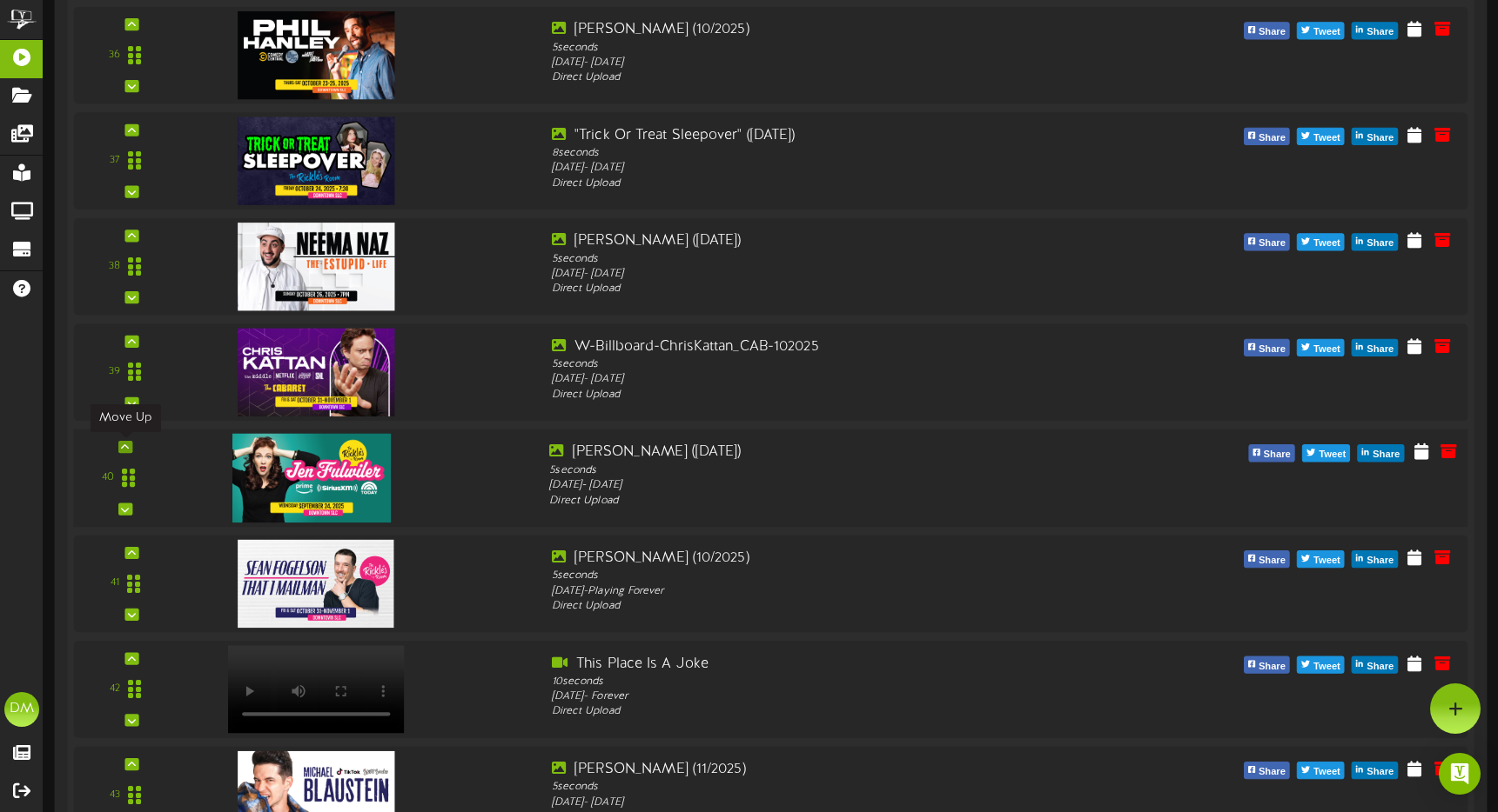
click at [127, 449] on icon at bounding box center [125, 447] width 8 height 9
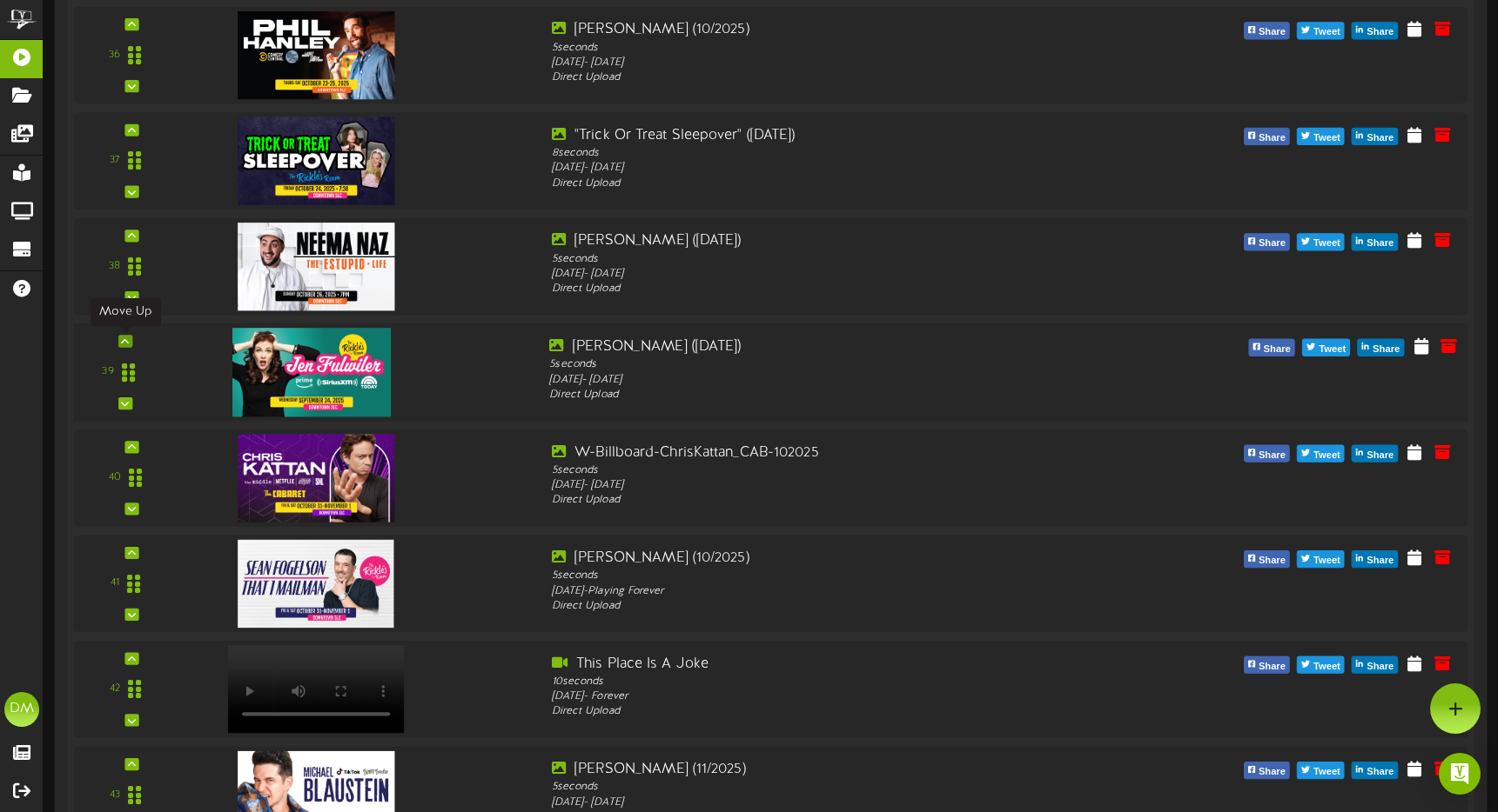
click at [124, 340] on icon at bounding box center [125, 341] width 8 height 9
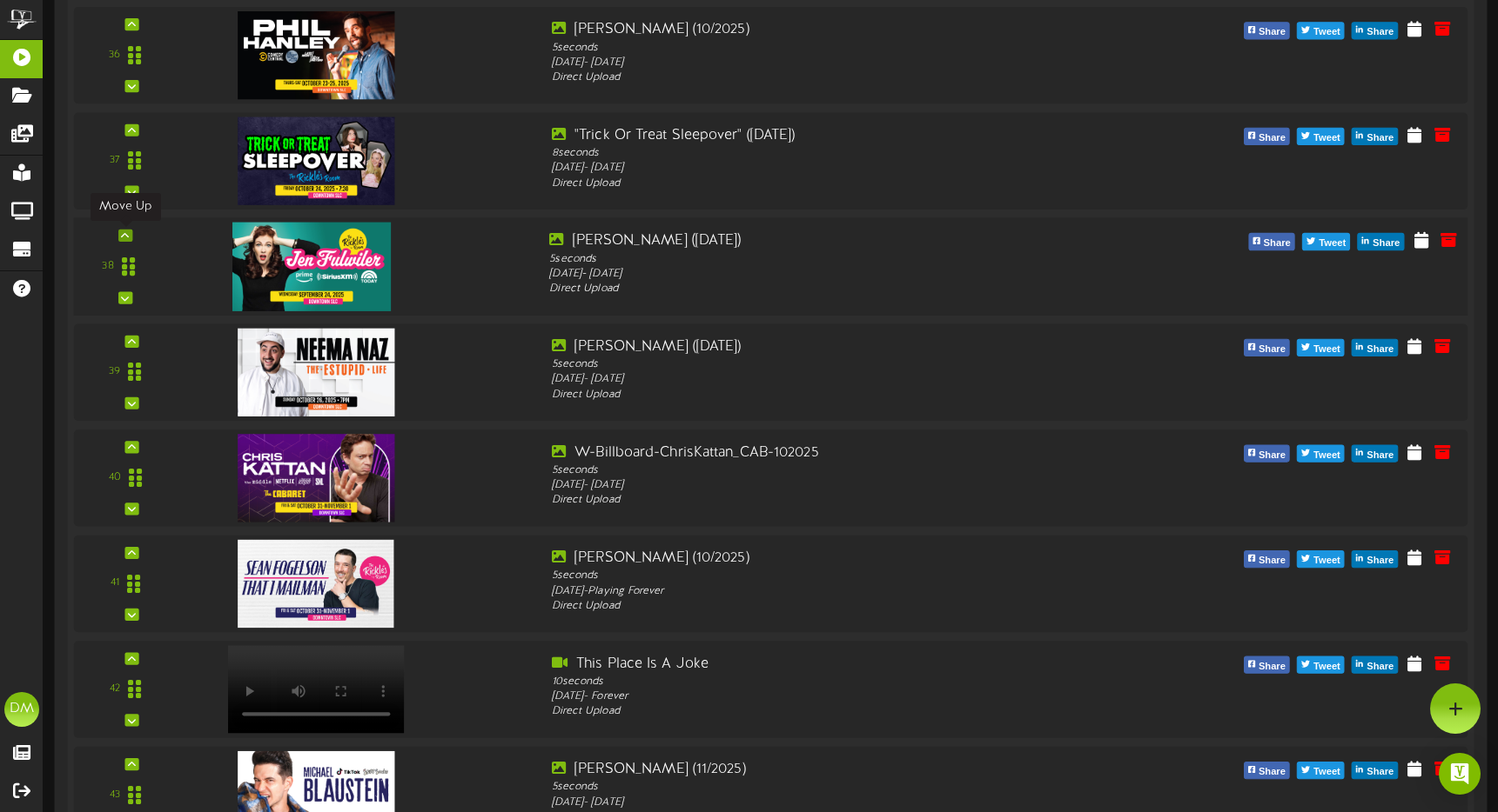
click at [129, 234] on div at bounding box center [125, 235] width 14 height 12
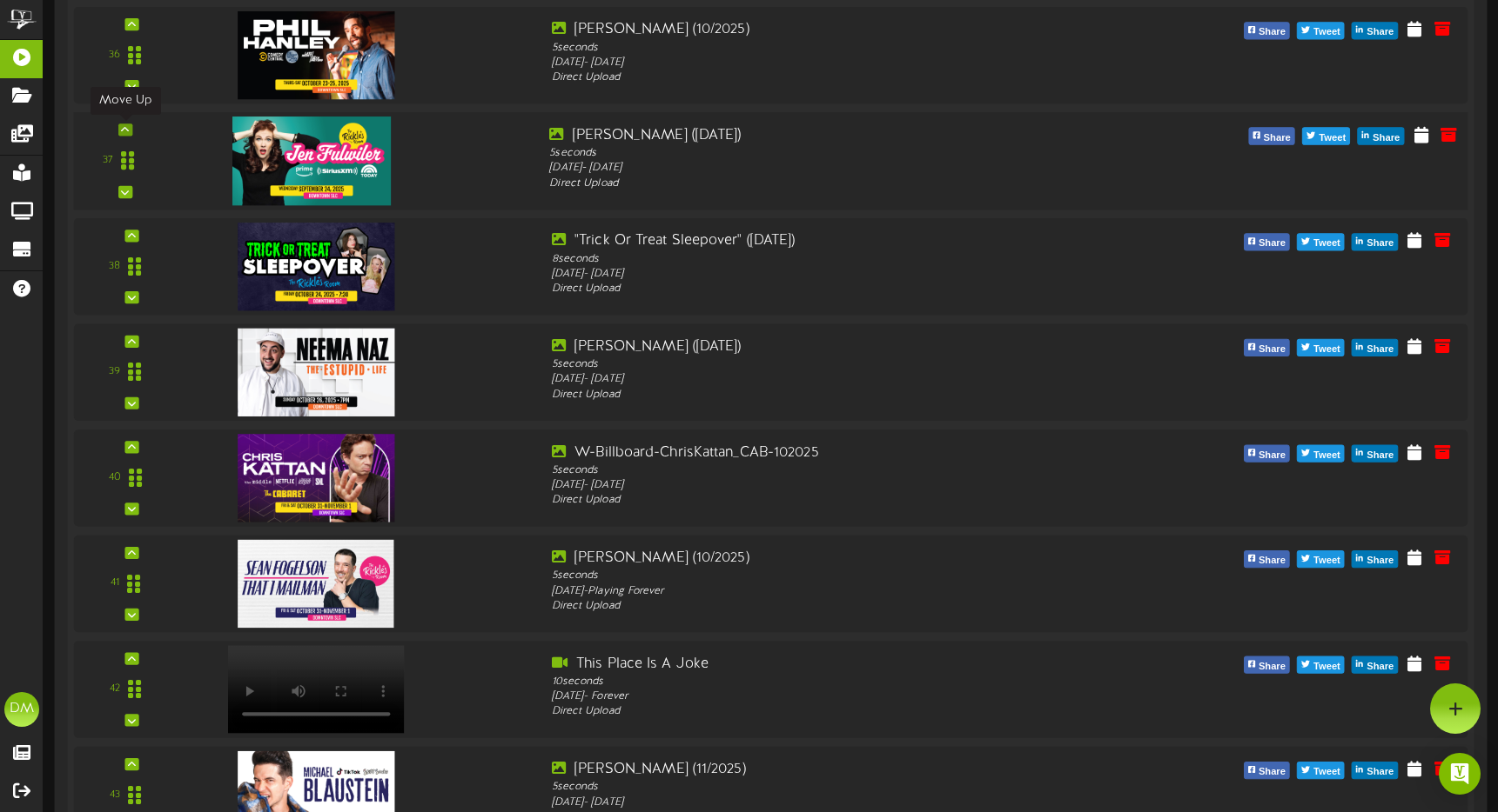
click at [124, 126] on icon at bounding box center [125, 129] width 8 height 9
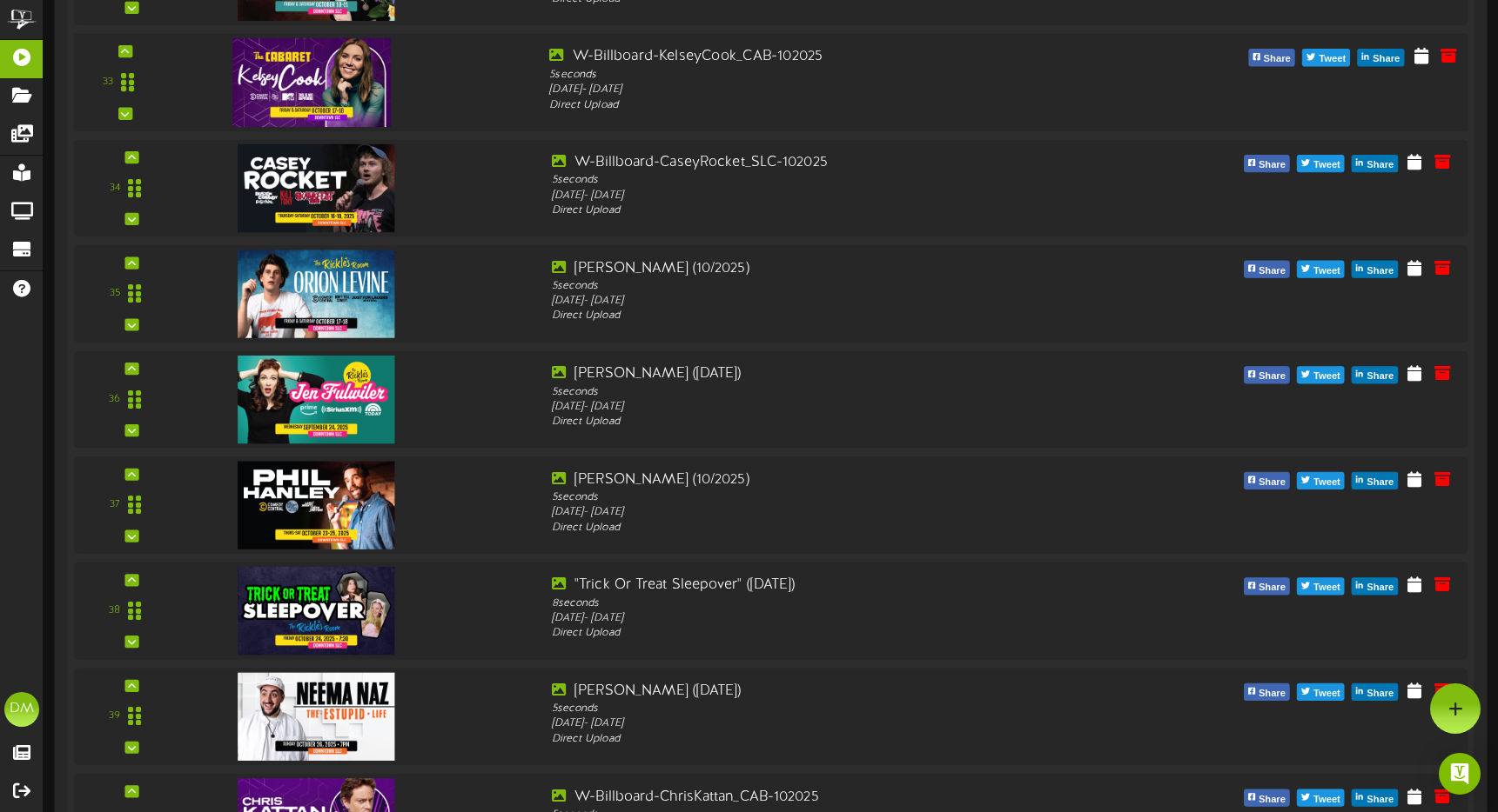
scroll to position [3553, 0]
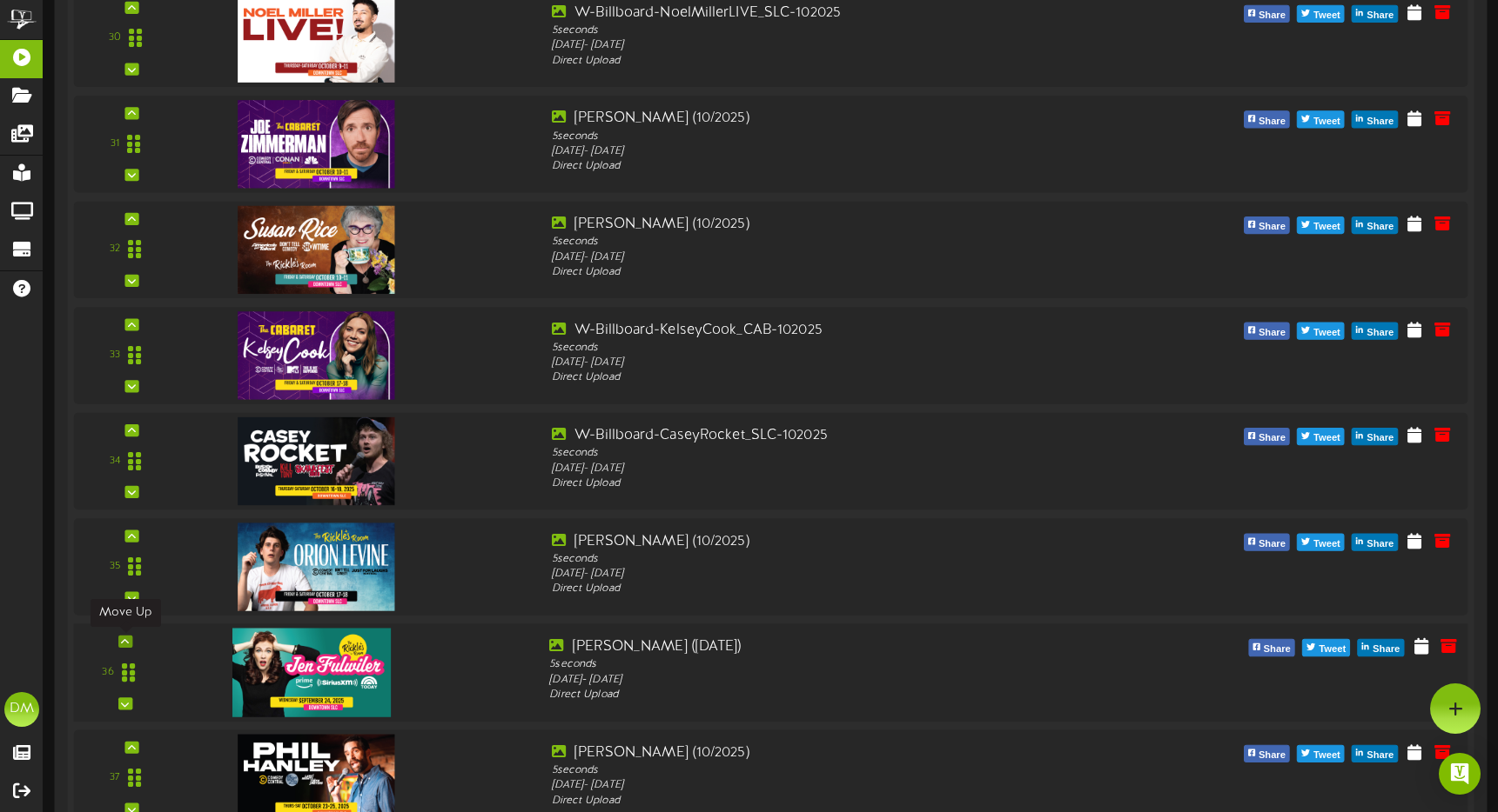
click at [127, 639] on icon at bounding box center [125, 642] width 8 height 9
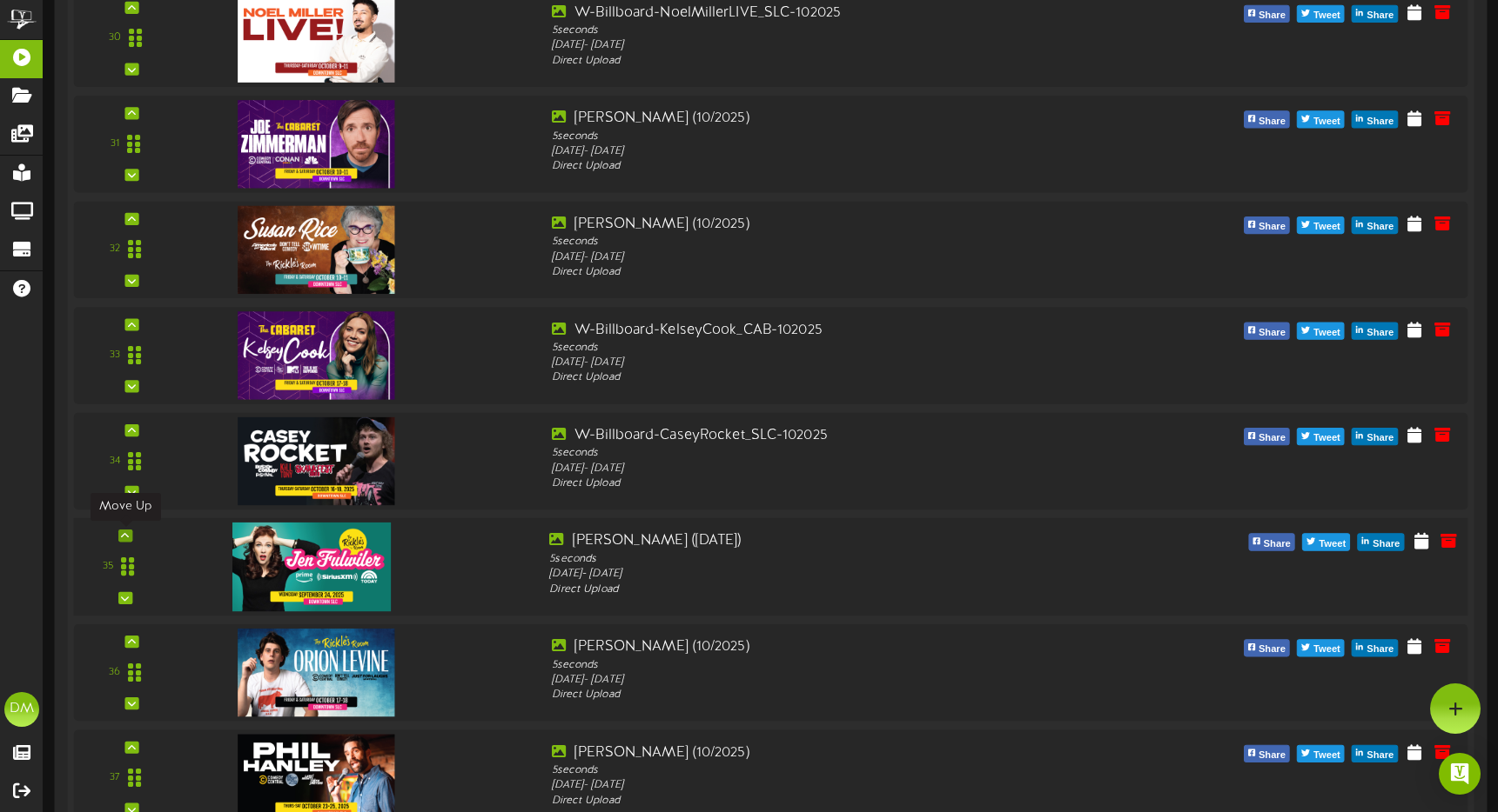
click at [128, 535] on icon at bounding box center [125, 536] width 8 height 9
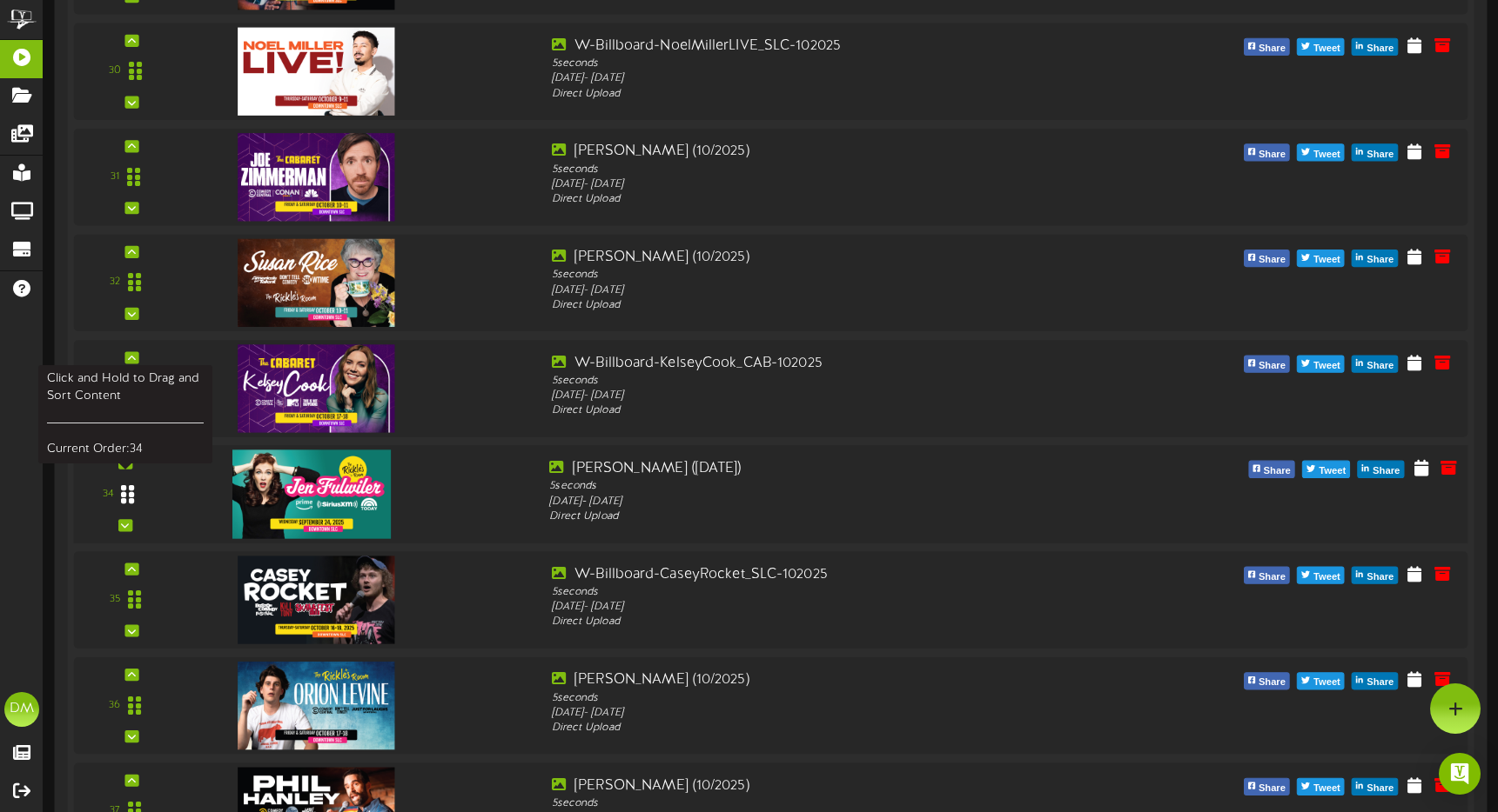
scroll to position [3459, 0]
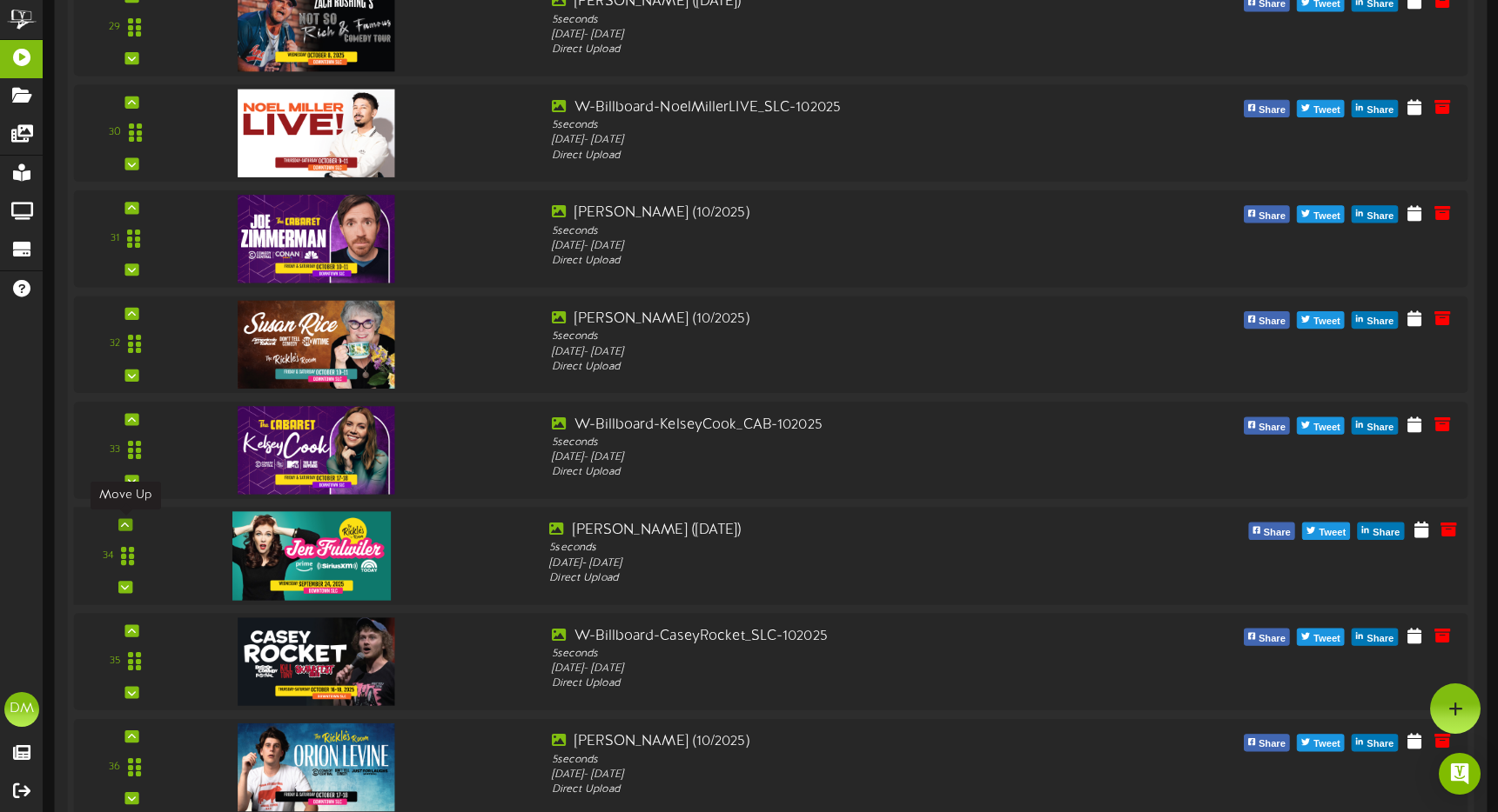
click at [130, 523] on div at bounding box center [125, 524] width 14 height 12
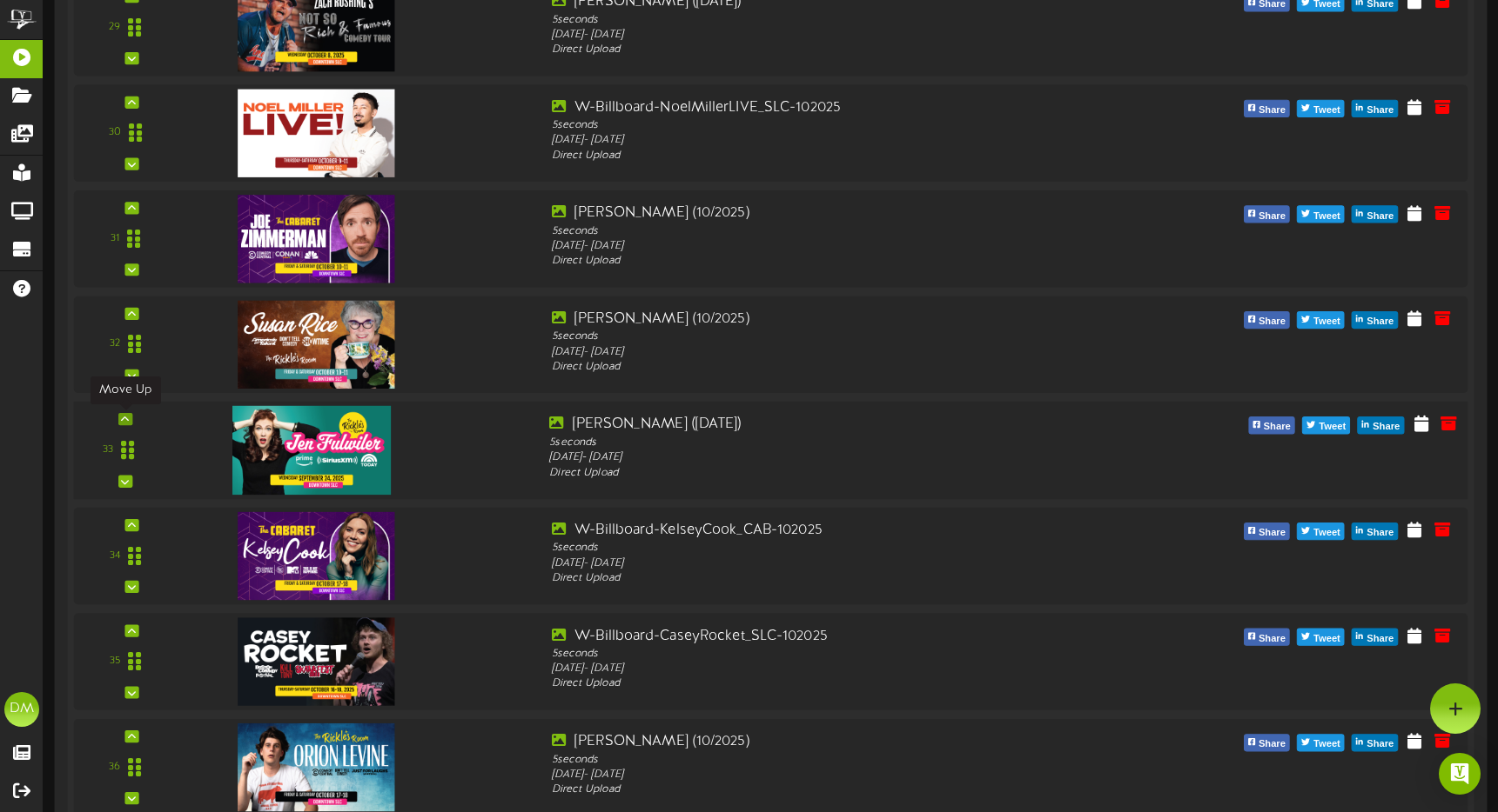
click at [122, 419] on icon at bounding box center [125, 419] width 8 height 9
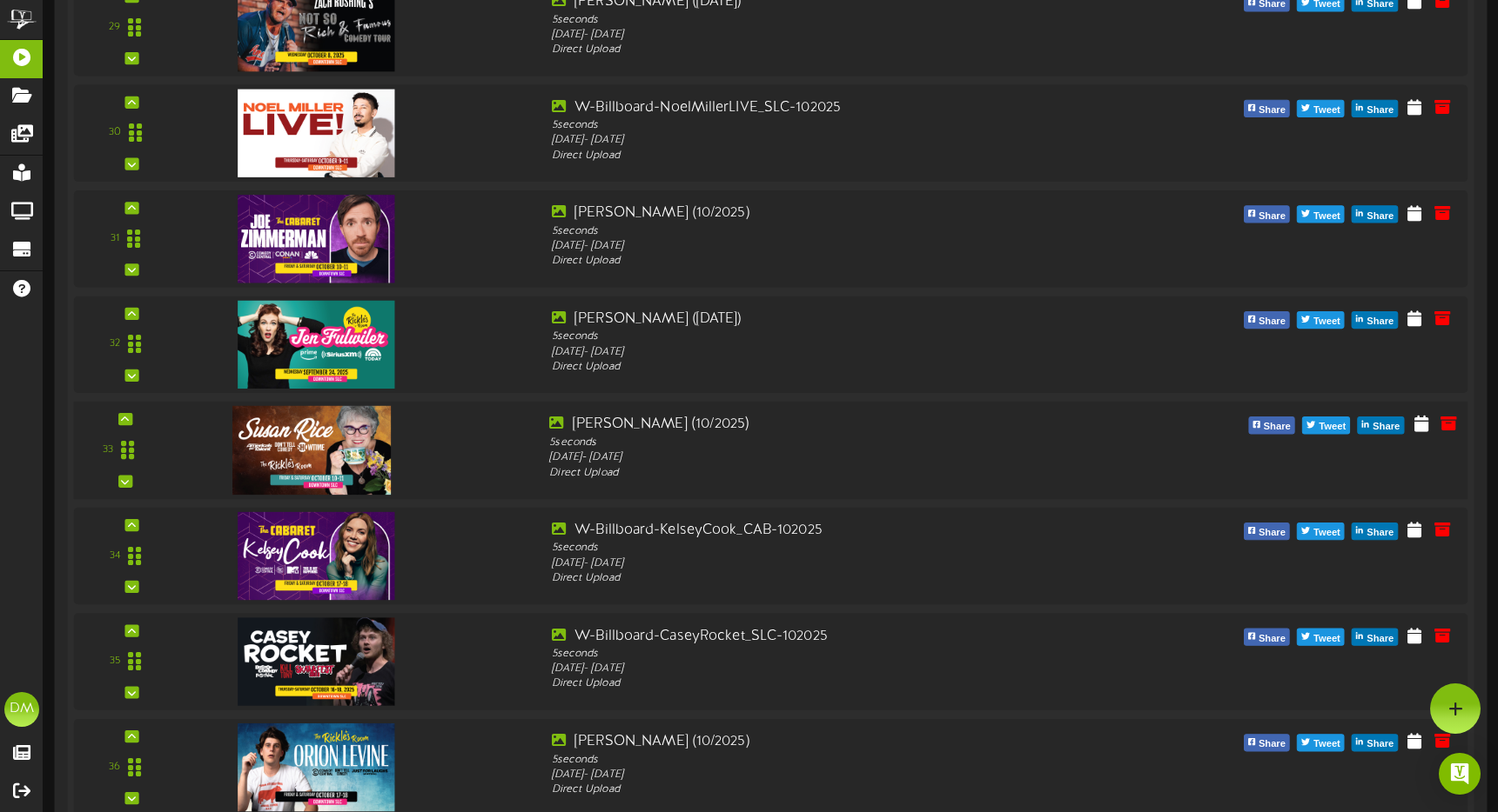
scroll to position [3324, 0]
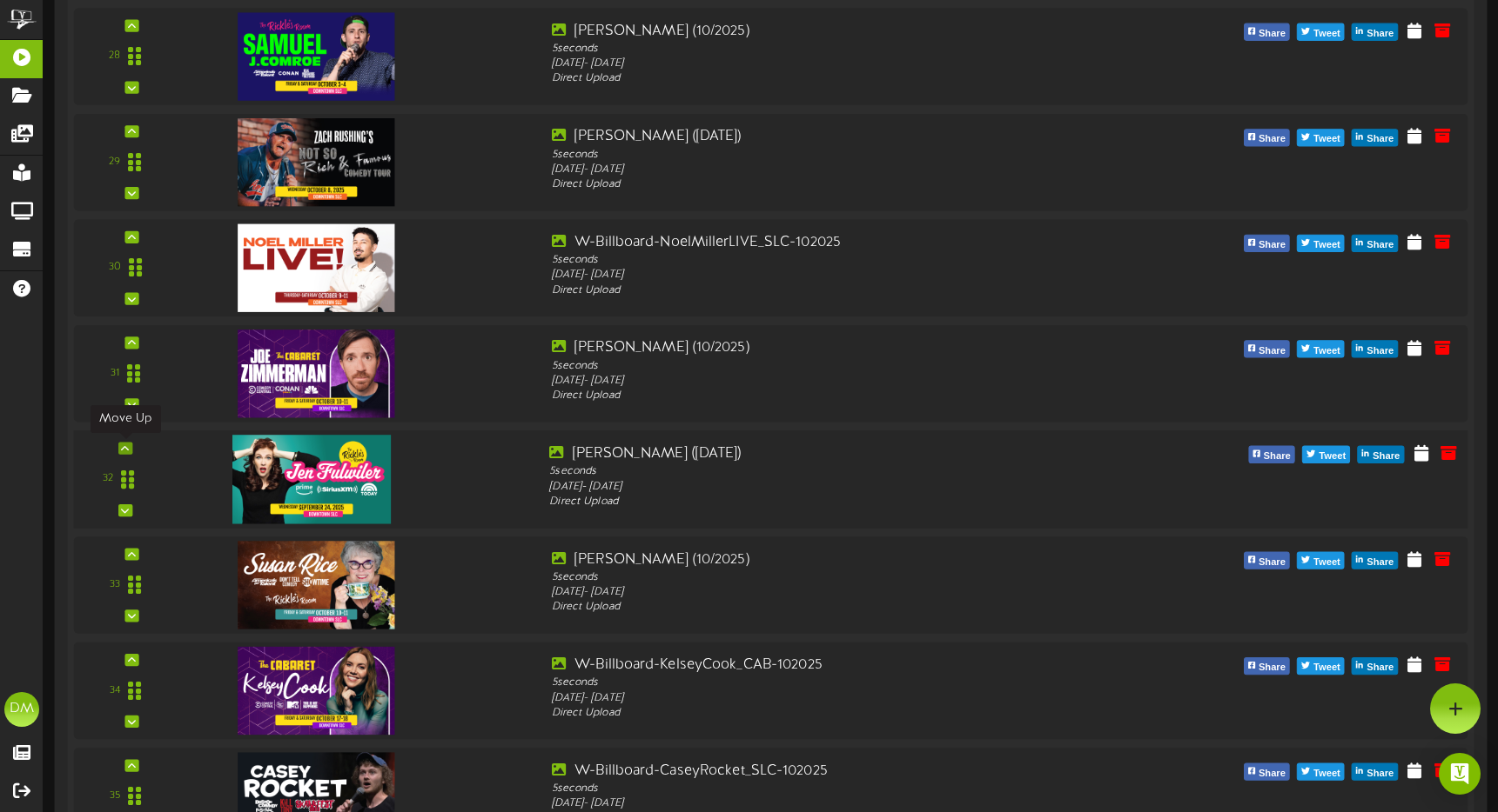
click at [119, 445] on div at bounding box center [125, 447] width 14 height 12
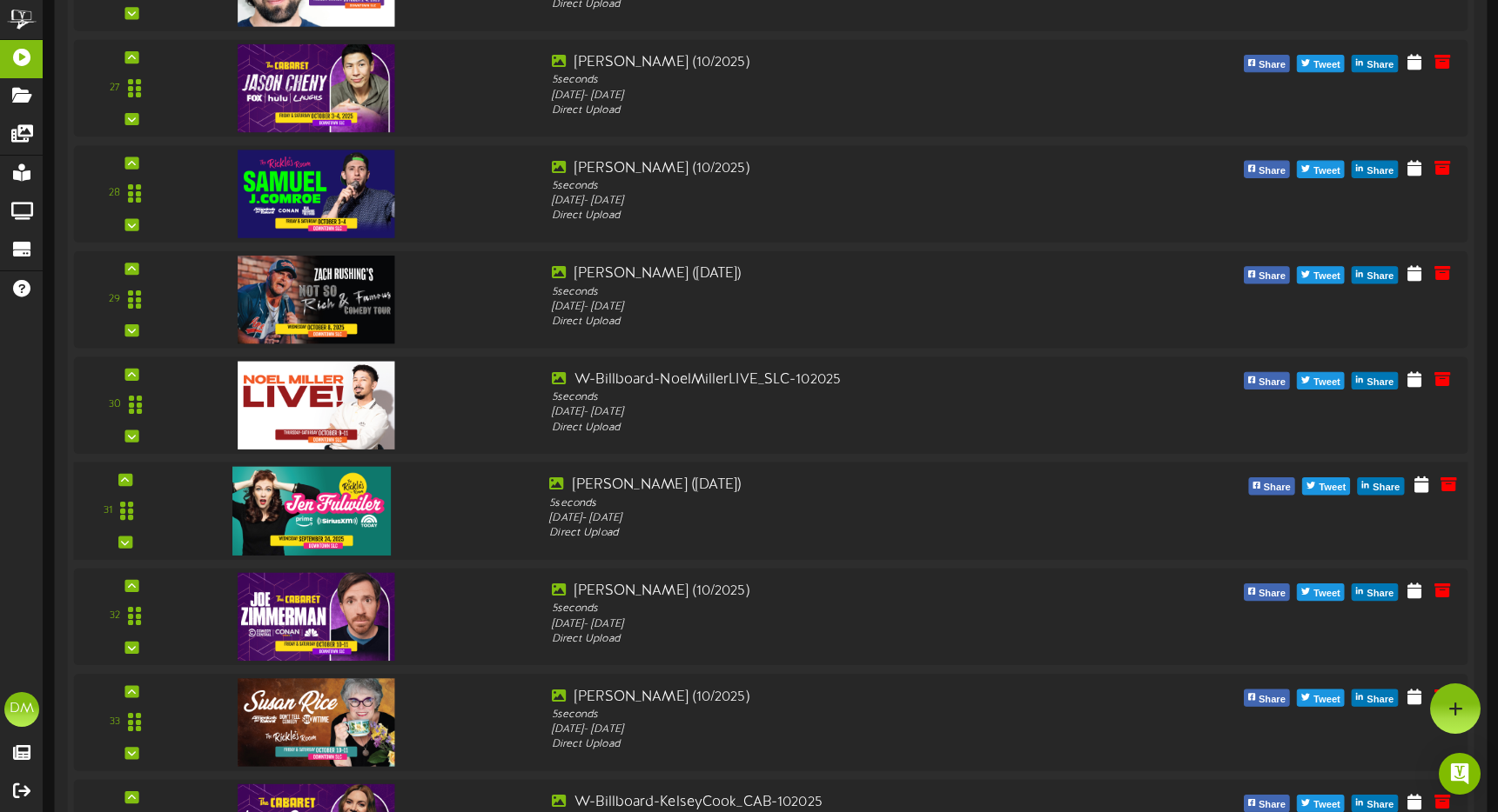
scroll to position [3169, 0]
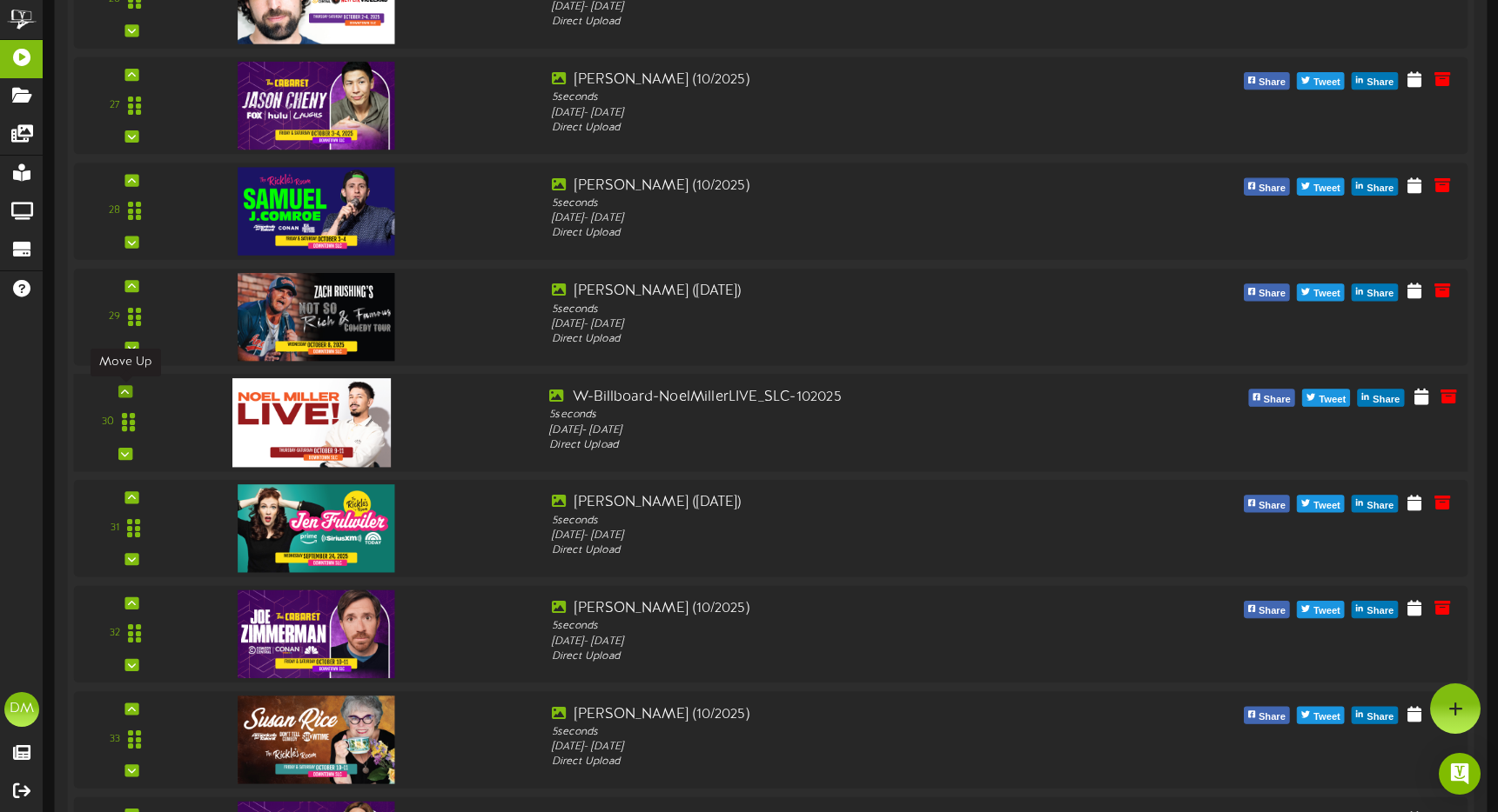
click at [124, 393] on icon at bounding box center [125, 392] width 8 height 9
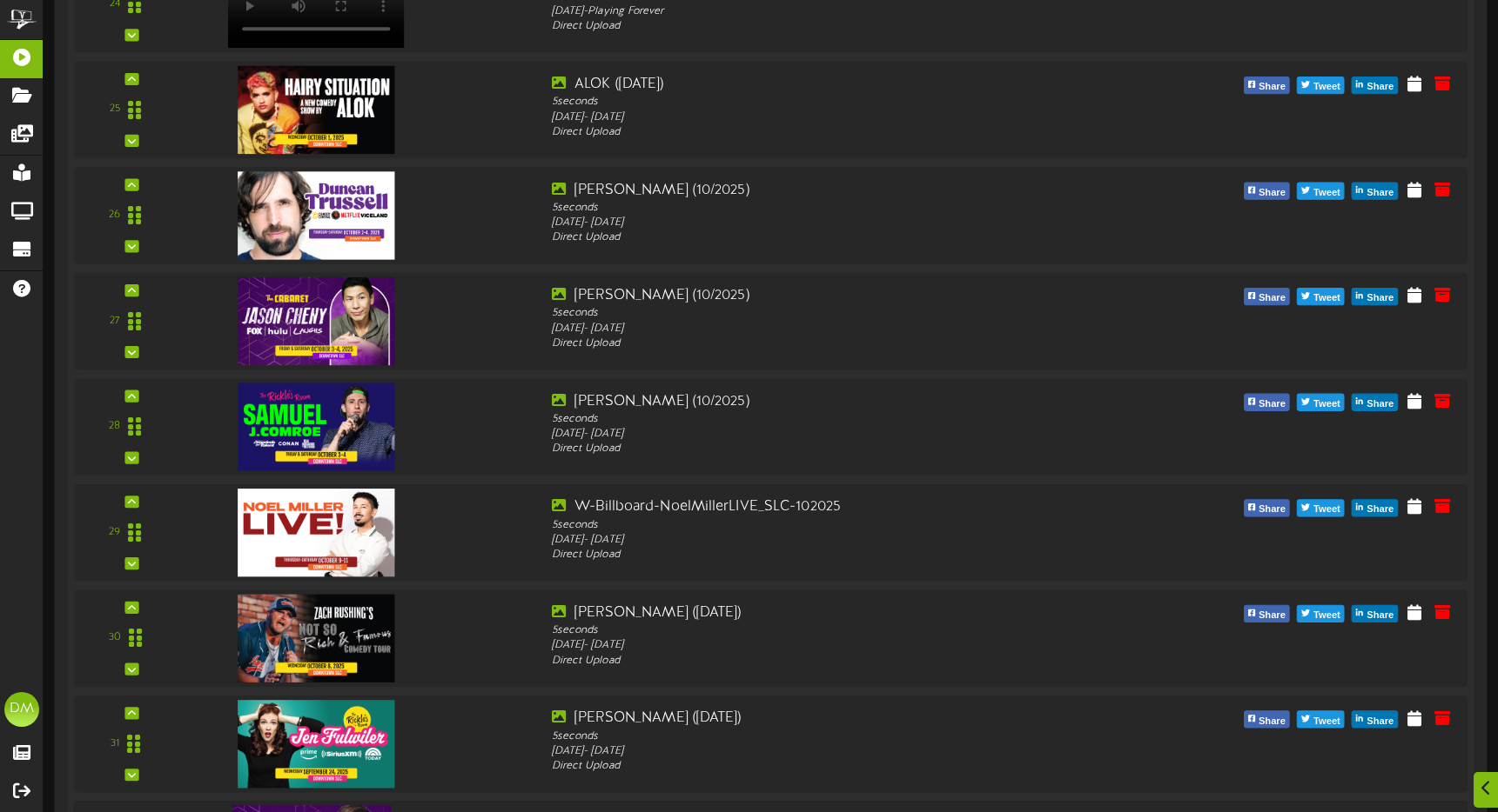
scroll to position [2955, 0]
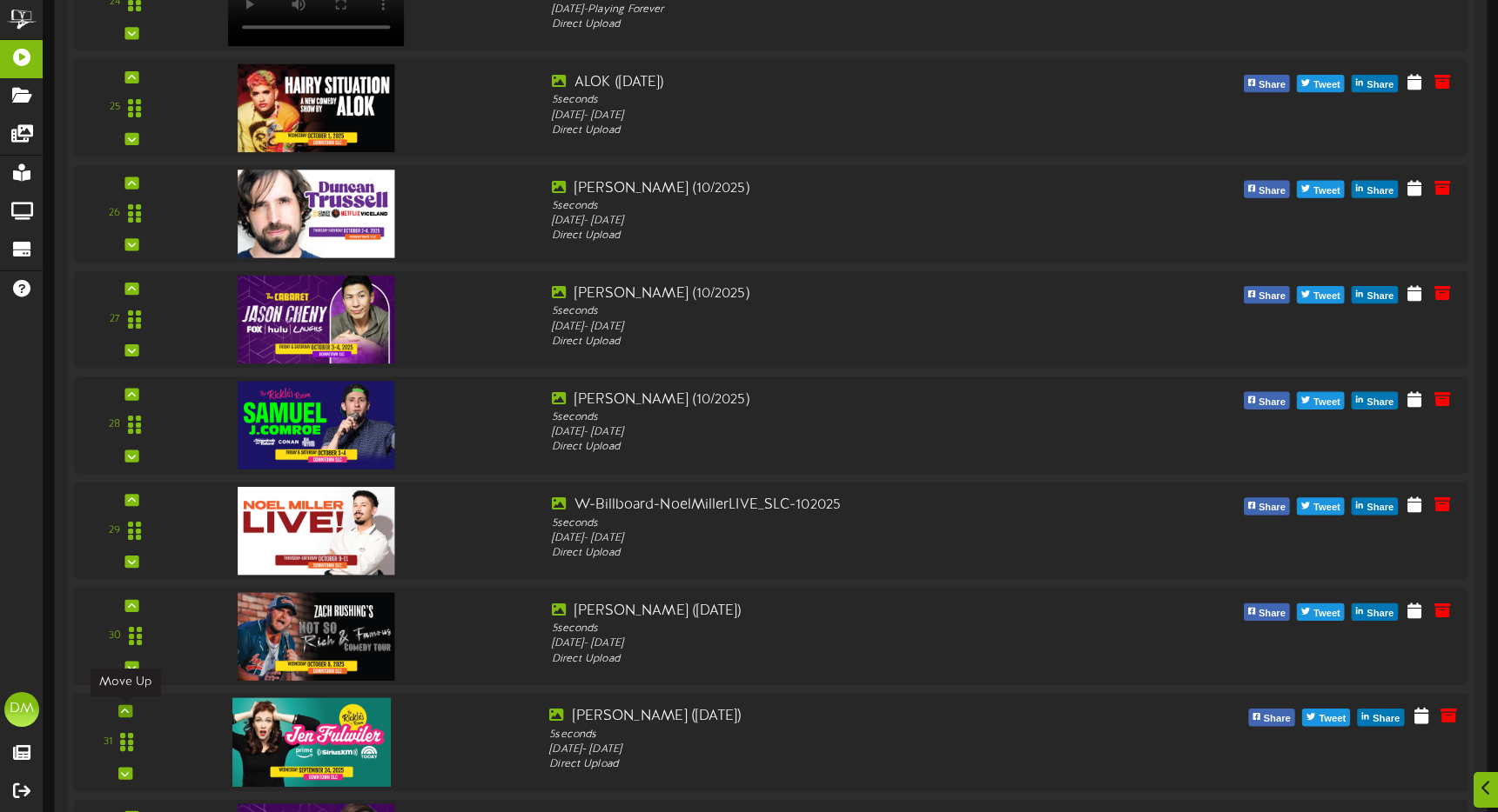
click at [121, 705] on div at bounding box center [125, 711] width 14 height 12
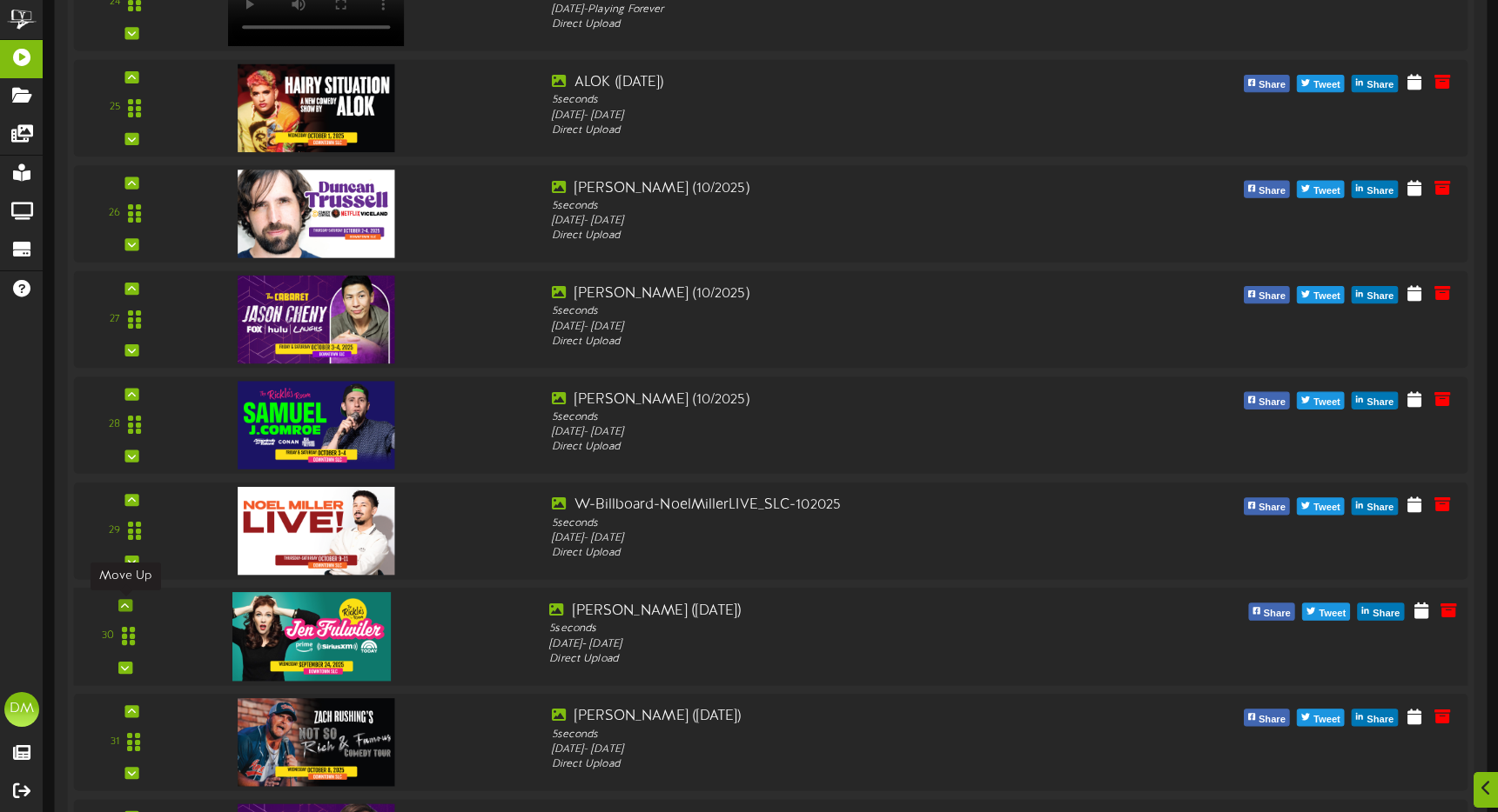
click at [125, 602] on icon at bounding box center [125, 605] width 8 height 9
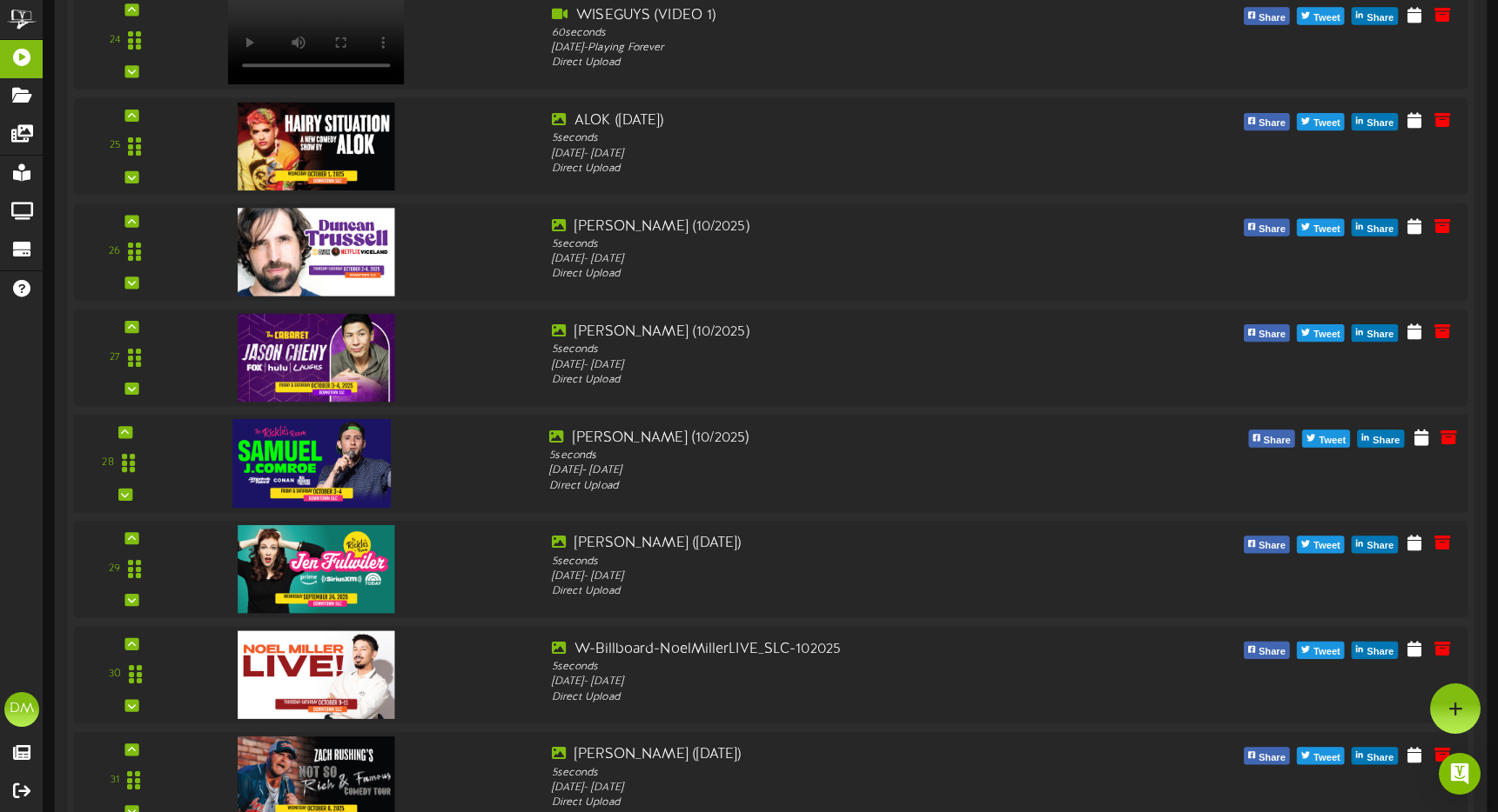
scroll to position [2832, 0]
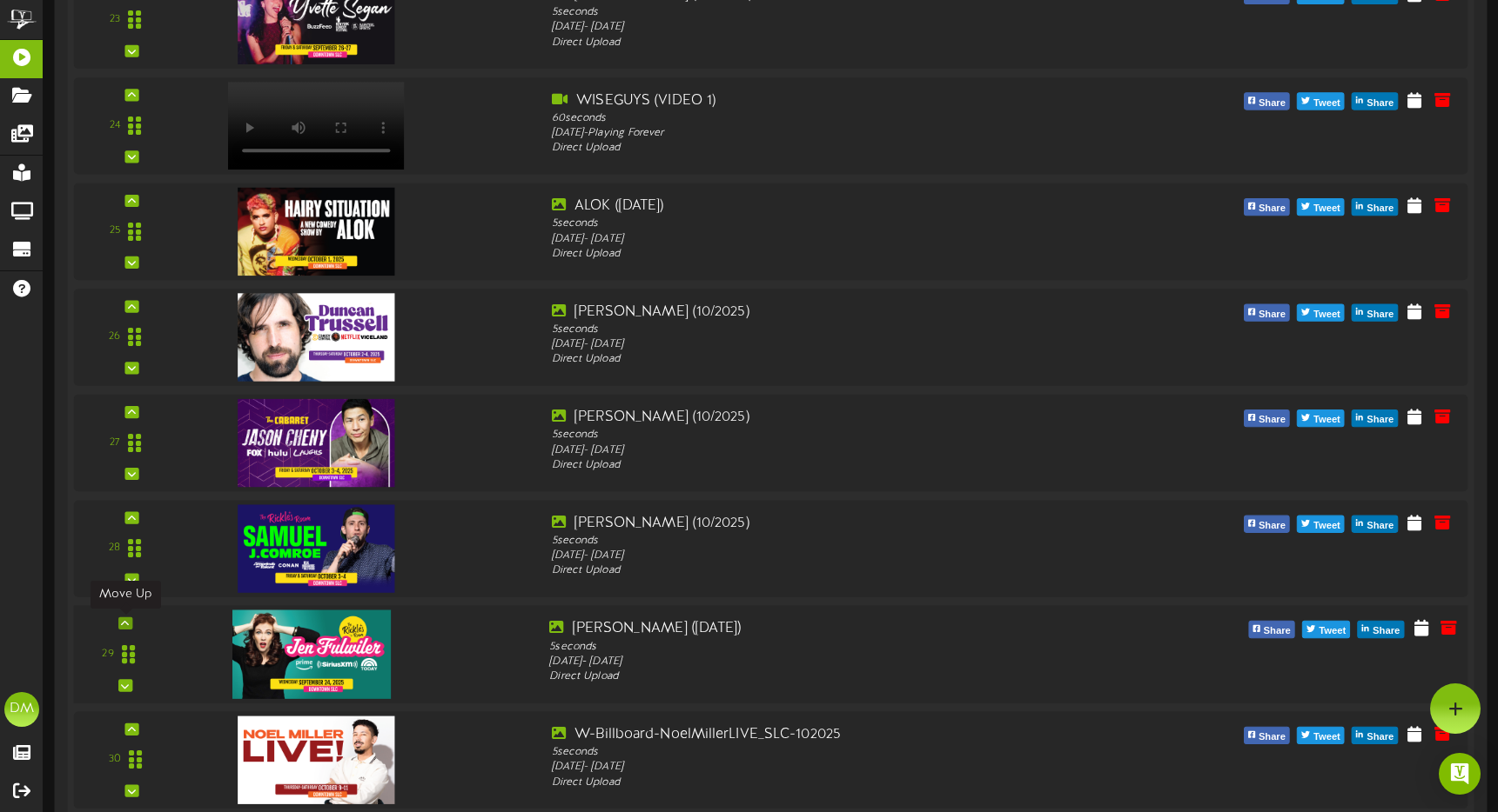
click at [124, 620] on icon at bounding box center [125, 624] width 8 height 9
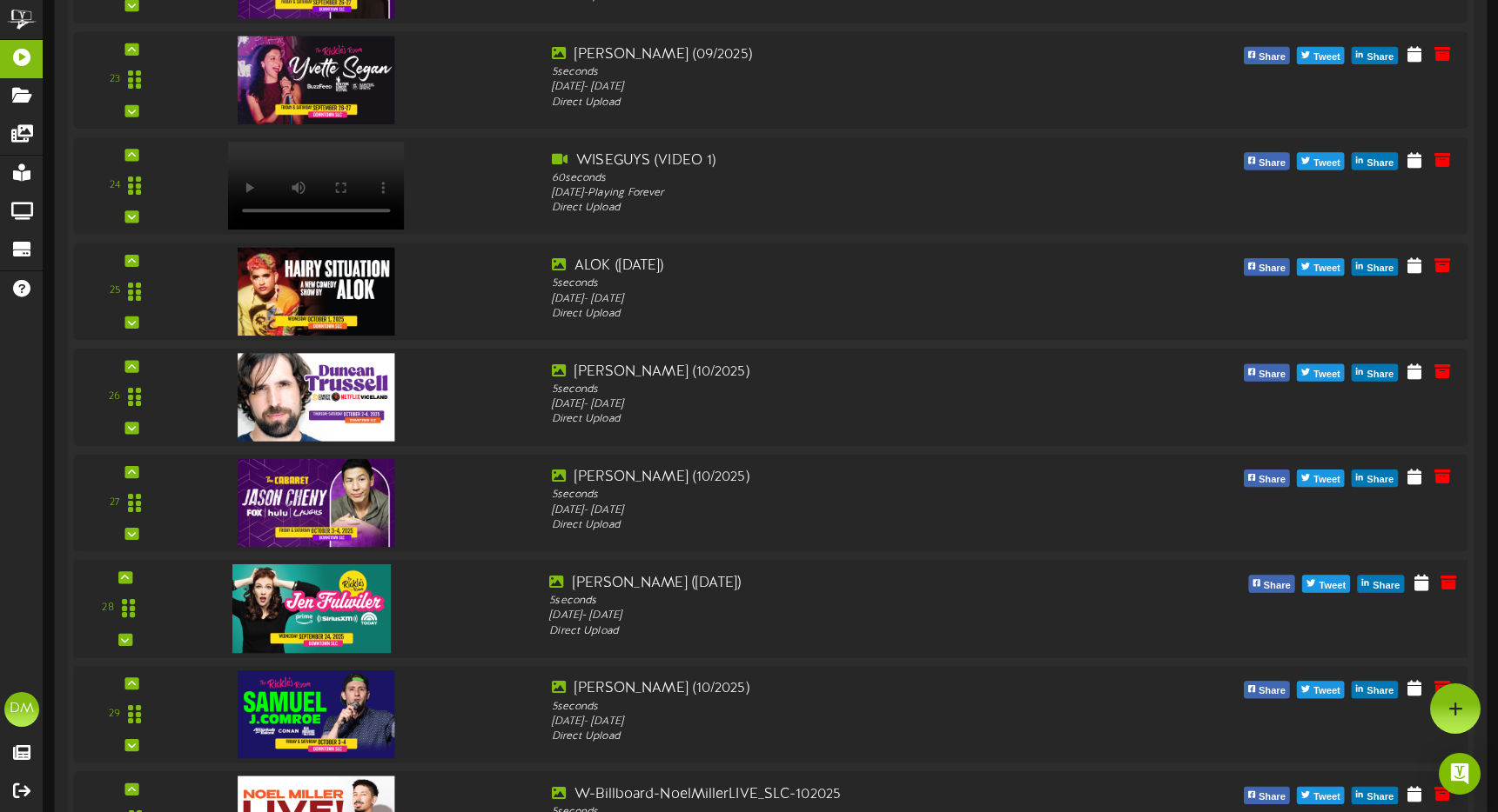
scroll to position [2730, 0]
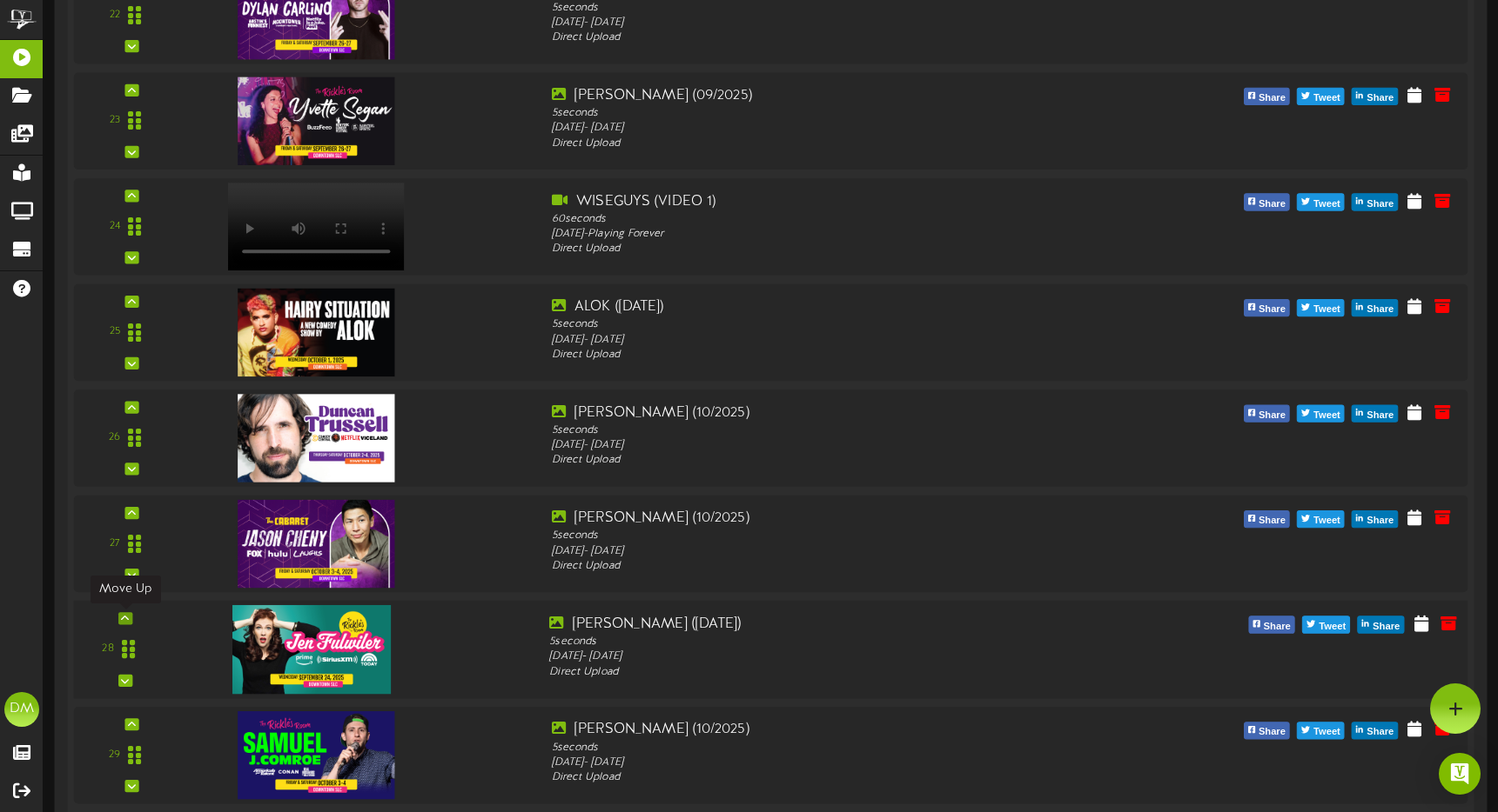
click at [126, 615] on icon at bounding box center [125, 619] width 8 height 9
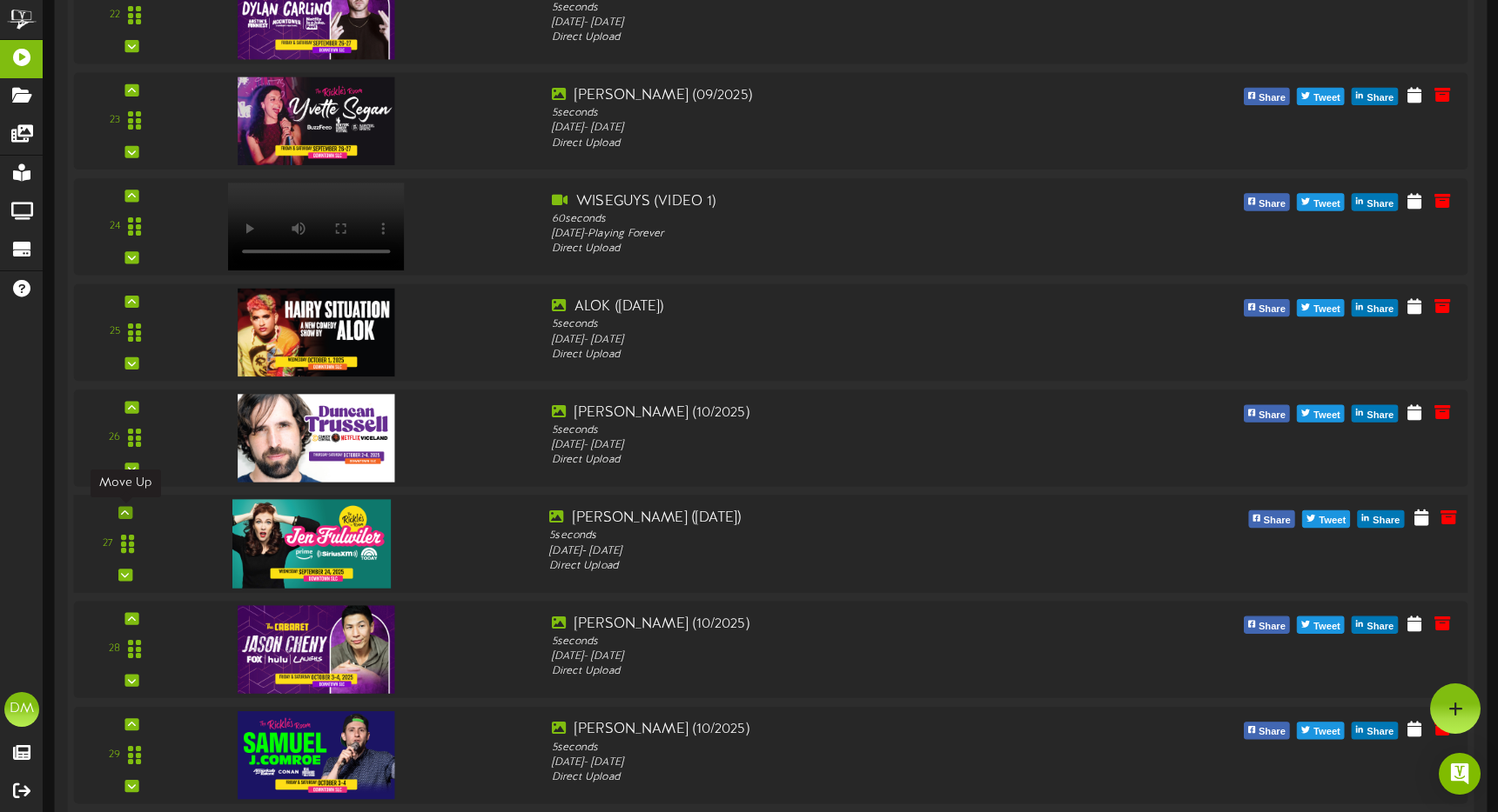
click at [123, 509] on icon at bounding box center [125, 513] width 8 height 9
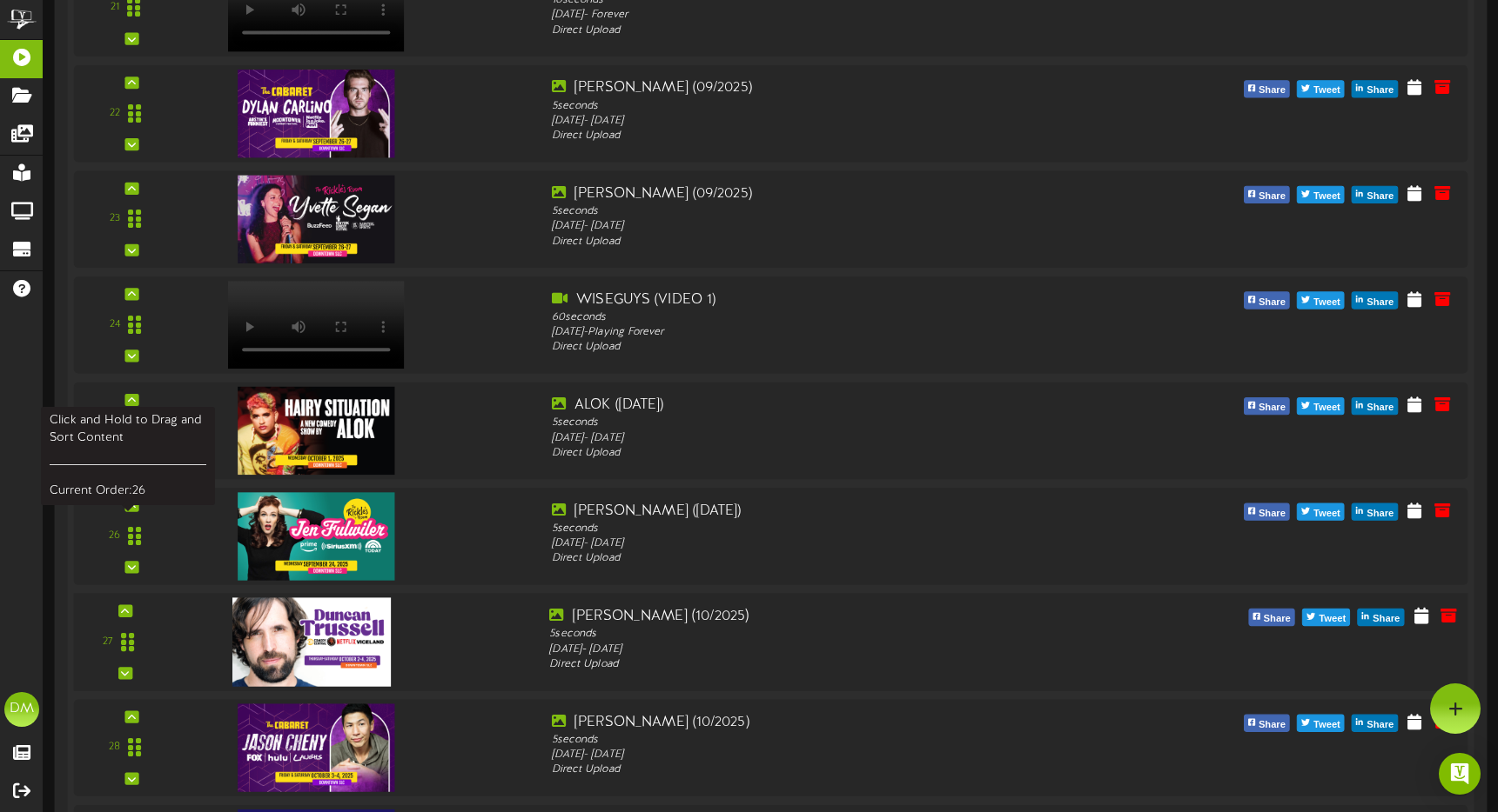
scroll to position [2631, 0]
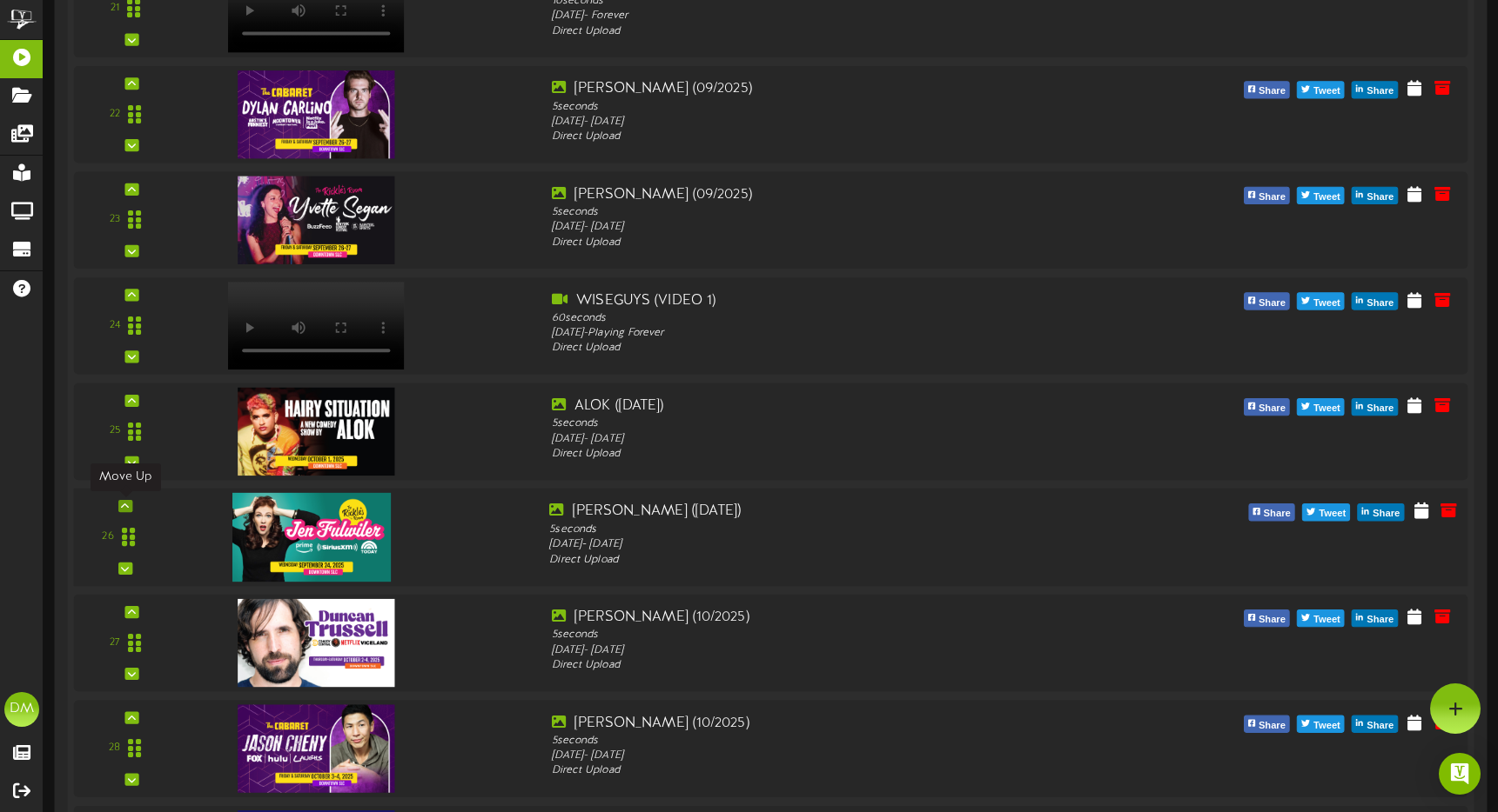
click at [129, 503] on icon at bounding box center [125, 507] width 8 height 9
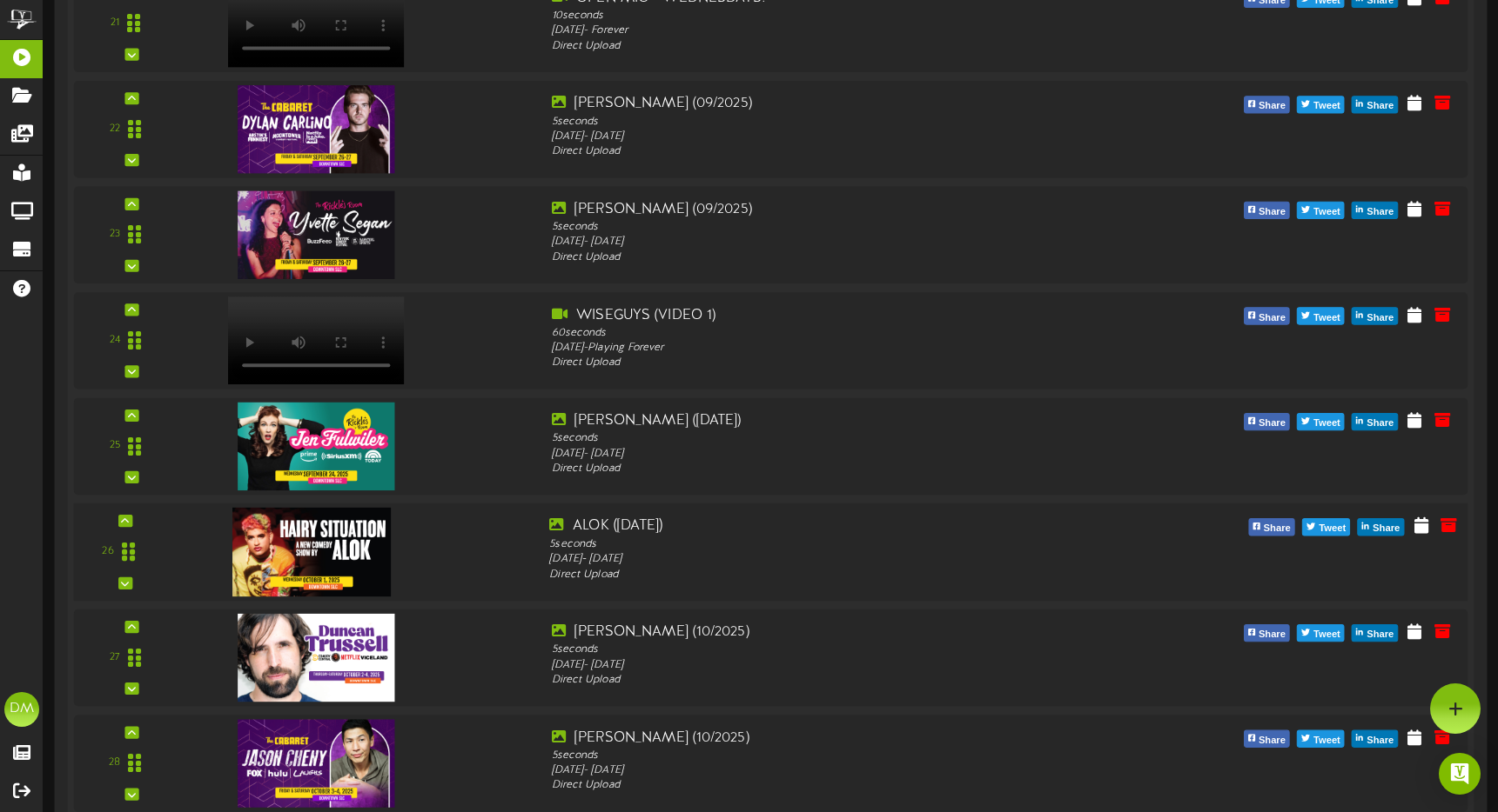
scroll to position [2616, 0]
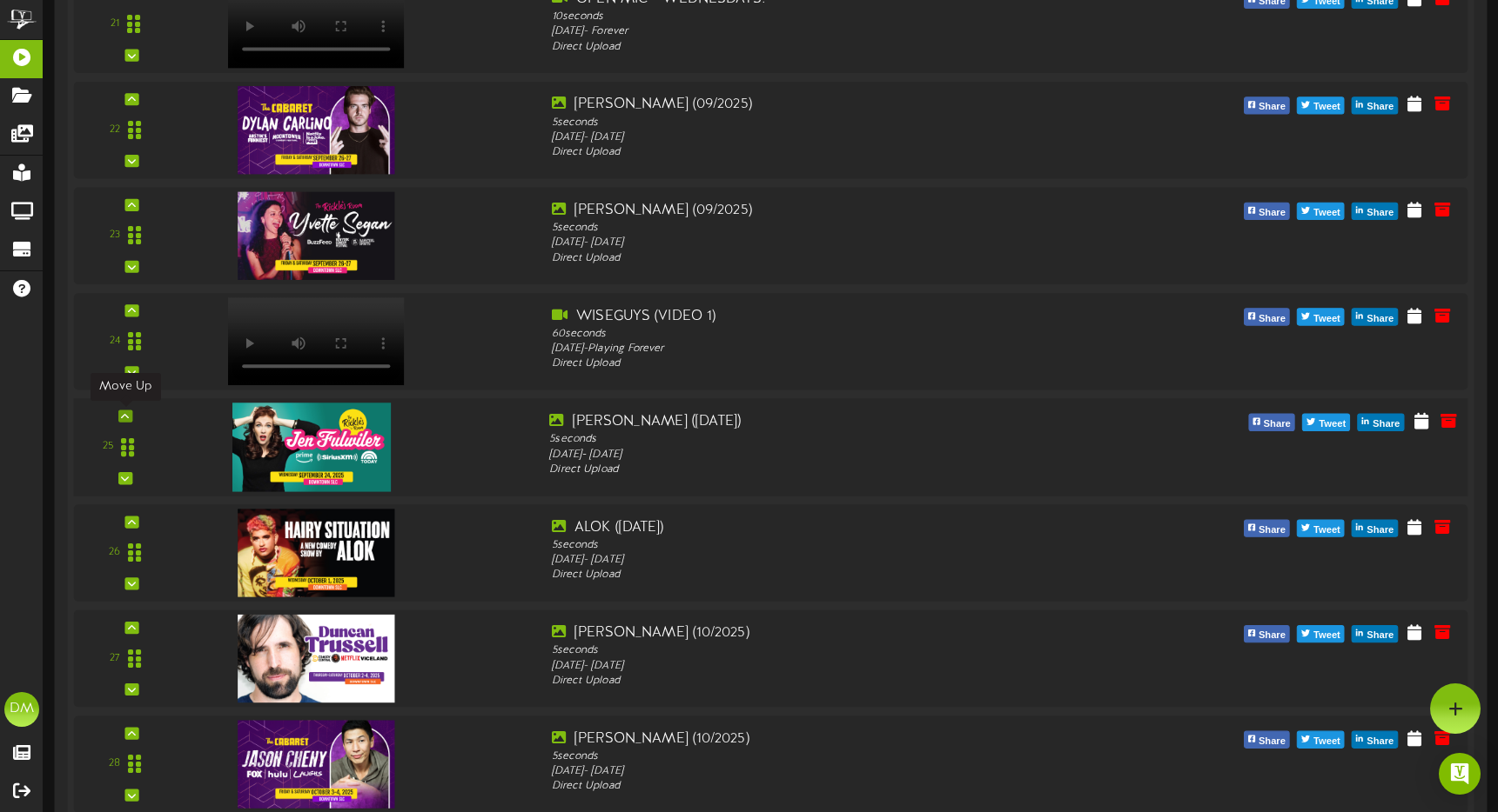
click at [119, 413] on div at bounding box center [125, 416] width 14 height 12
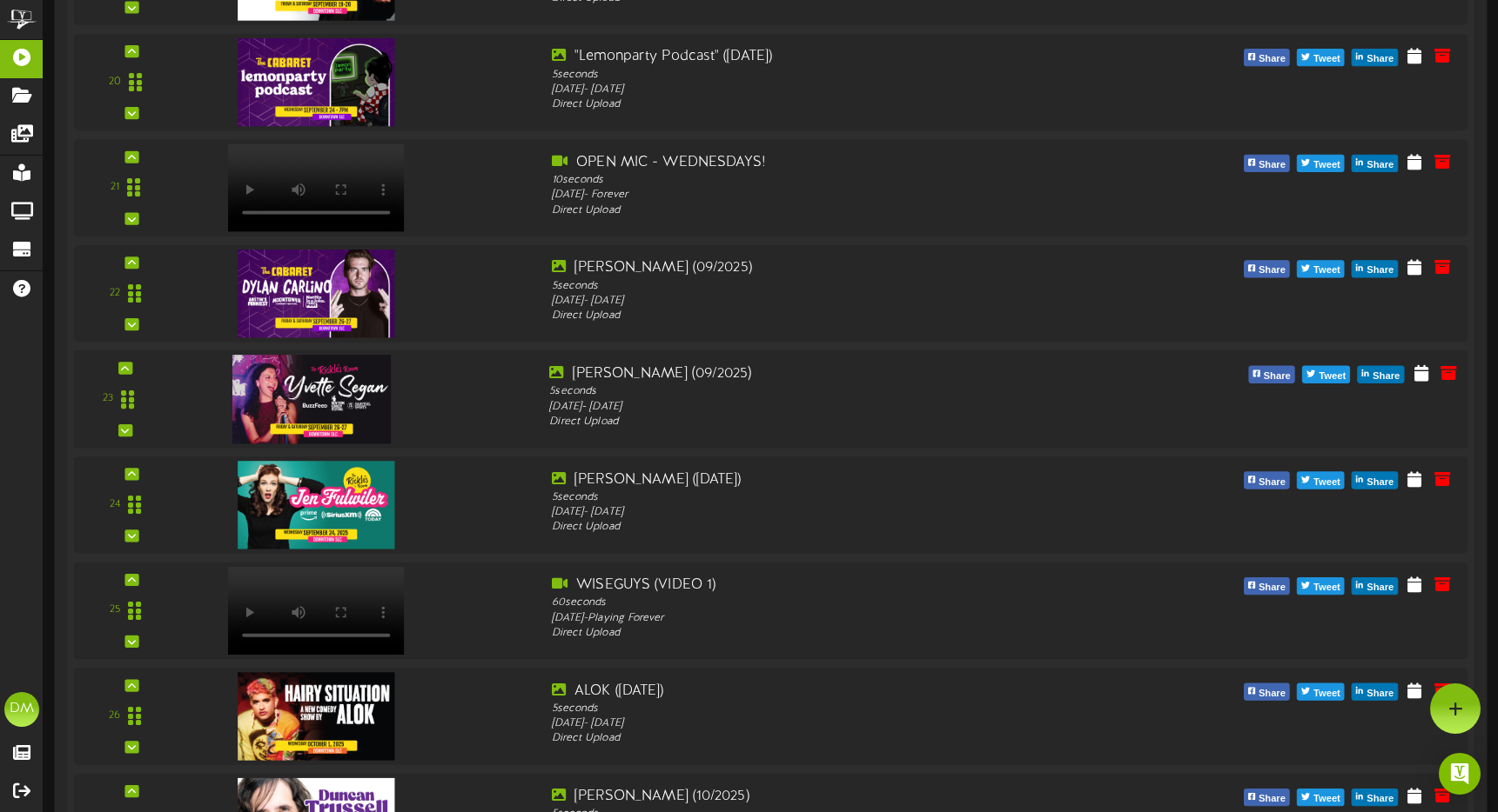
scroll to position [2450, 0]
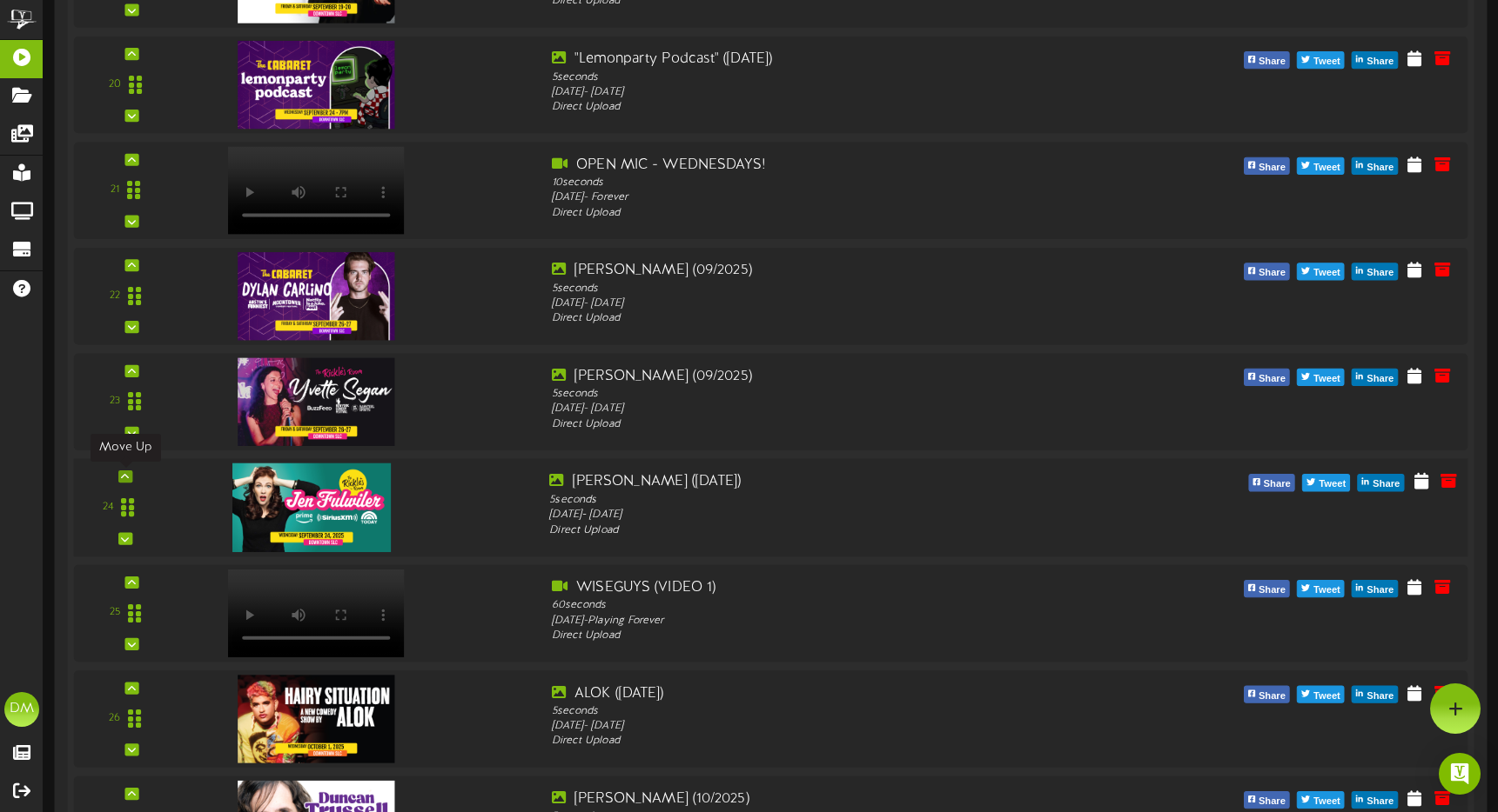
click at [123, 477] on icon at bounding box center [125, 477] width 8 height 9
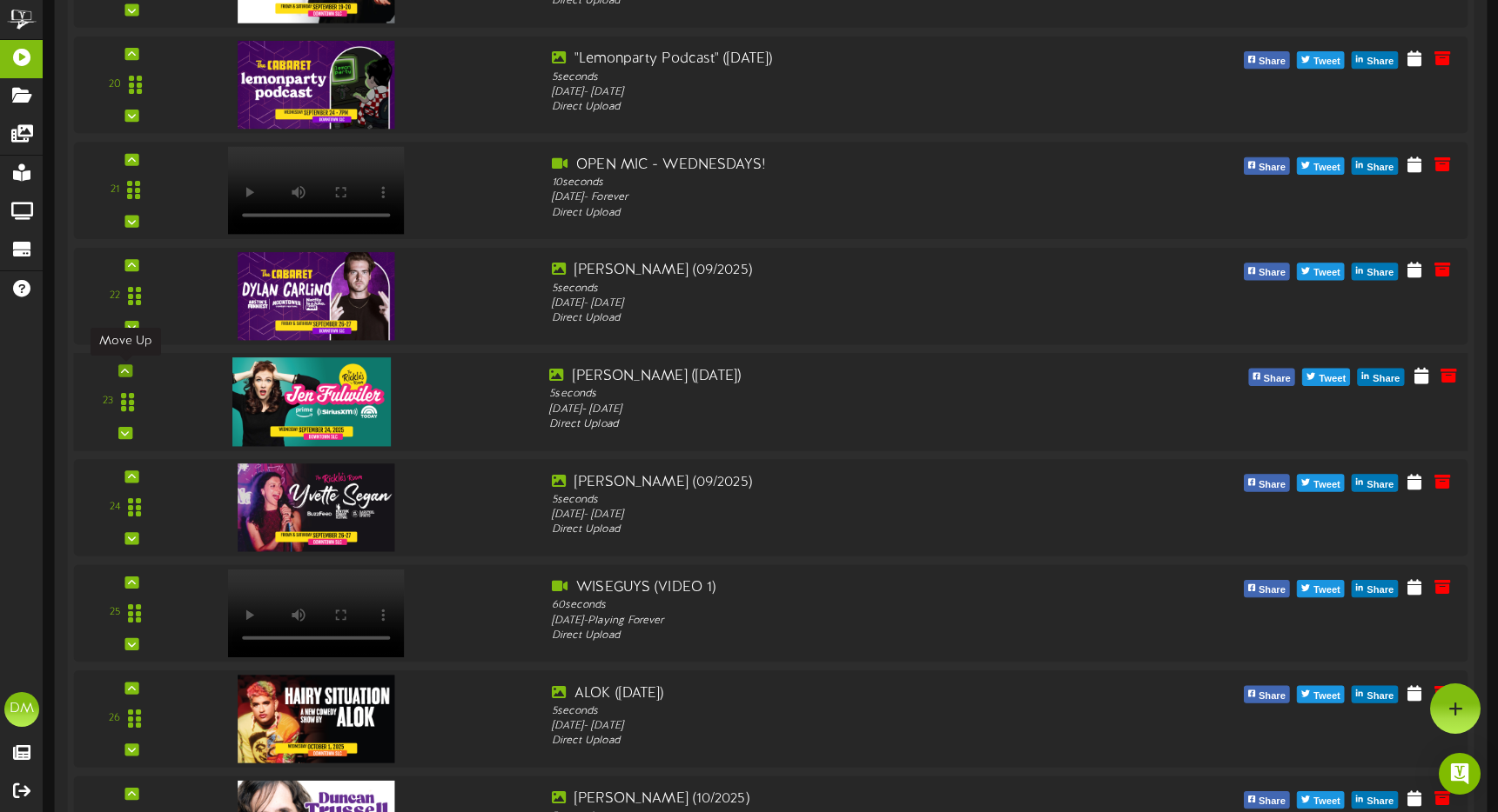
click at [124, 367] on icon at bounding box center [125, 371] width 8 height 9
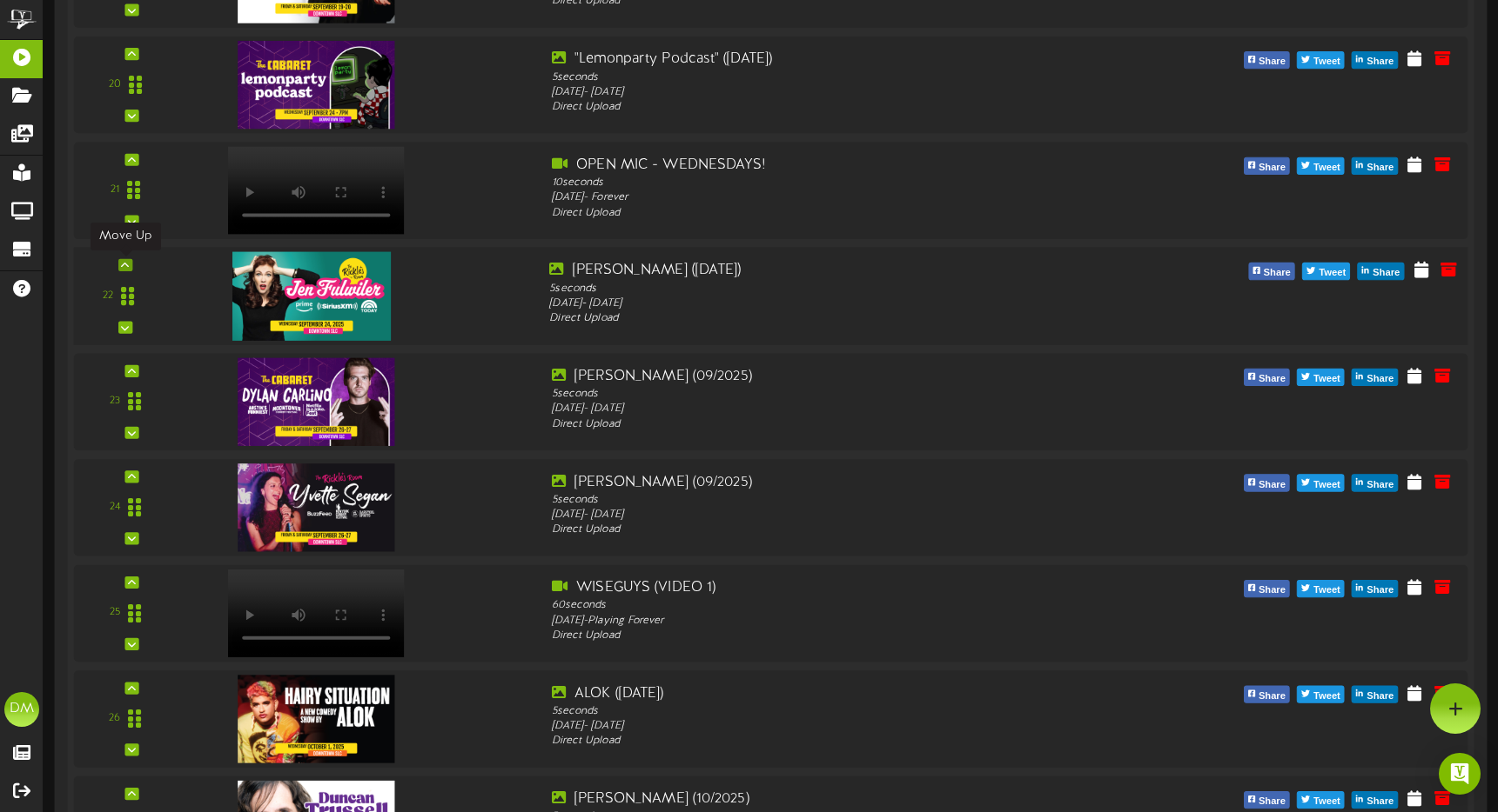
click at [124, 262] on icon at bounding box center [125, 265] width 8 height 9
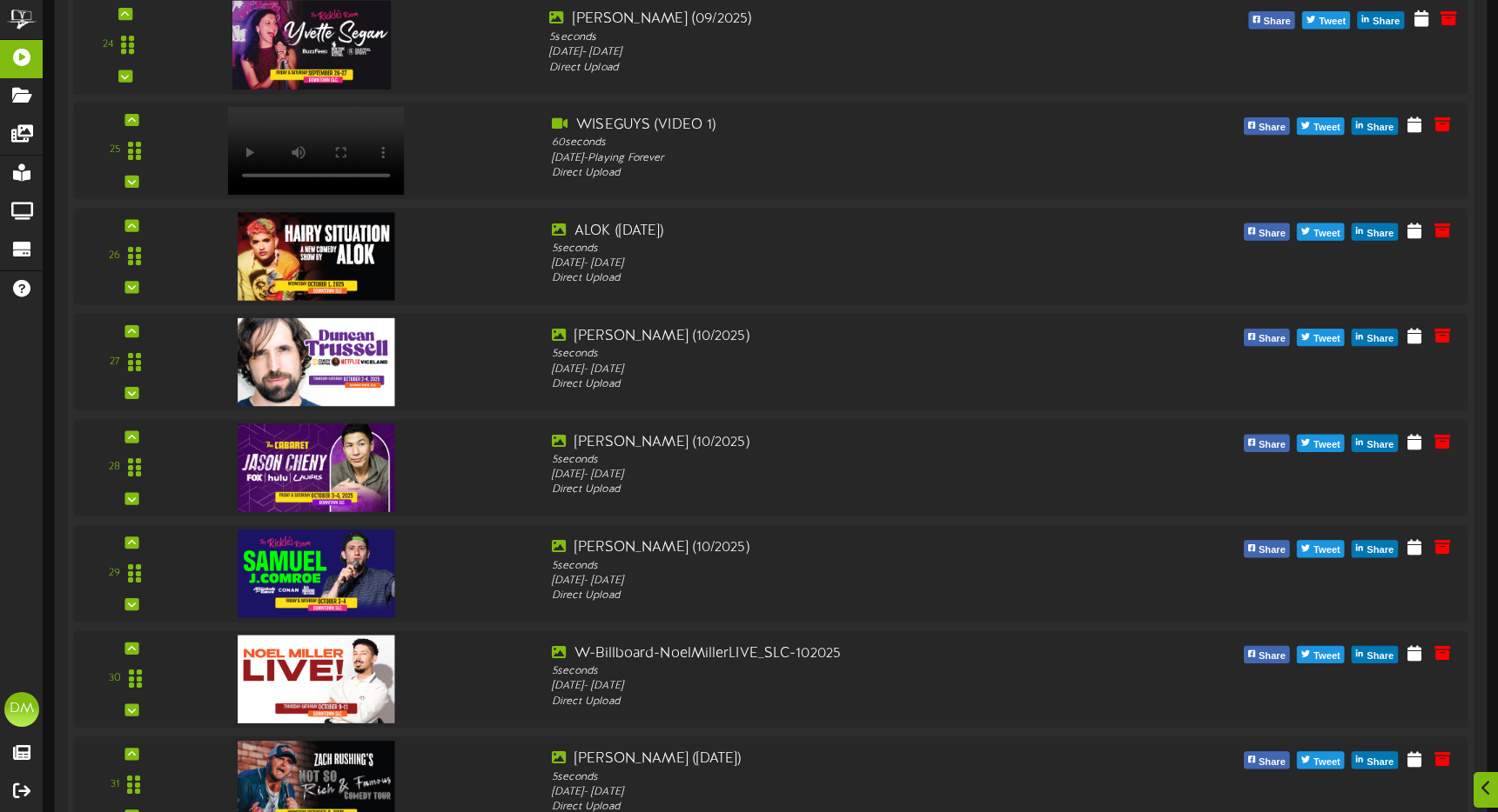
scroll to position [2917, 0]
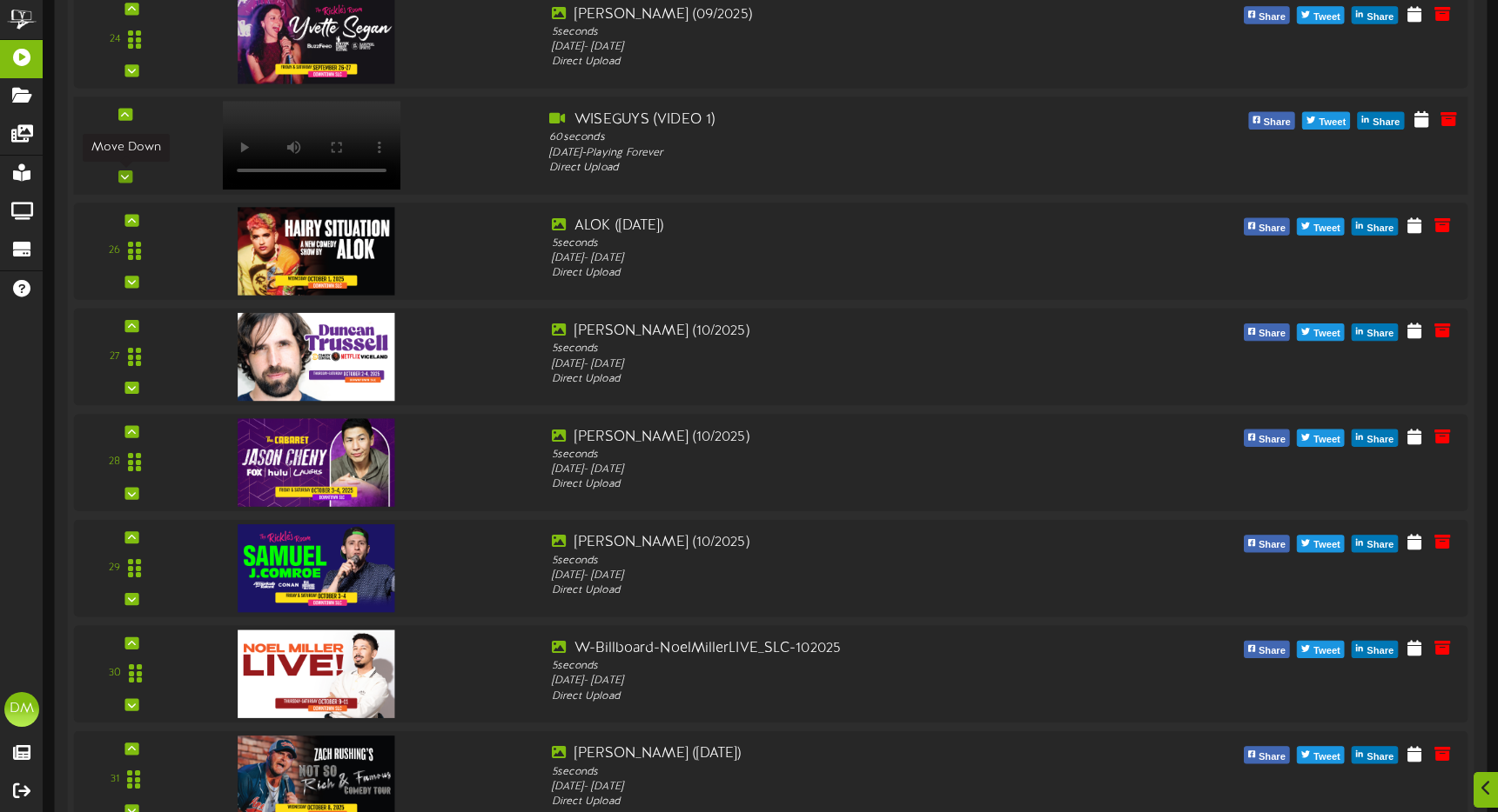
click at [124, 173] on icon at bounding box center [125, 177] width 8 height 9
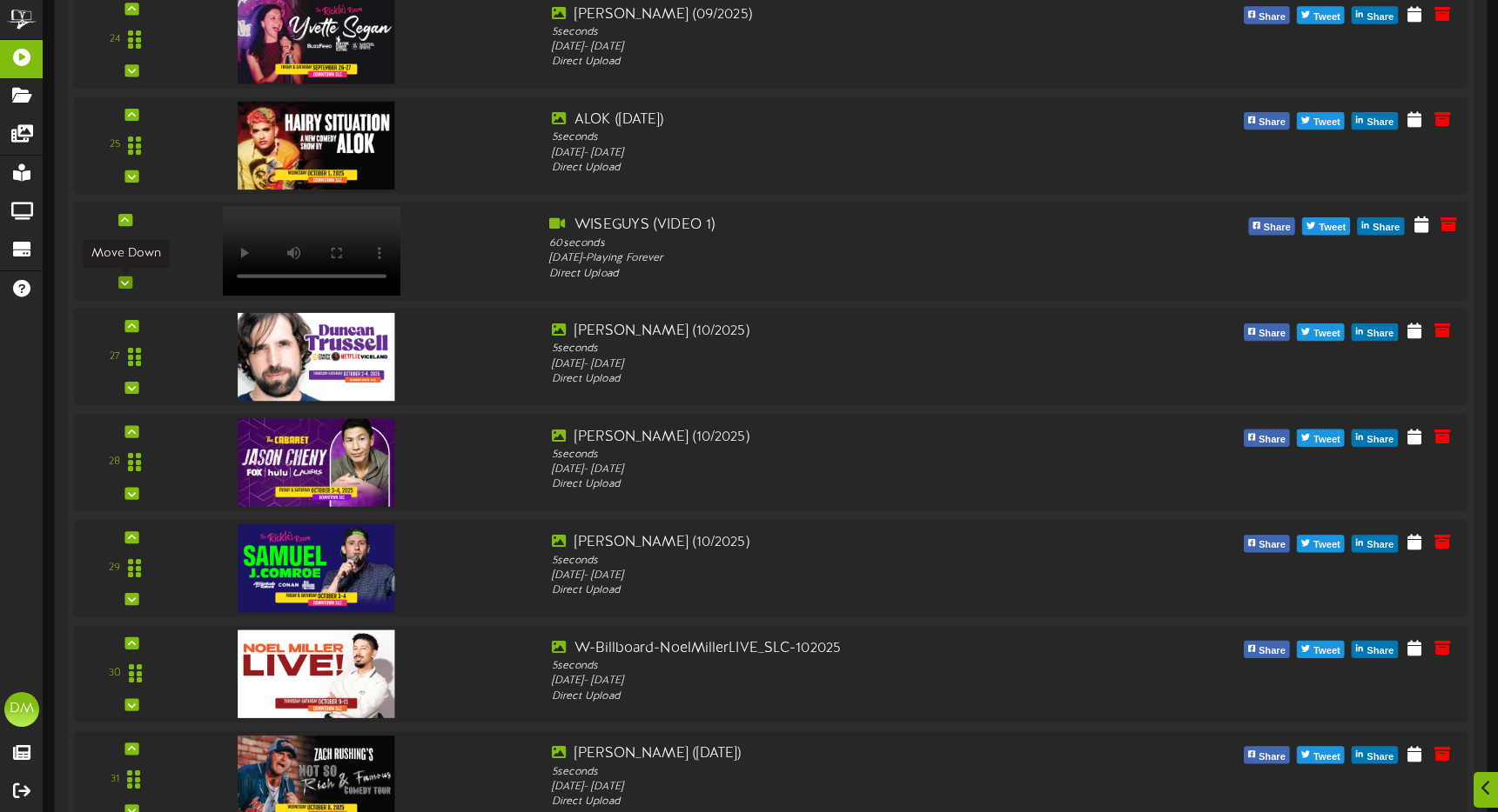
click at [124, 280] on icon at bounding box center [125, 283] width 8 height 9
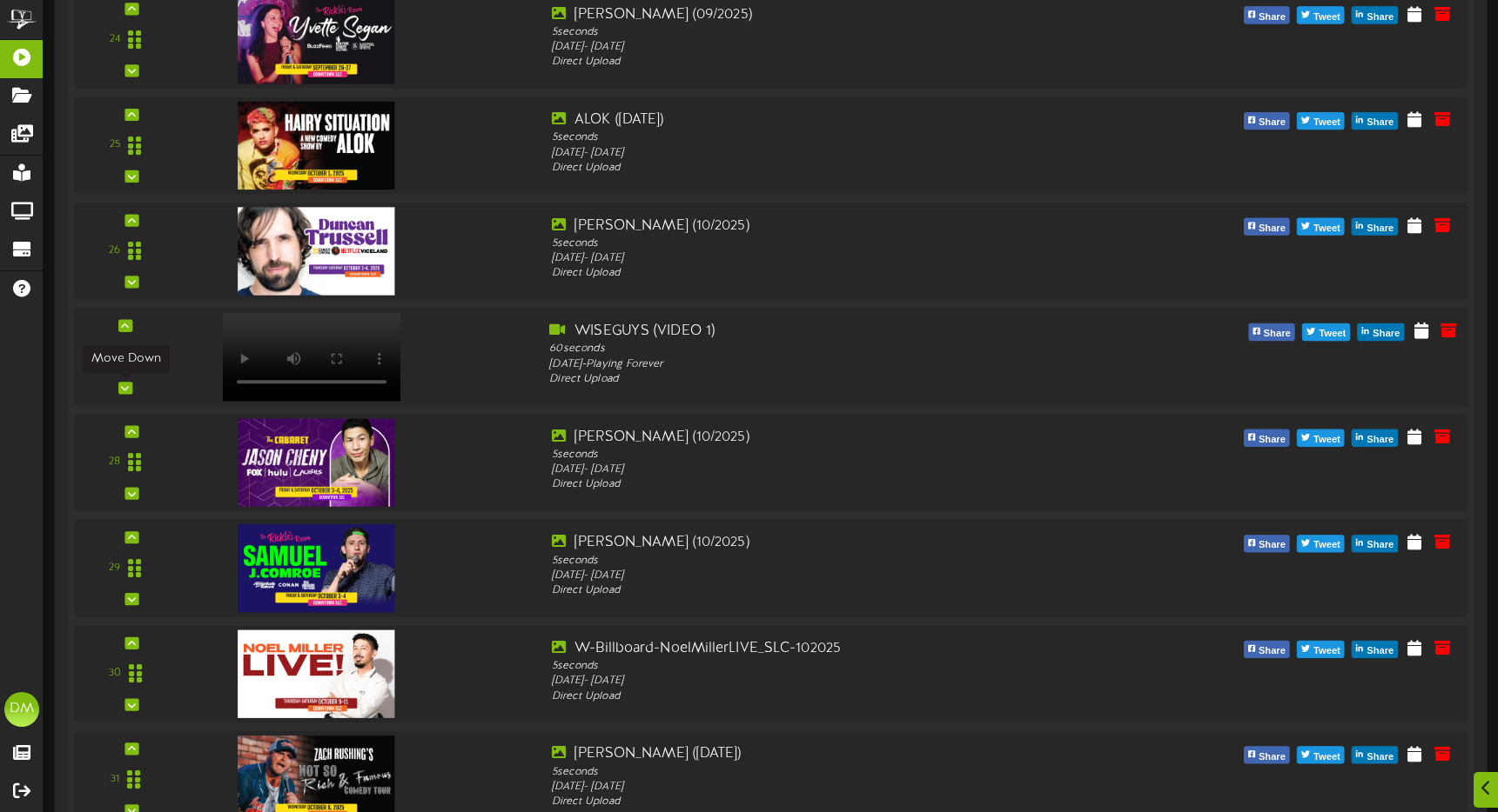
click at [119, 388] on div at bounding box center [125, 387] width 14 height 12
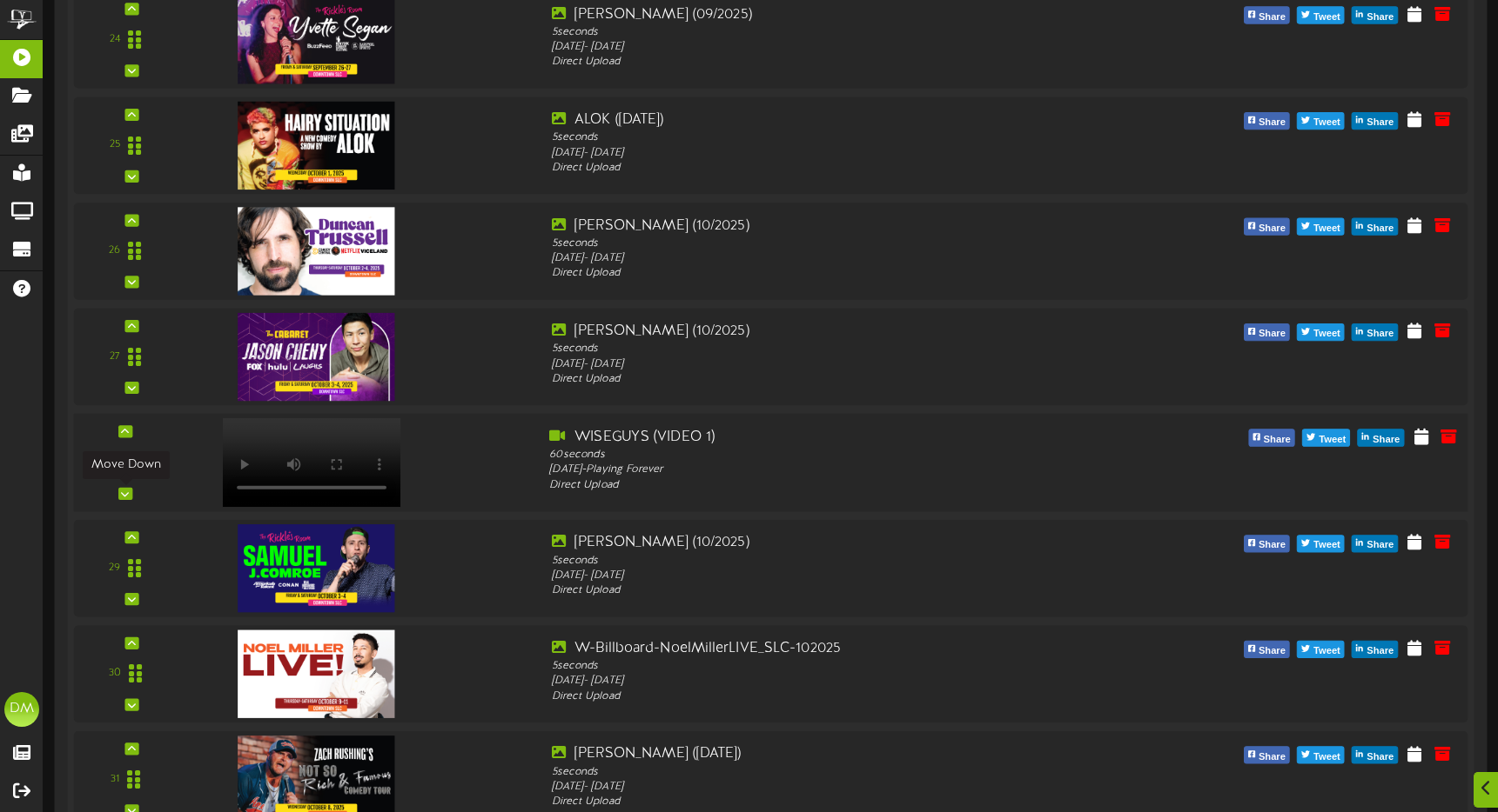
click at [124, 493] on icon at bounding box center [125, 494] width 8 height 9
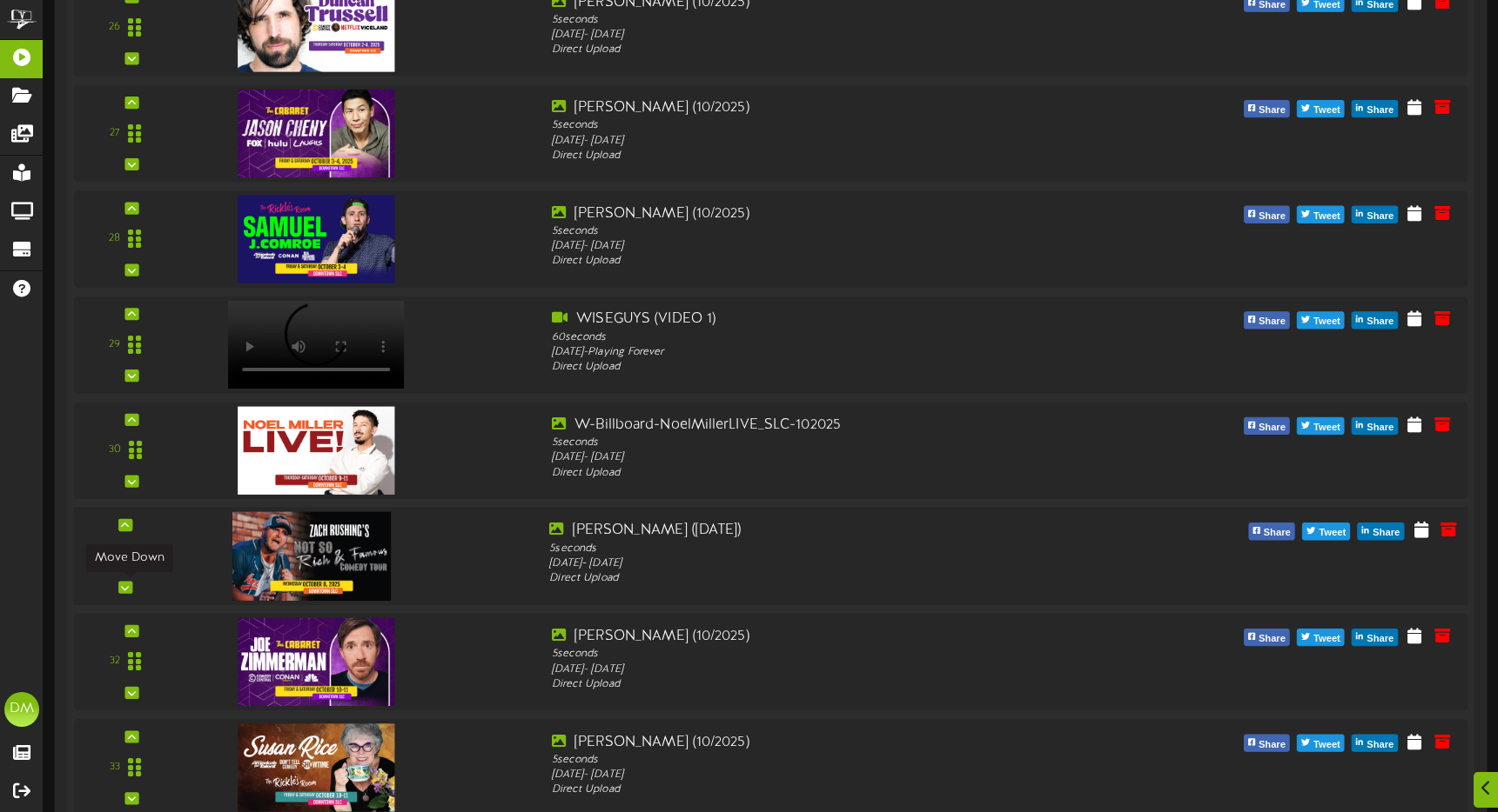
scroll to position [3233, 0]
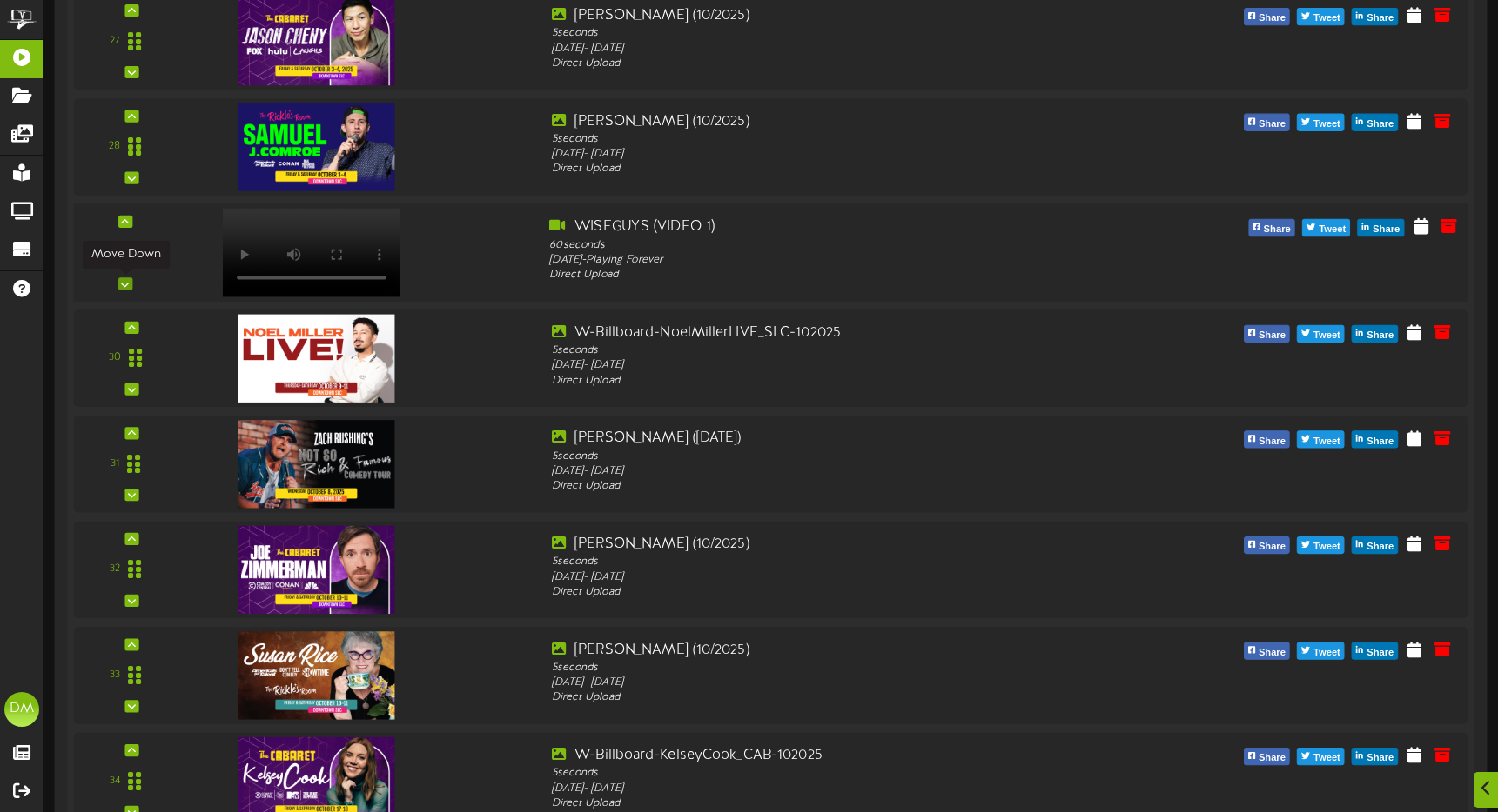
click at [128, 284] on icon at bounding box center [125, 283] width 8 height 9
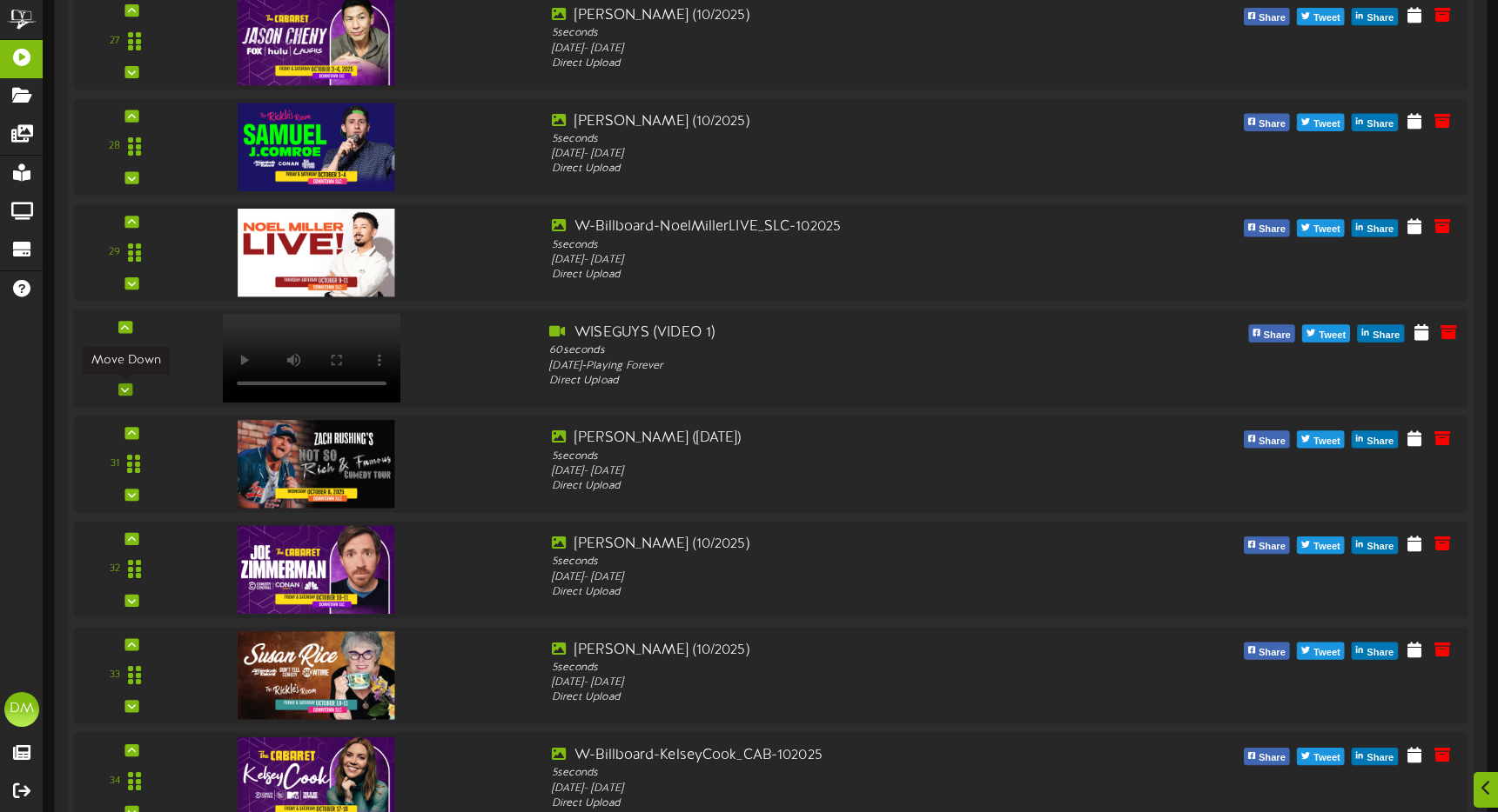
click at [128, 393] on icon at bounding box center [125, 390] width 8 height 9
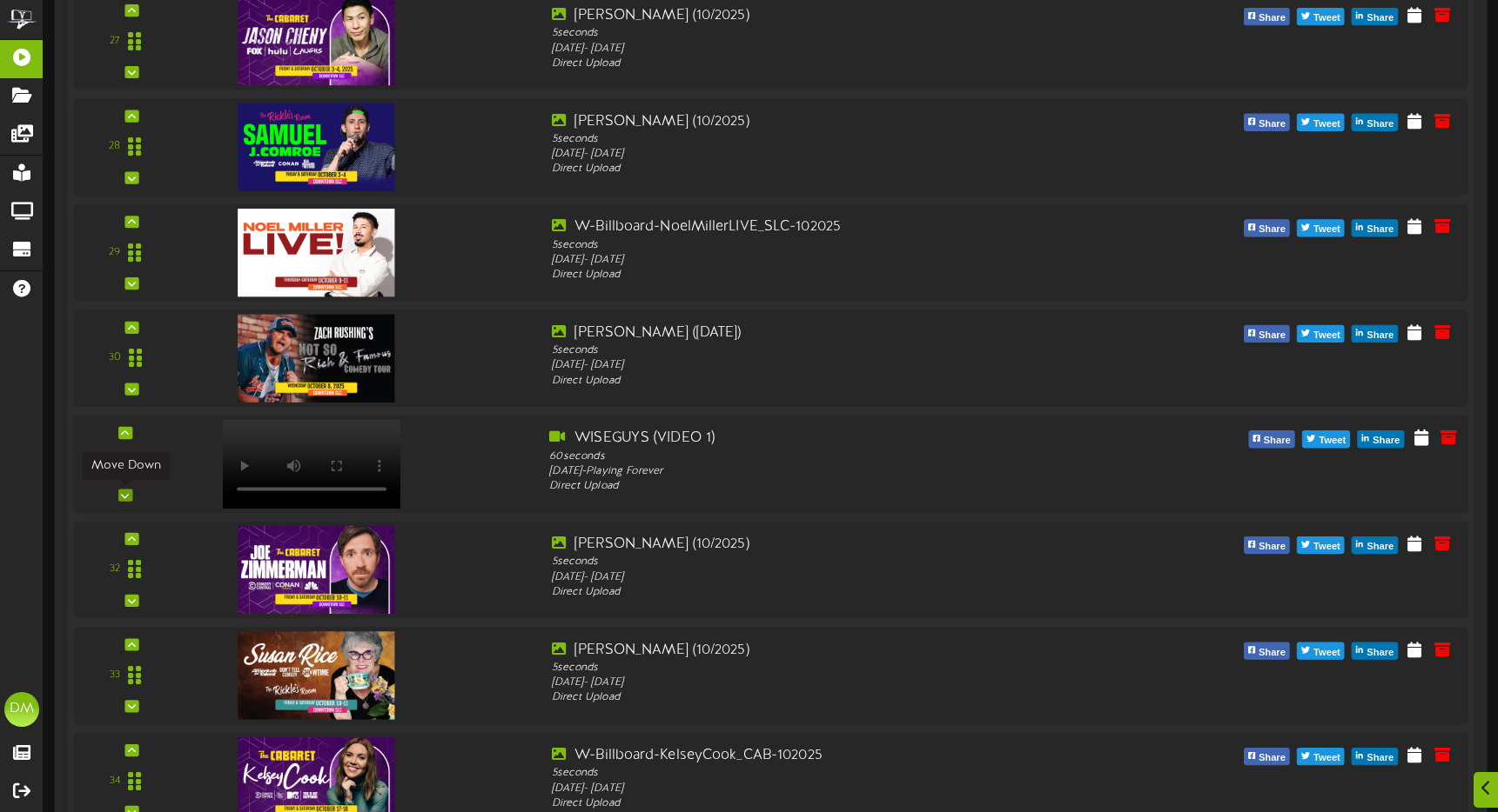
click at [124, 498] on icon at bounding box center [125, 495] width 8 height 9
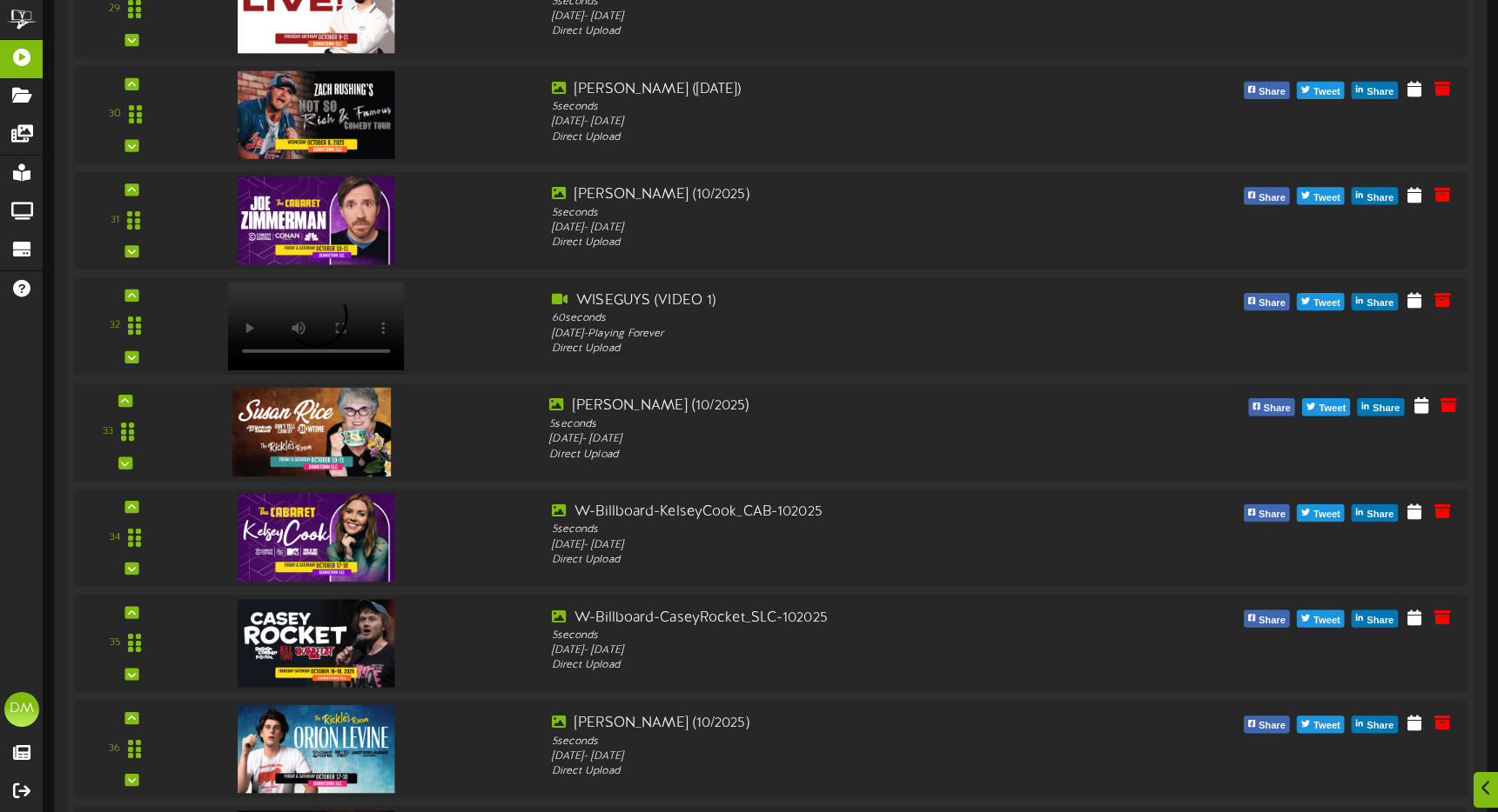
scroll to position [3480, 0]
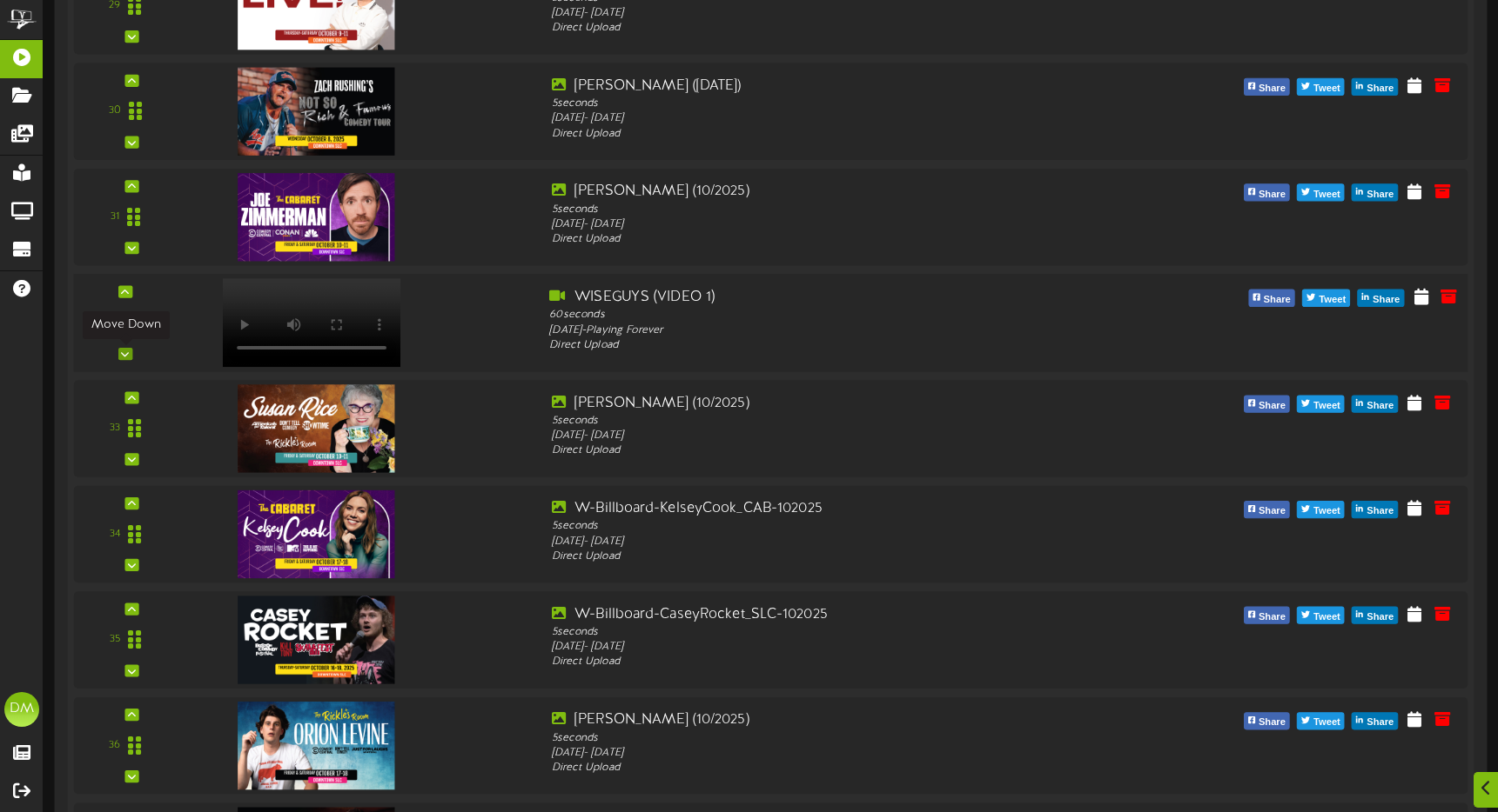
click at [124, 354] on icon at bounding box center [125, 355] width 8 height 9
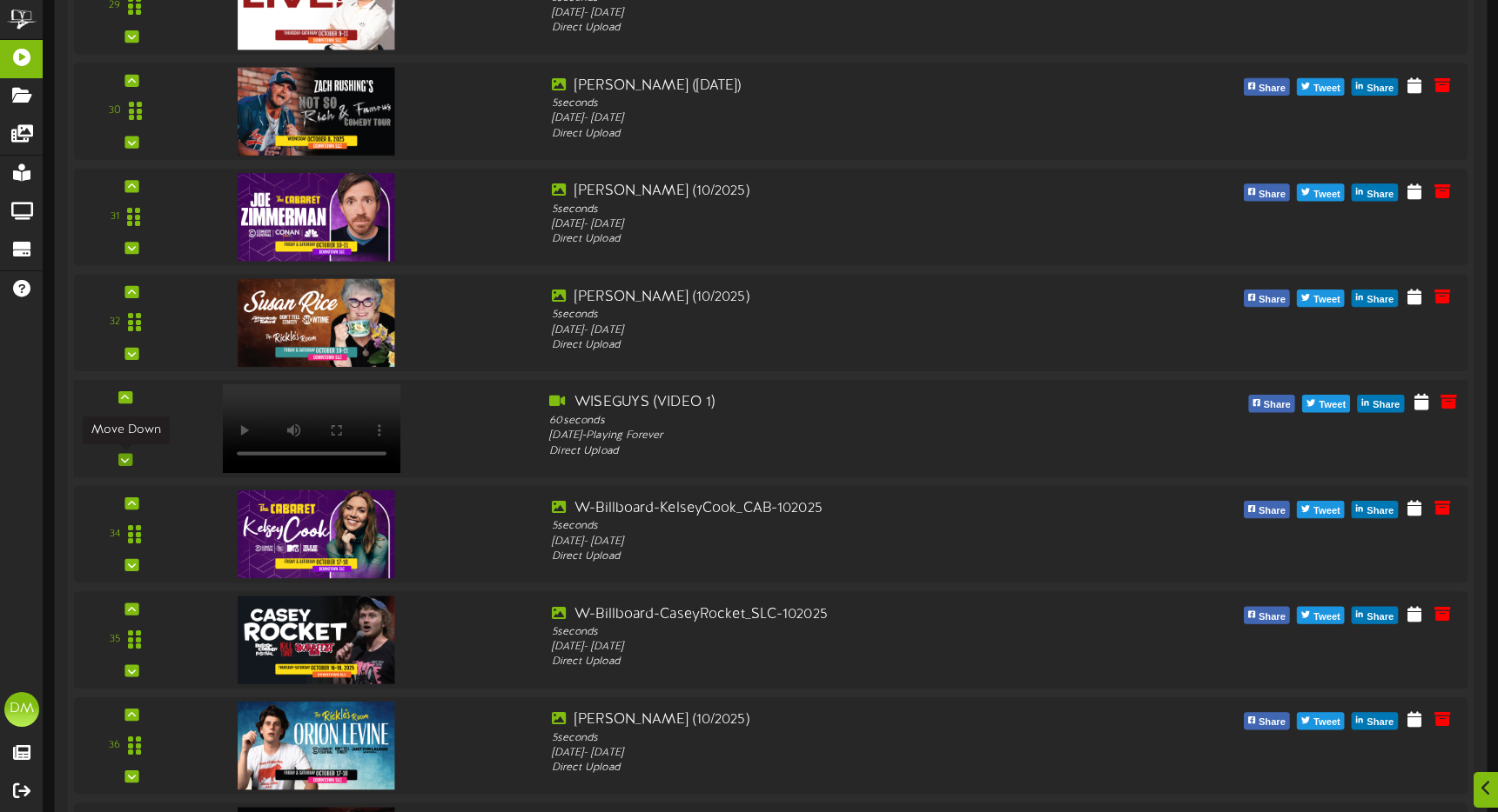
click at [124, 459] on icon at bounding box center [125, 460] width 8 height 9
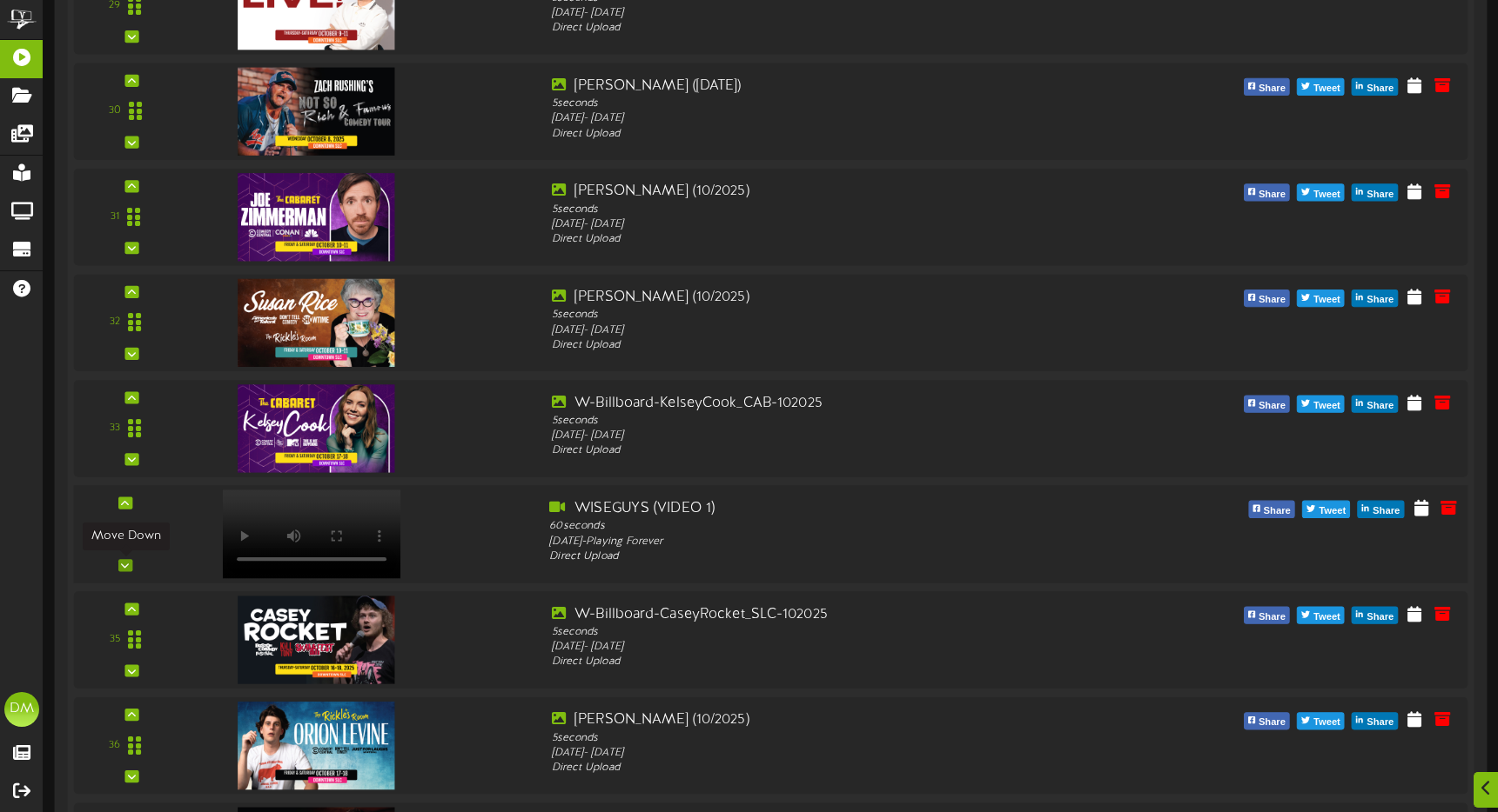
click at [130, 562] on div at bounding box center [125, 565] width 14 height 12
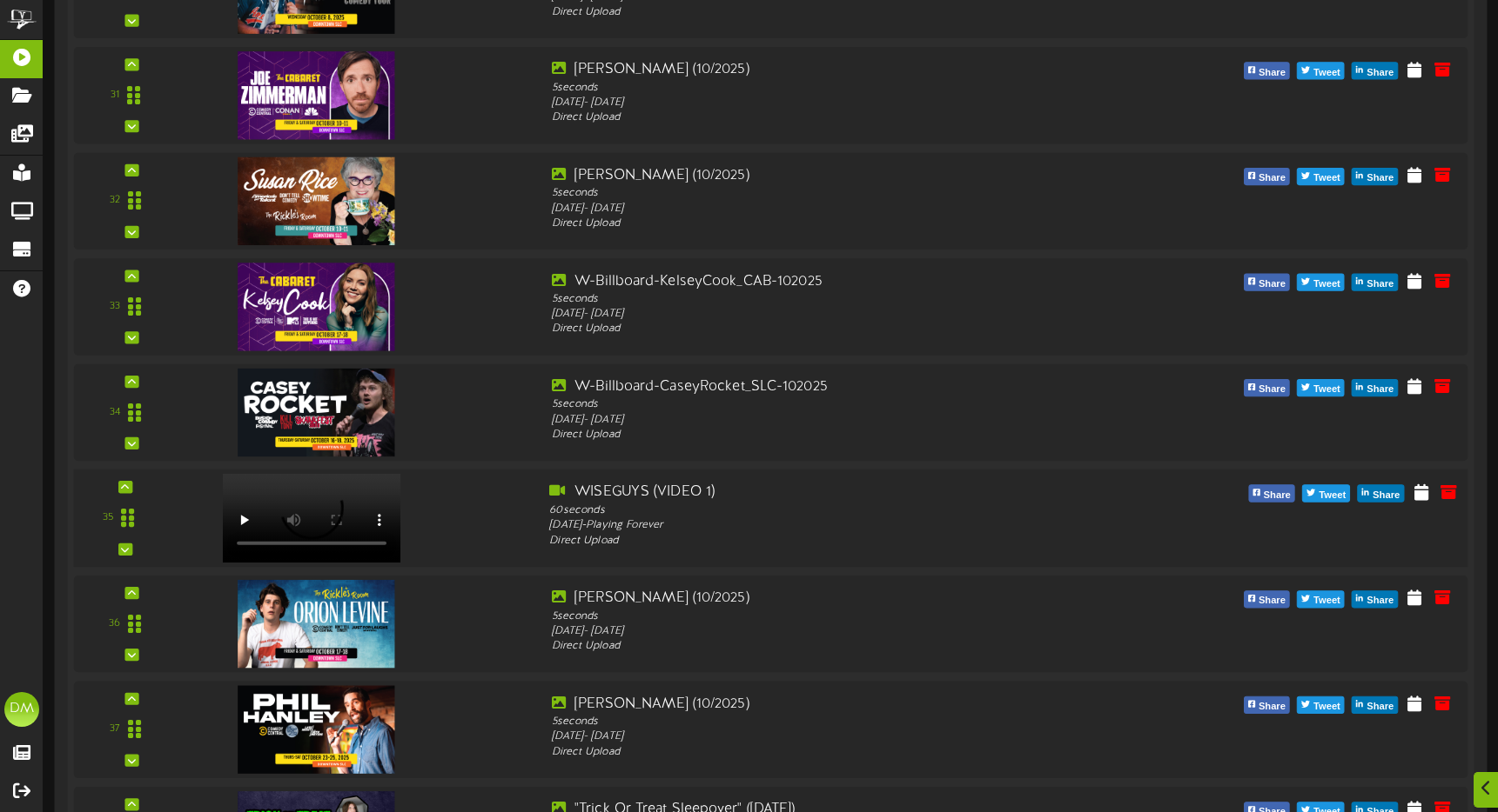
scroll to position [3732, 0]
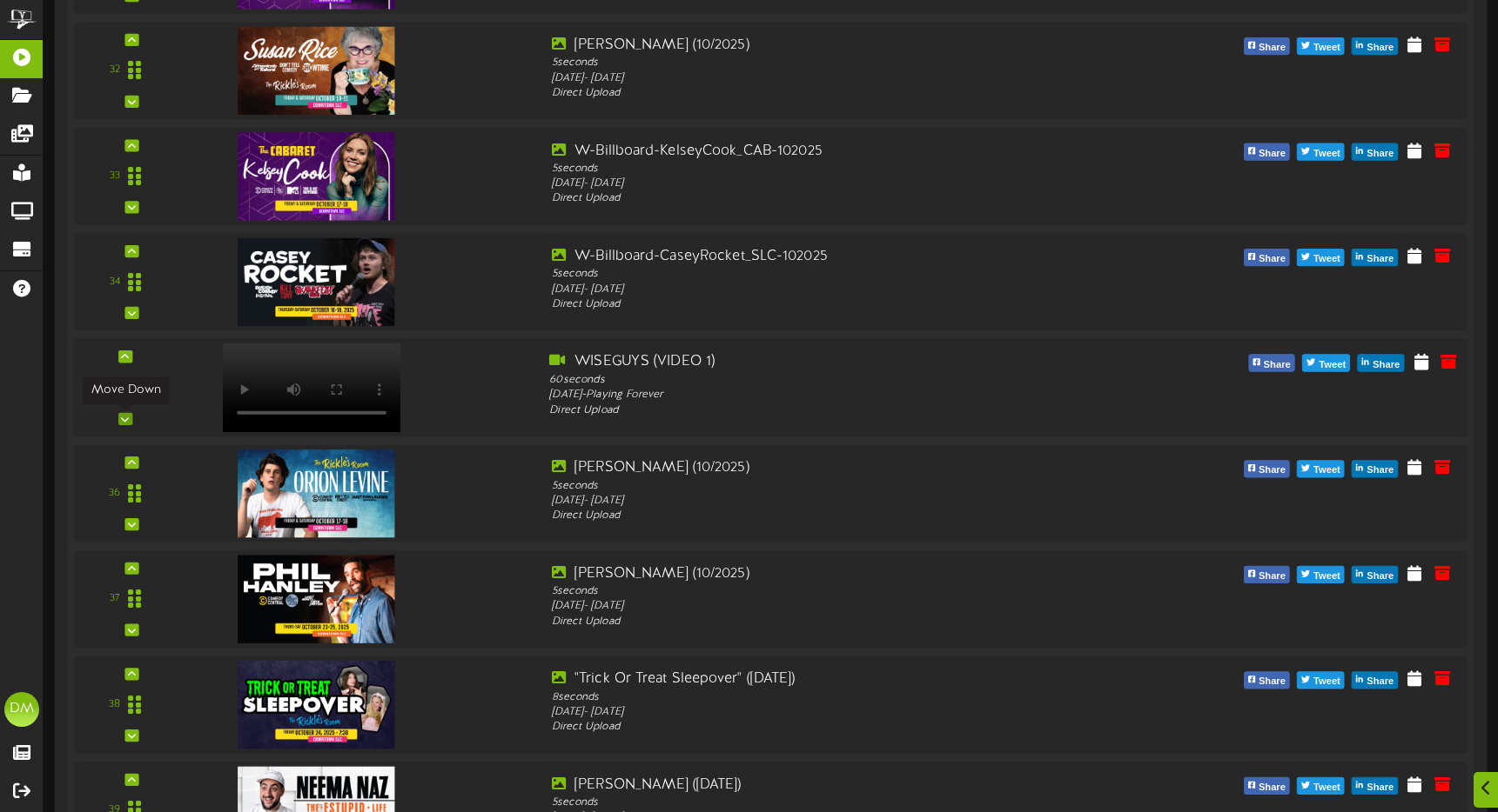
click at [120, 418] on div at bounding box center [125, 418] width 14 height 12
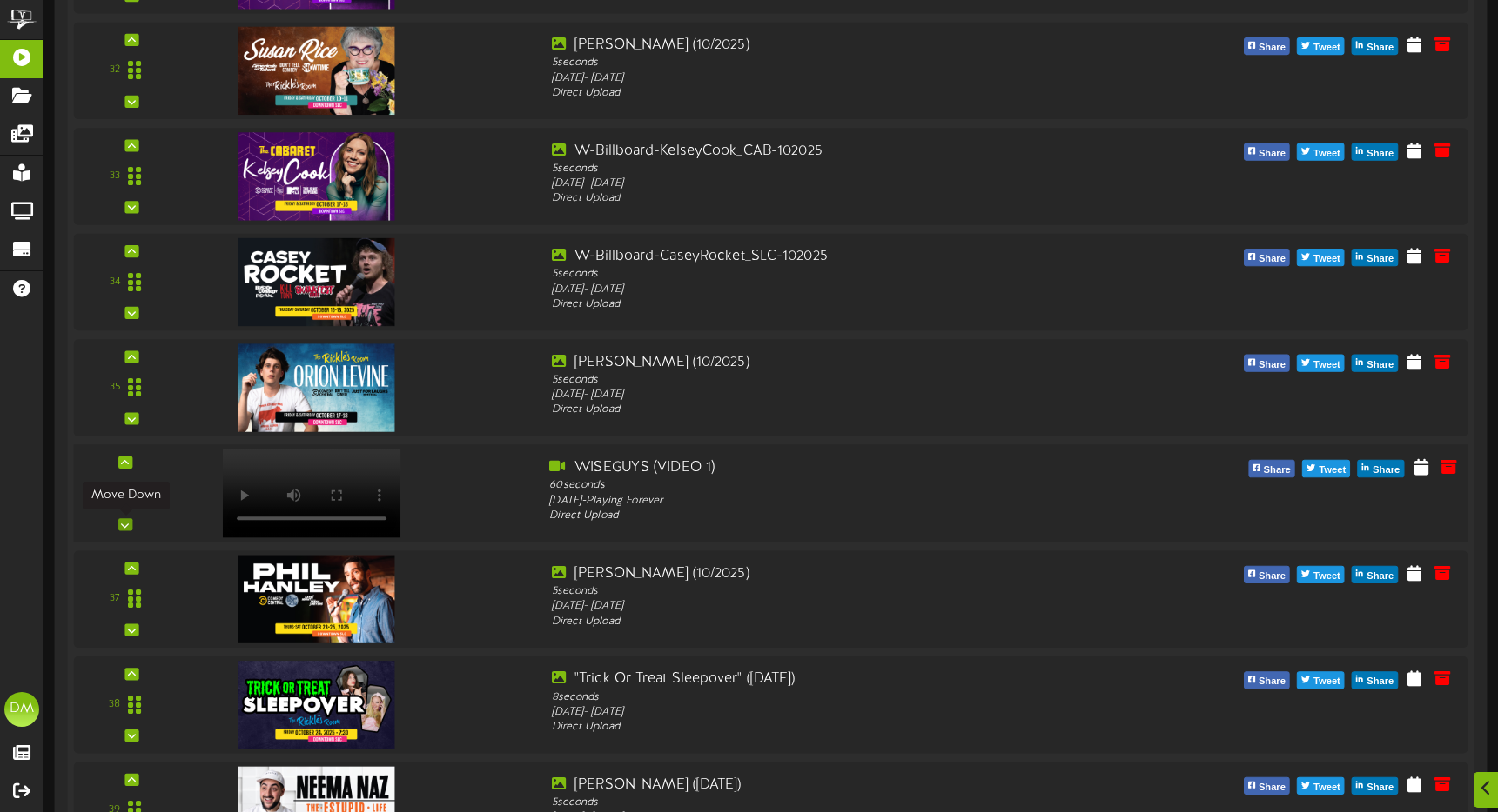
click at [129, 525] on div at bounding box center [125, 524] width 14 height 12
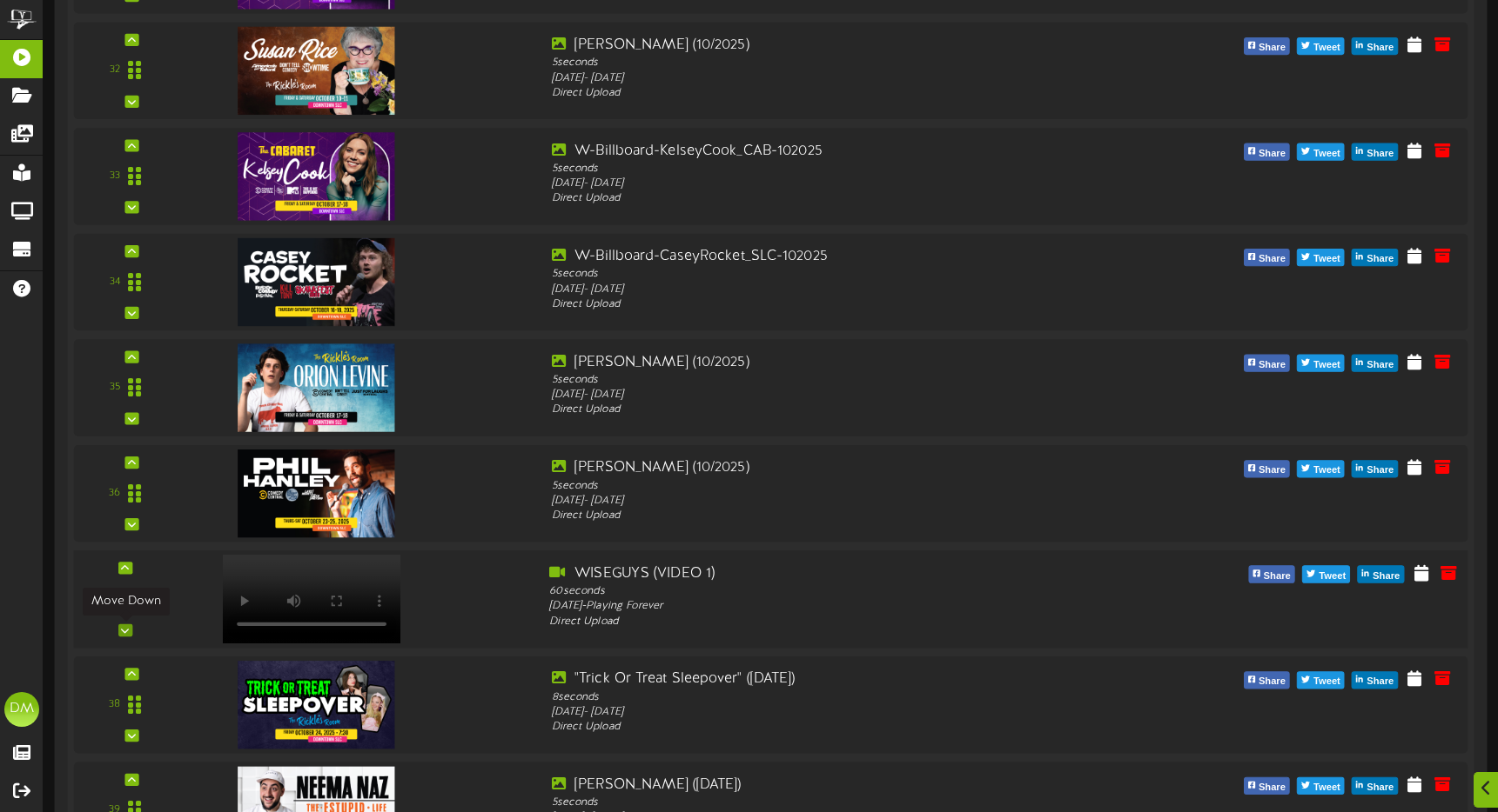
click at [128, 624] on div at bounding box center [125, 630] width 14 height 12
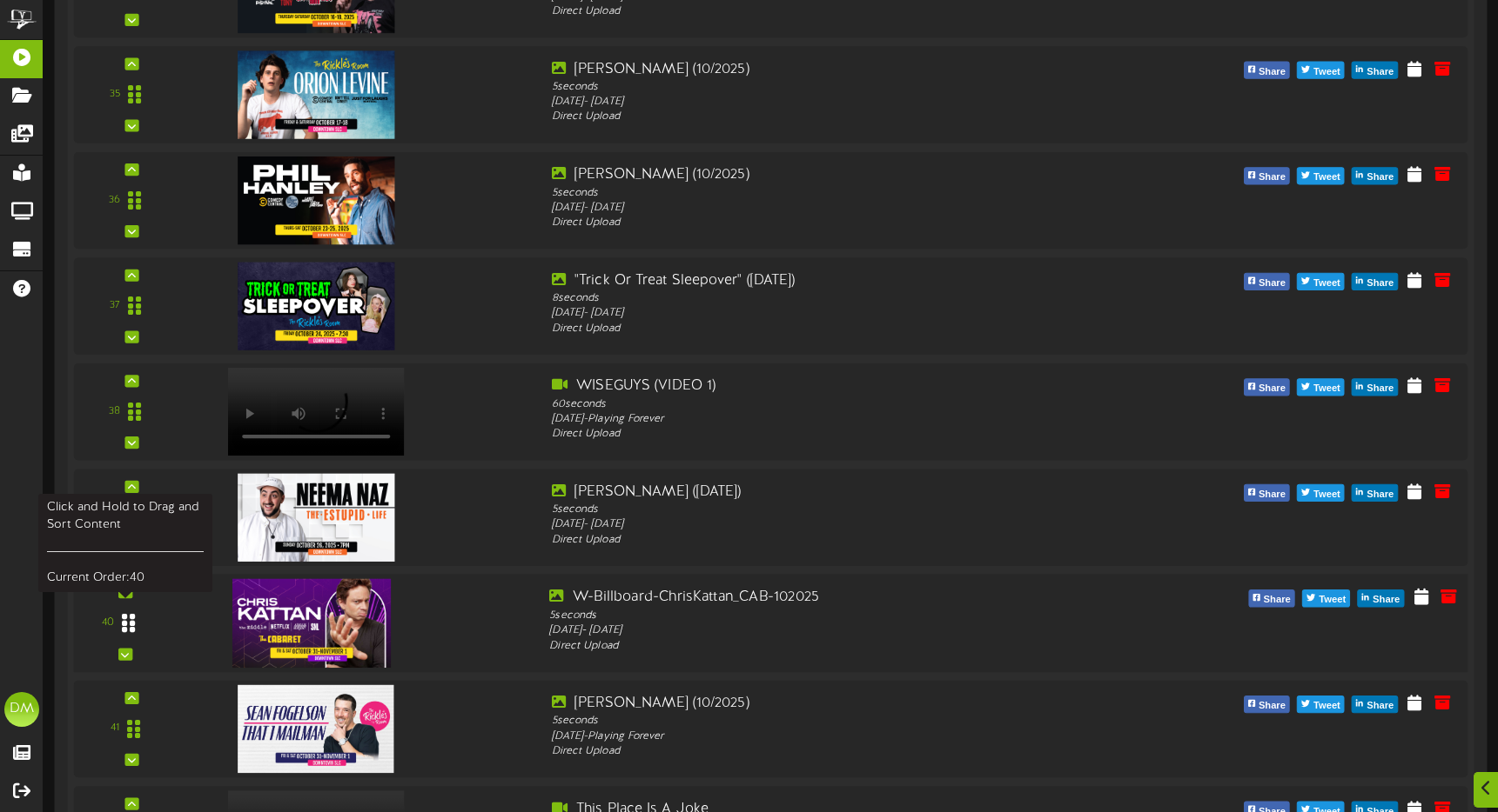
scroll to position [4029, 0]
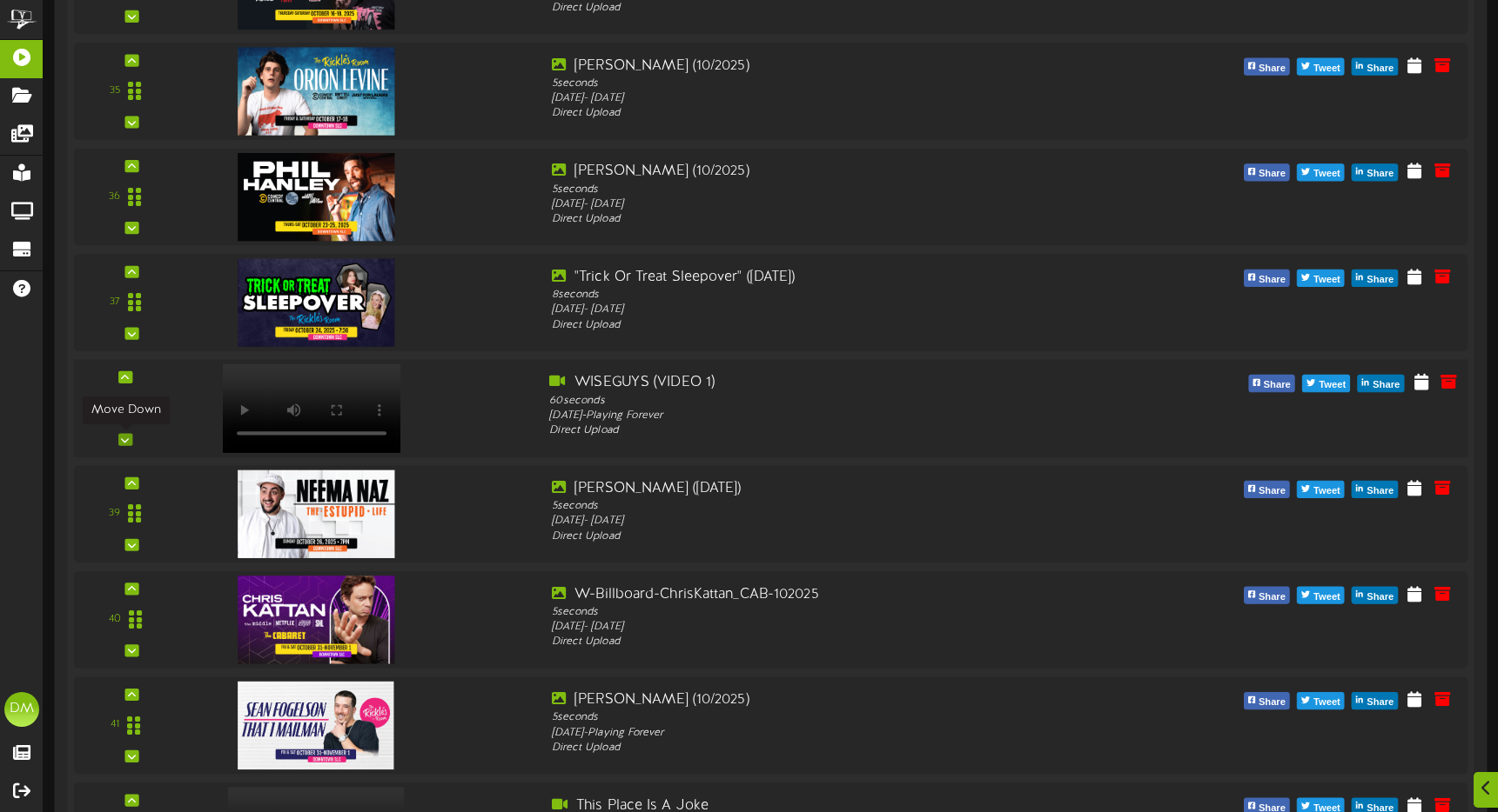
click at [124, 441] on icon at bounding box center [125, 439] width 8 height 9
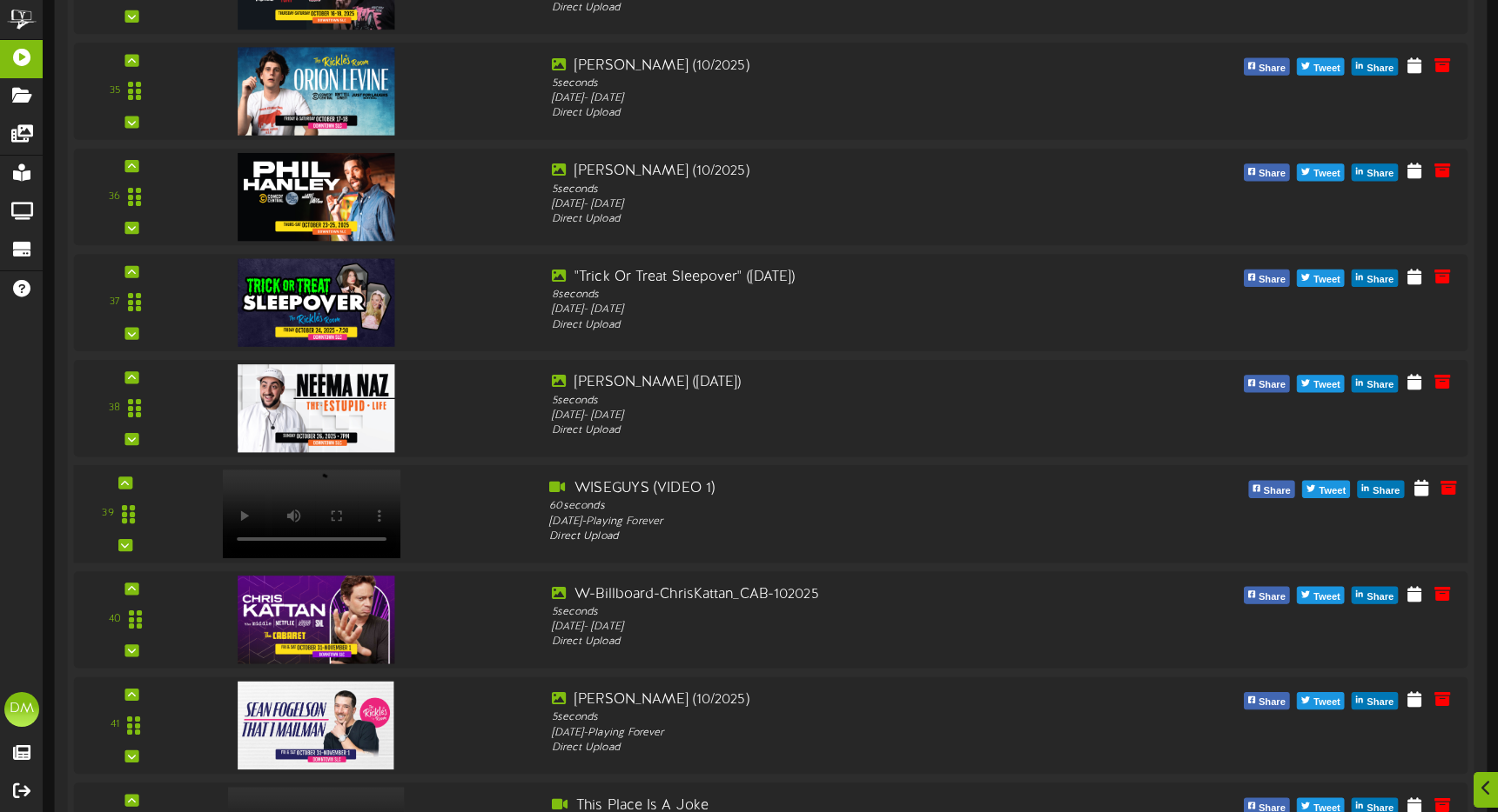
scroll to position [4373, 0]
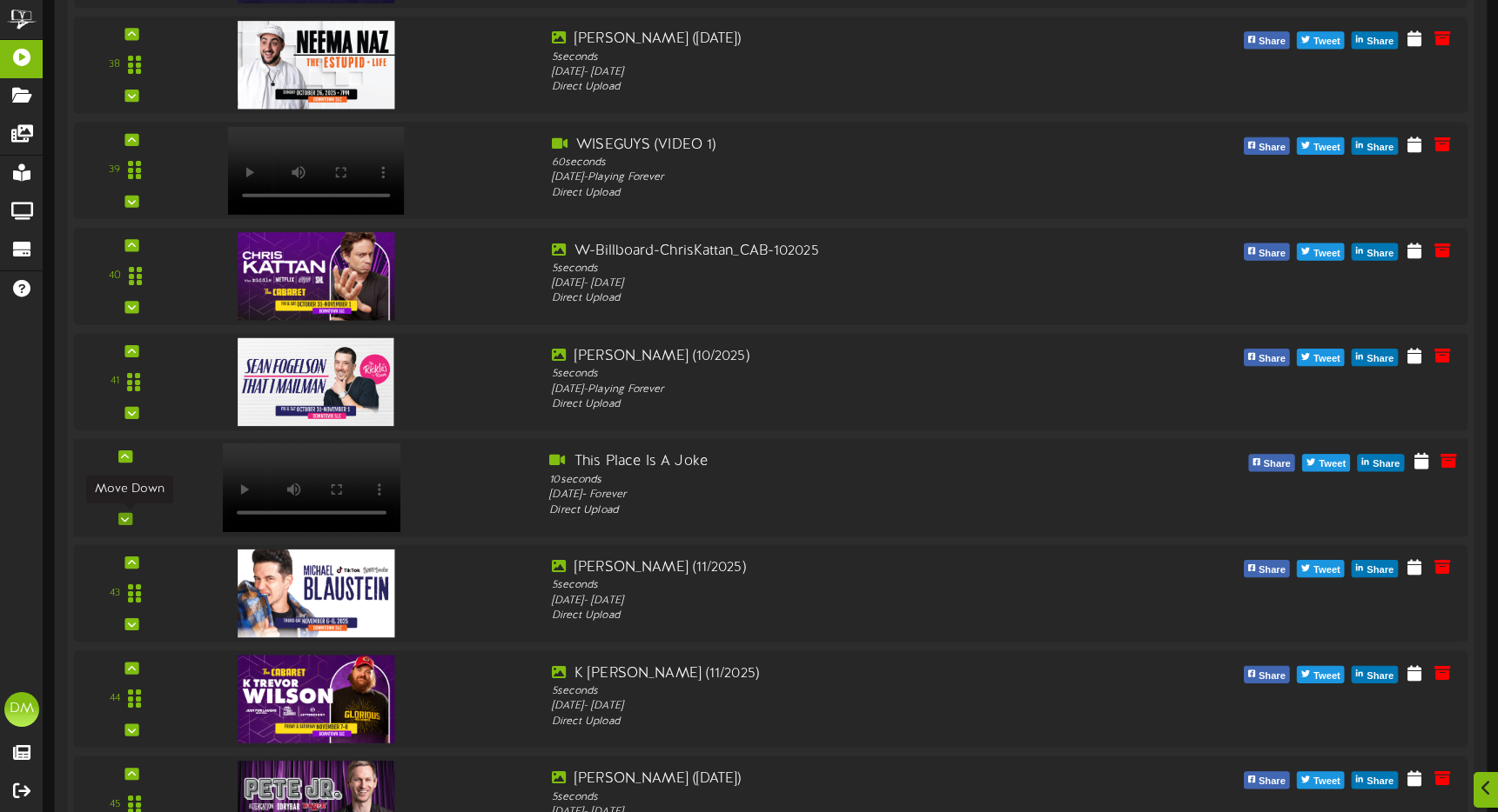
click at [123, 518] on icon at bounding box center [125, 519] width 8 height 9
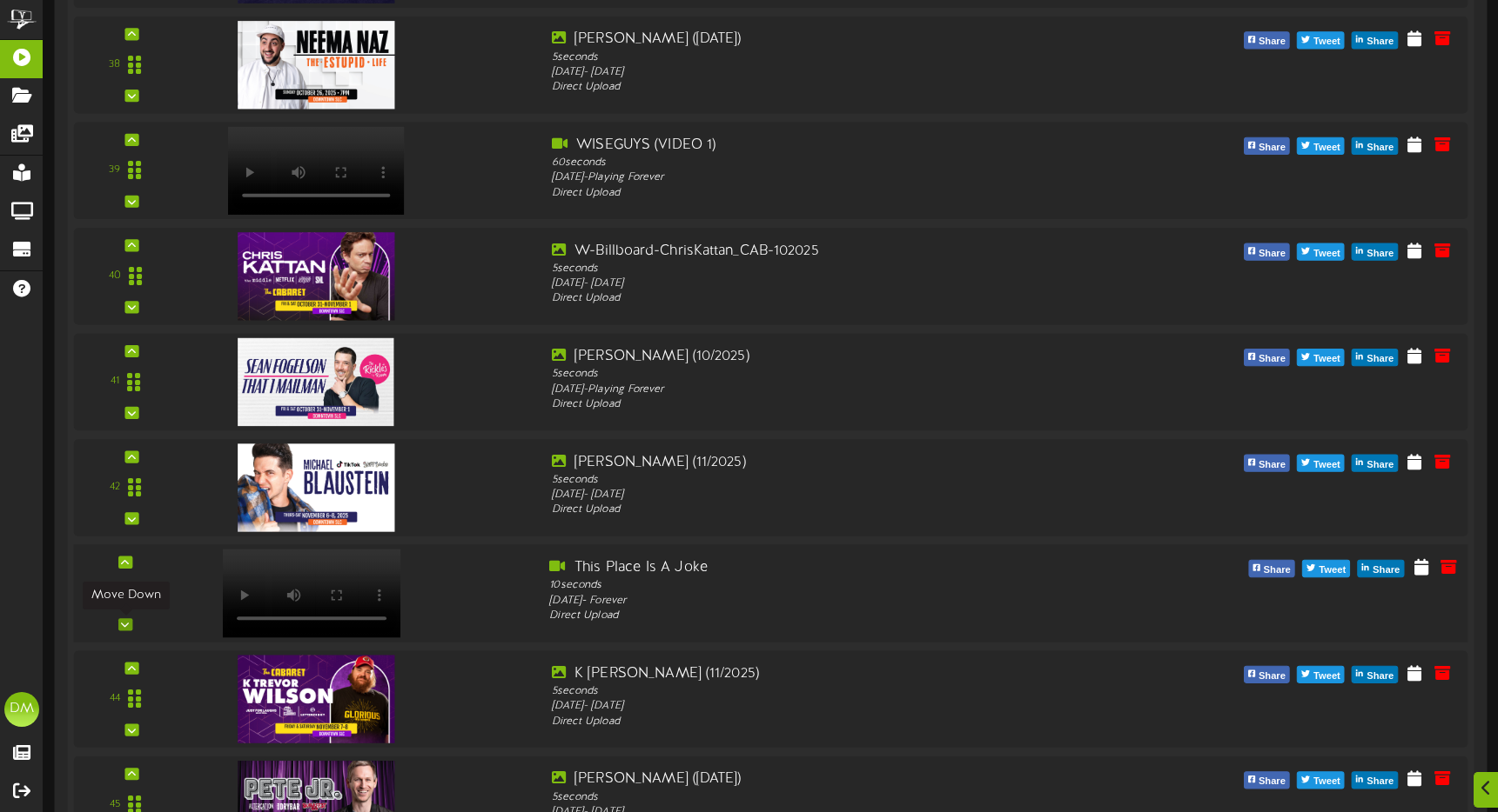
click at [123, 621] on icon at bounding box center [125, 624] width 8 height 9
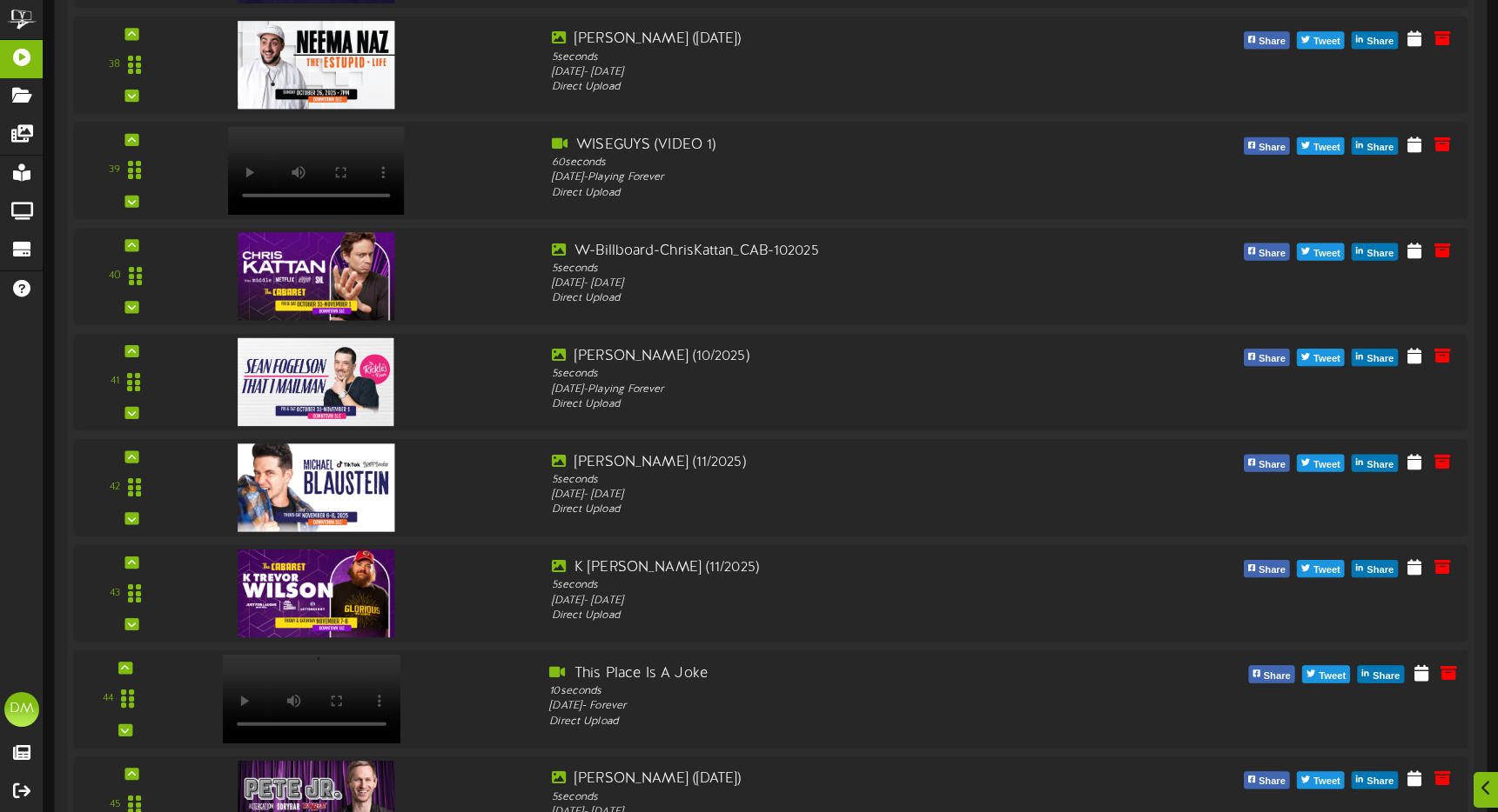
scroll to position [4514, 0]
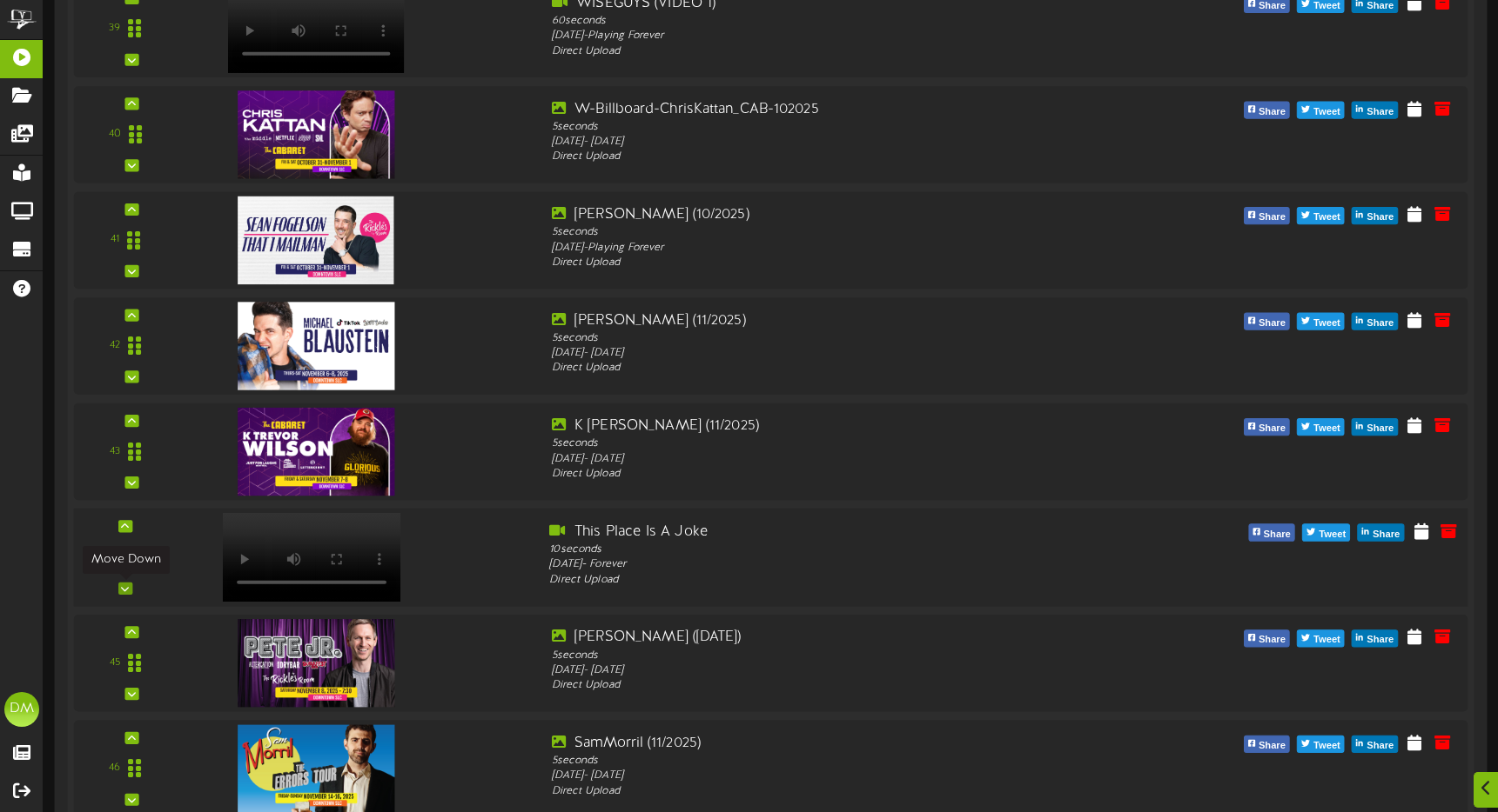
click at [127, 590] on icon at bounding box center [125, 589] width 8 height 9
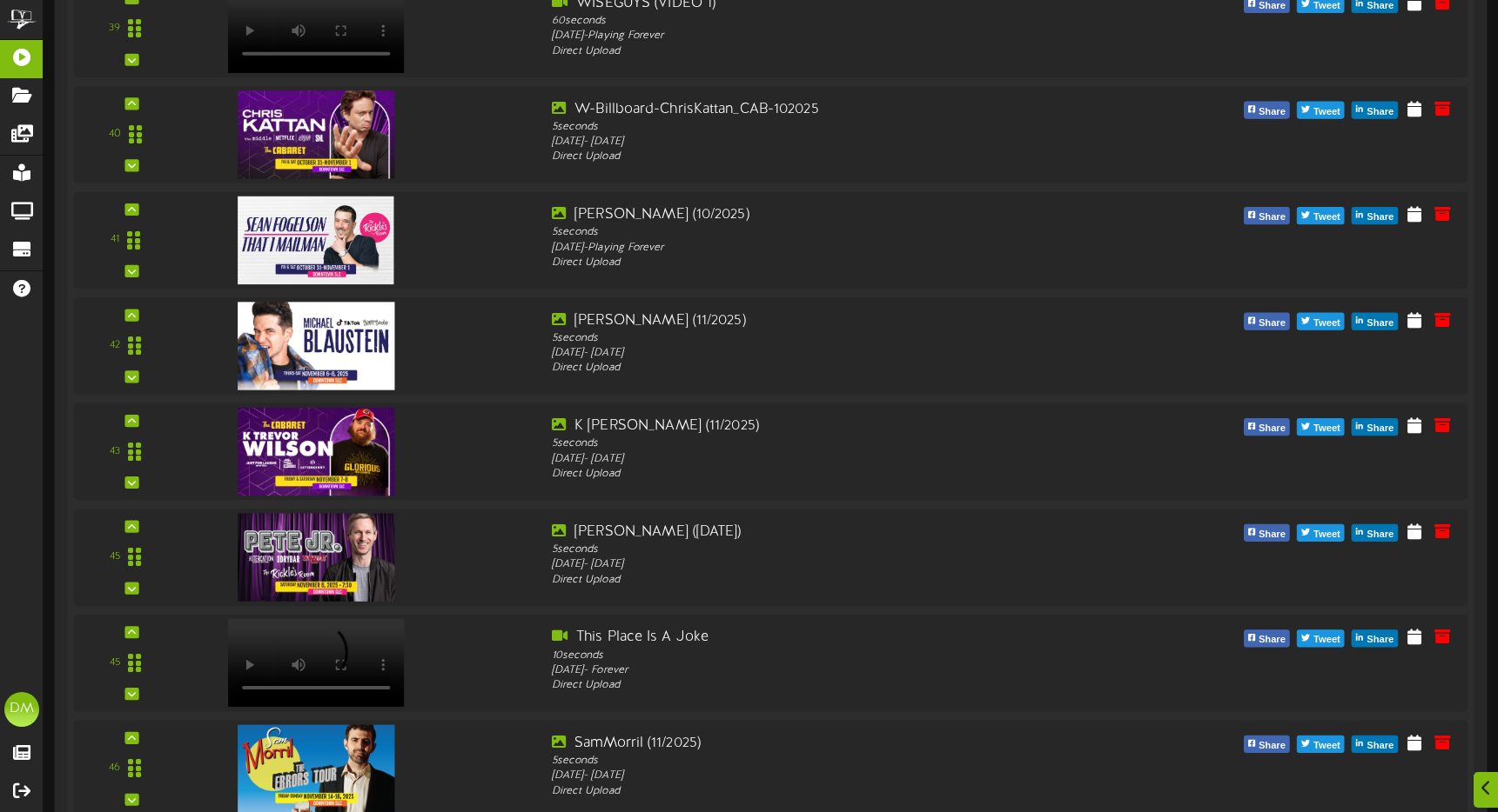
scroll to position [4875, 0]
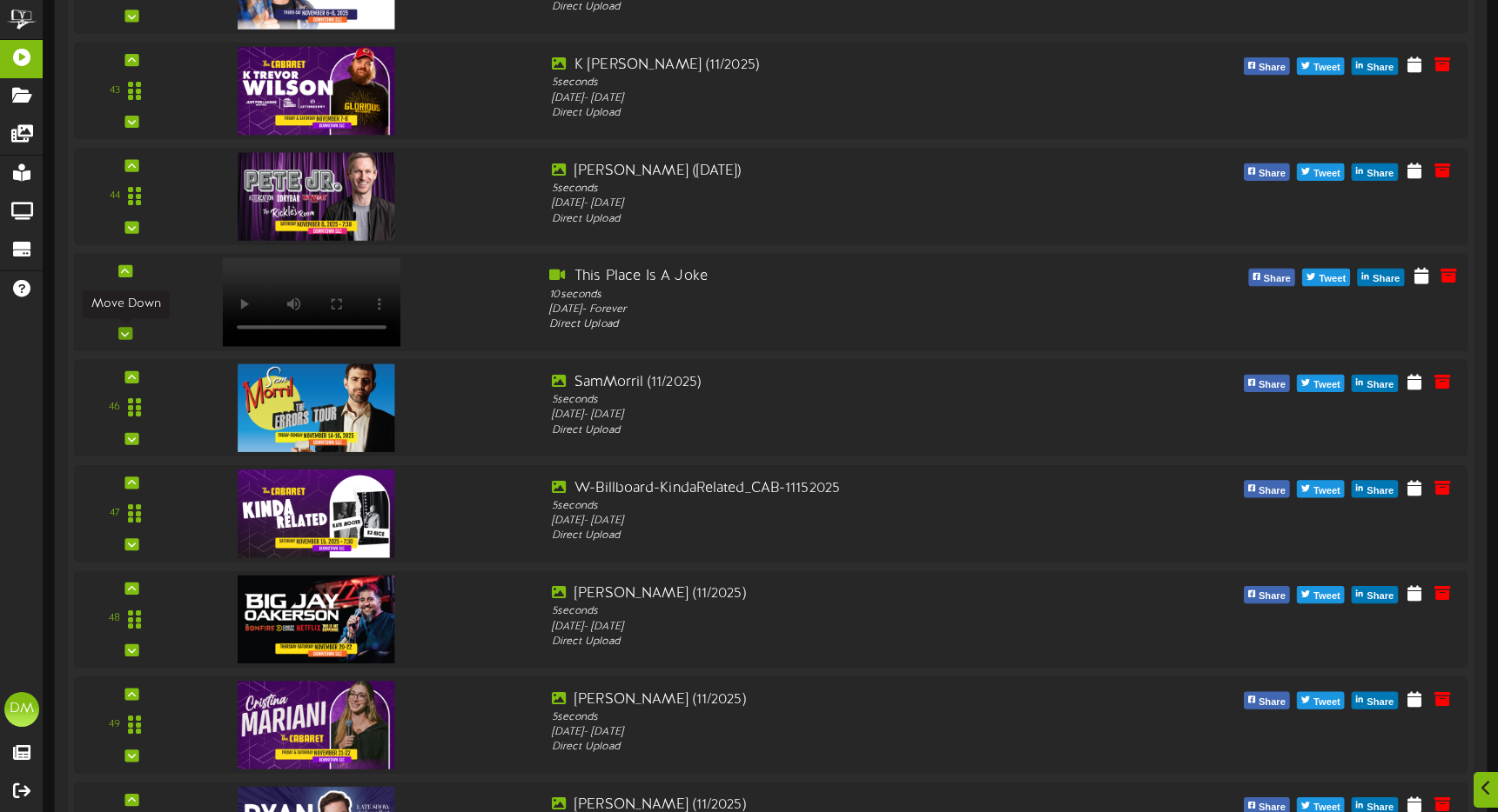
click at [124, 334] on icon at bounding box center [125, 334] width 8 height 9
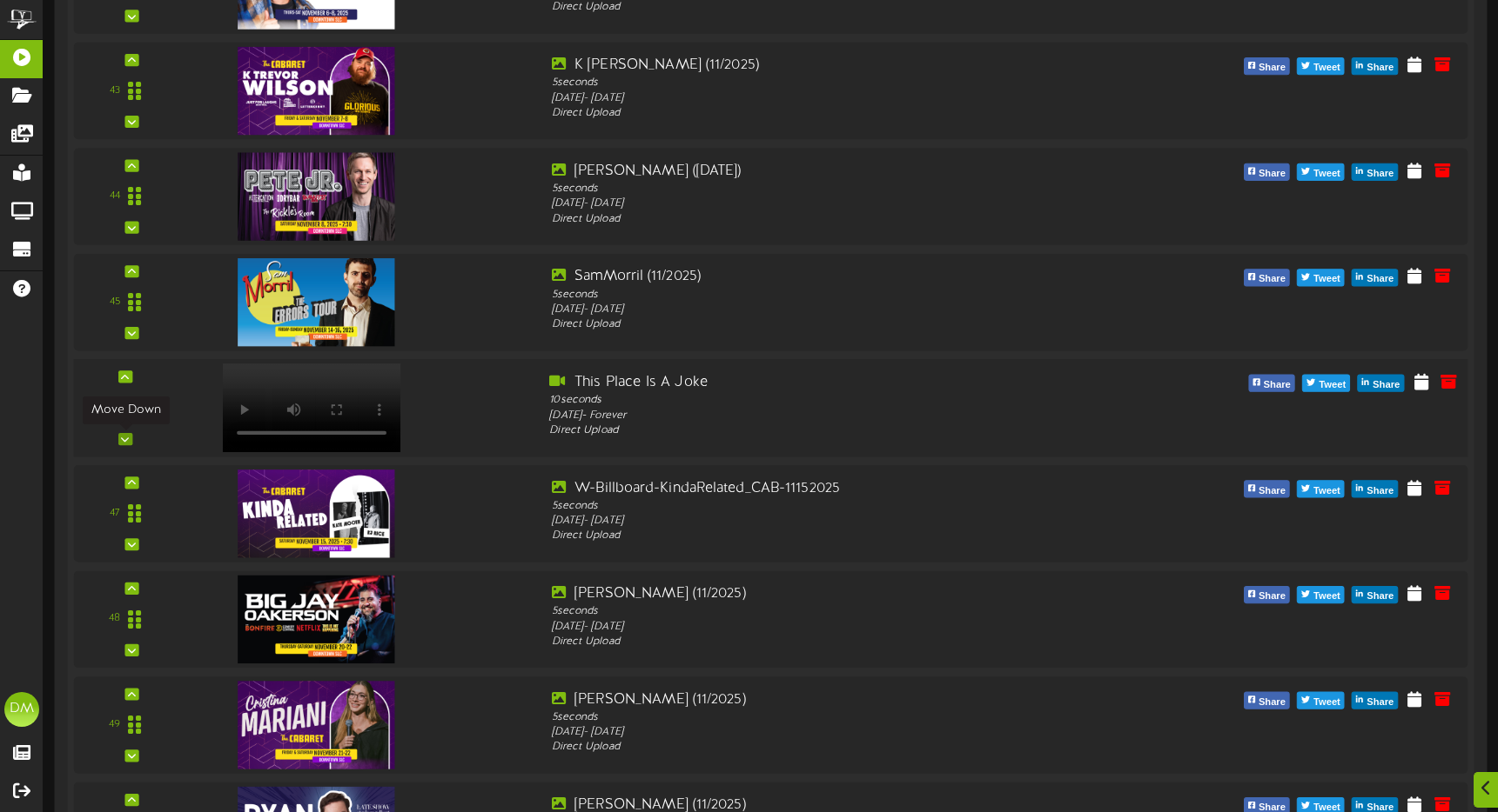
click at [129, 437] on div at bounding box center [125, 438] width 14 height 12
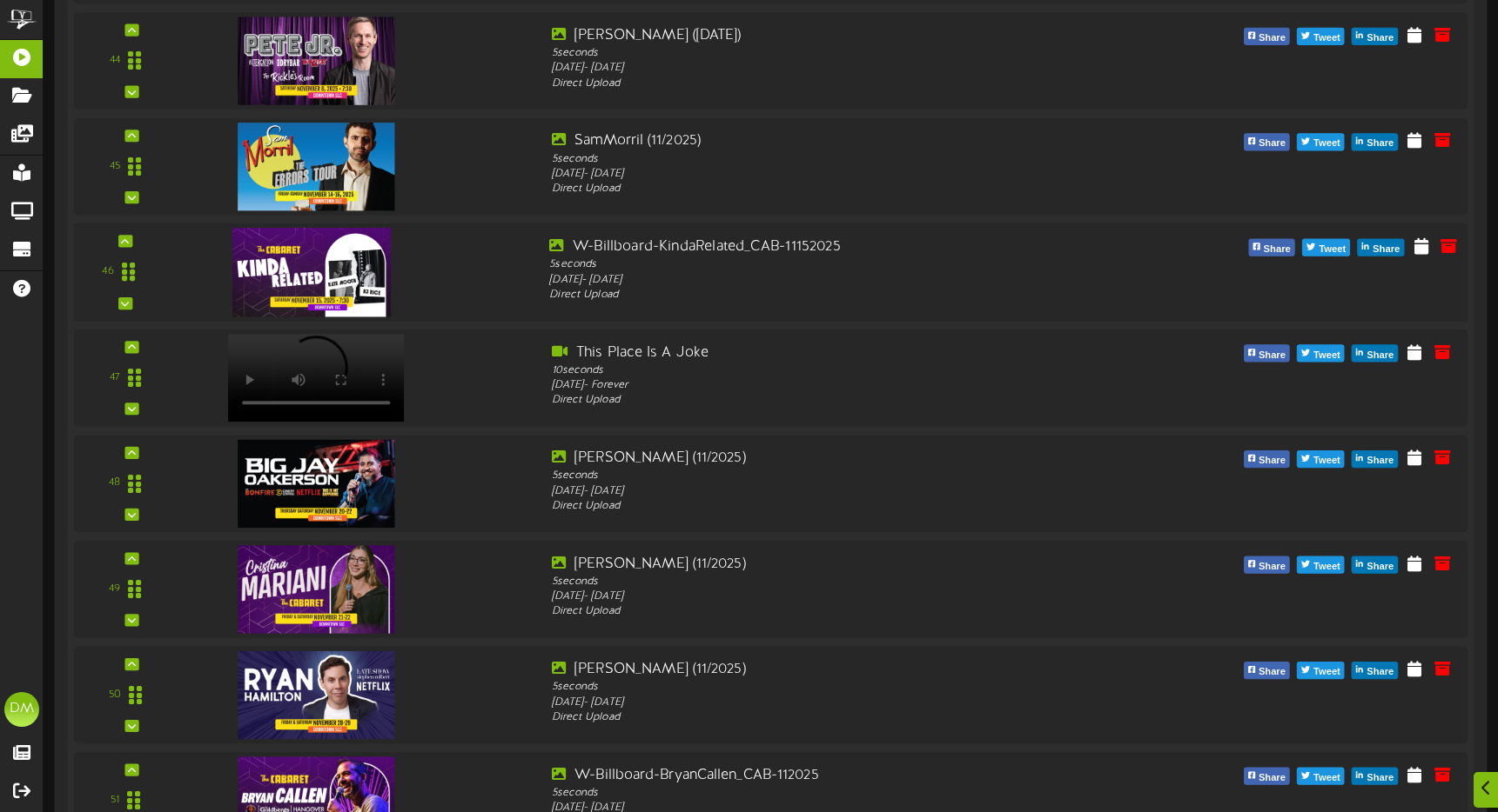
scroll to position [5016, 0]
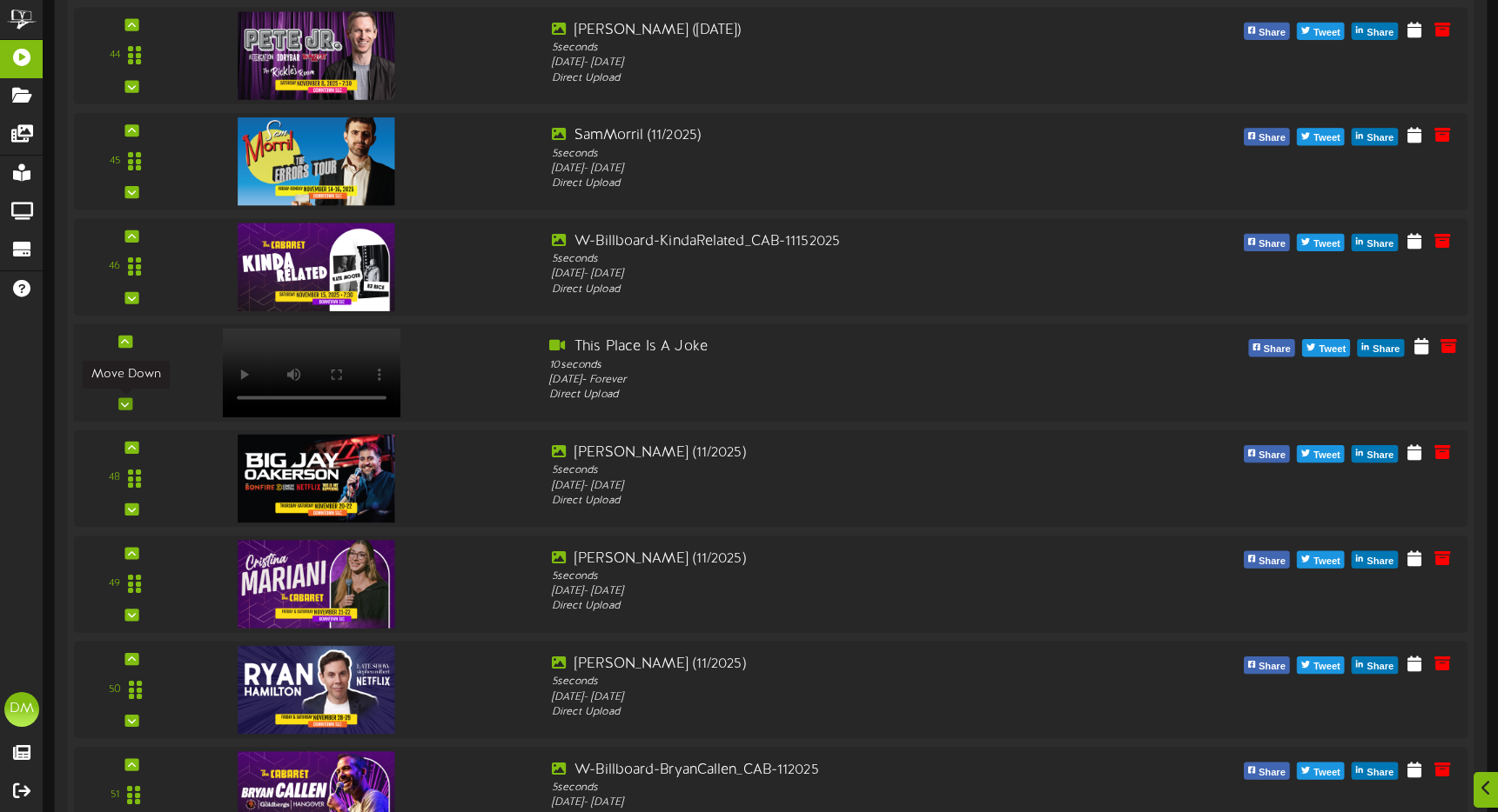
click at [129, 402] on div at bounding box center [125, 403] width 14 height 12
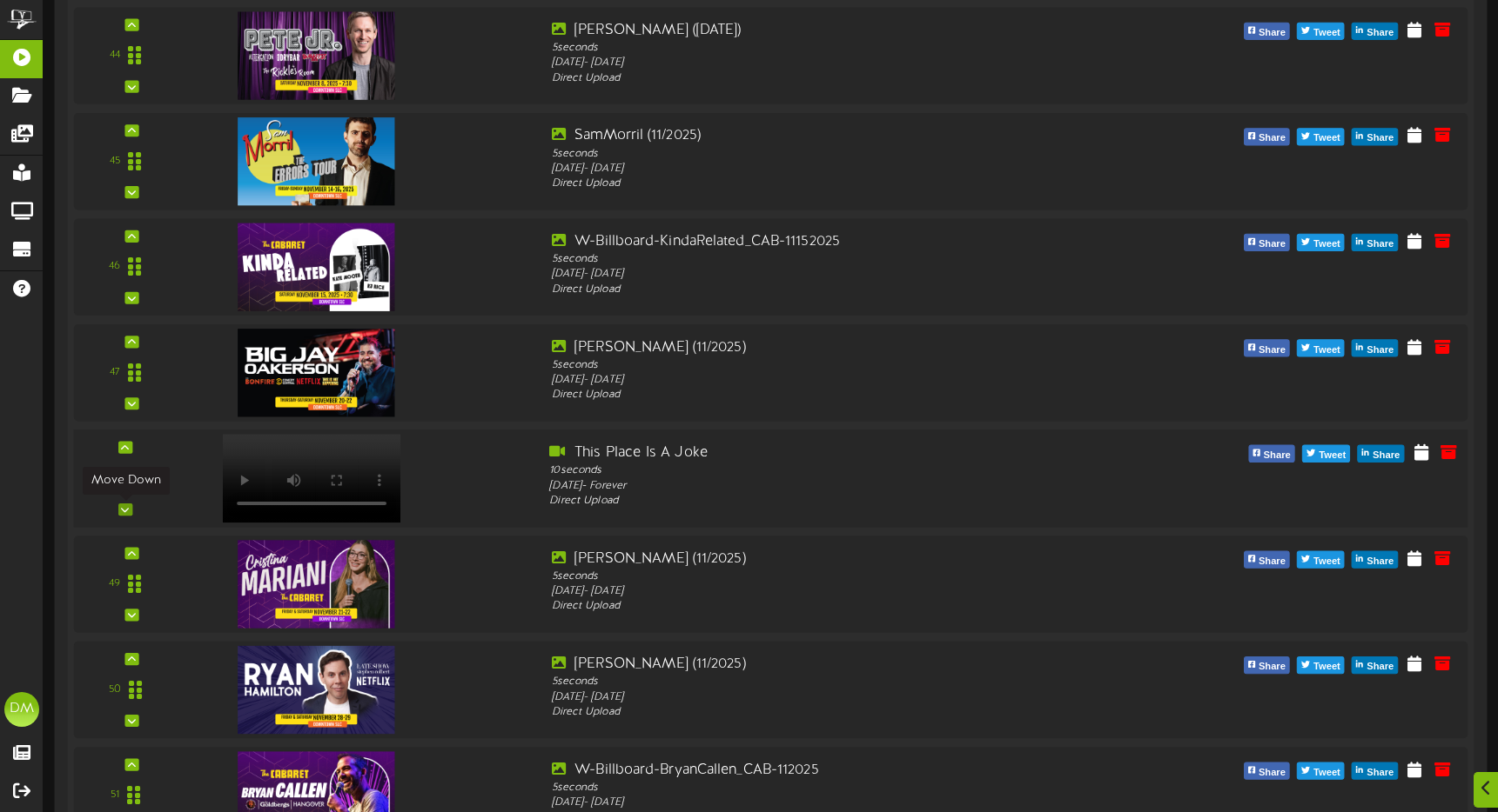
click at [124, 510] on icon at bounding box center [125, 510] width 8 height 9
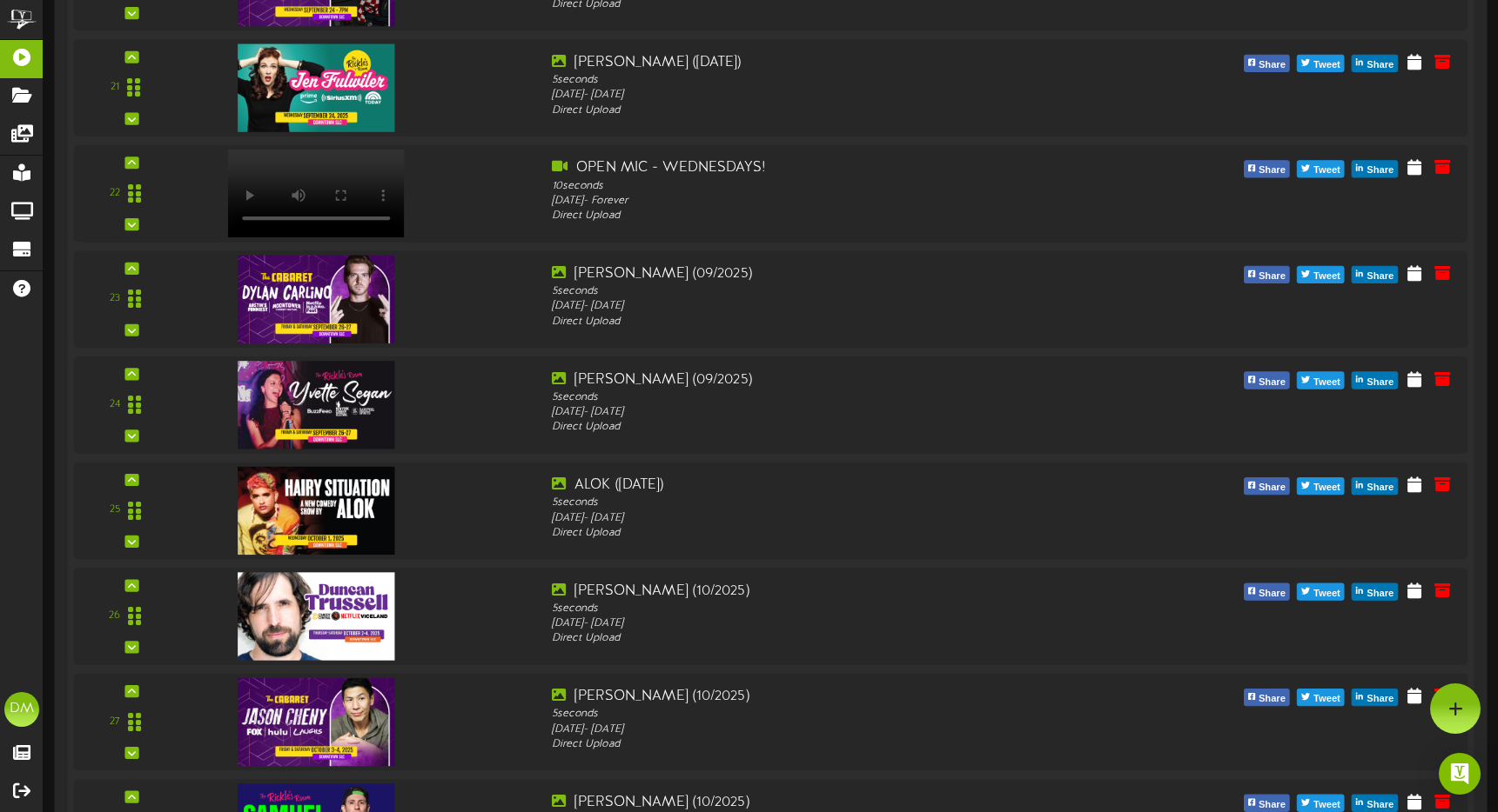
scroll to position [2477, 0]
